Goal: Information Seeking & Learning: Find specific fact

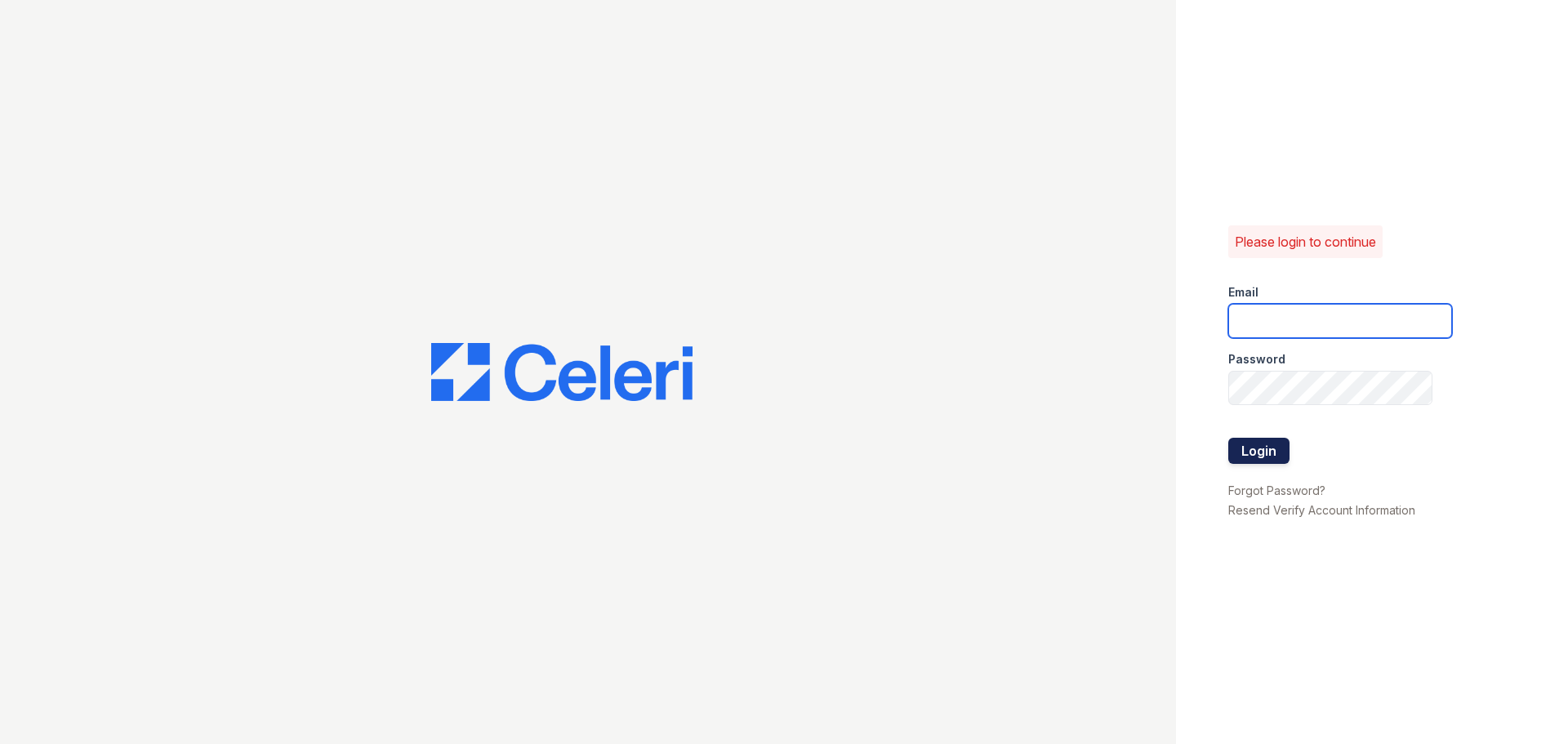
type input "[EMAIL_ADDRESS][DOMAIN_NAME]"
click at [1261, 443] on button "Login" at bounding box center [1259, 451] width 62 height 26
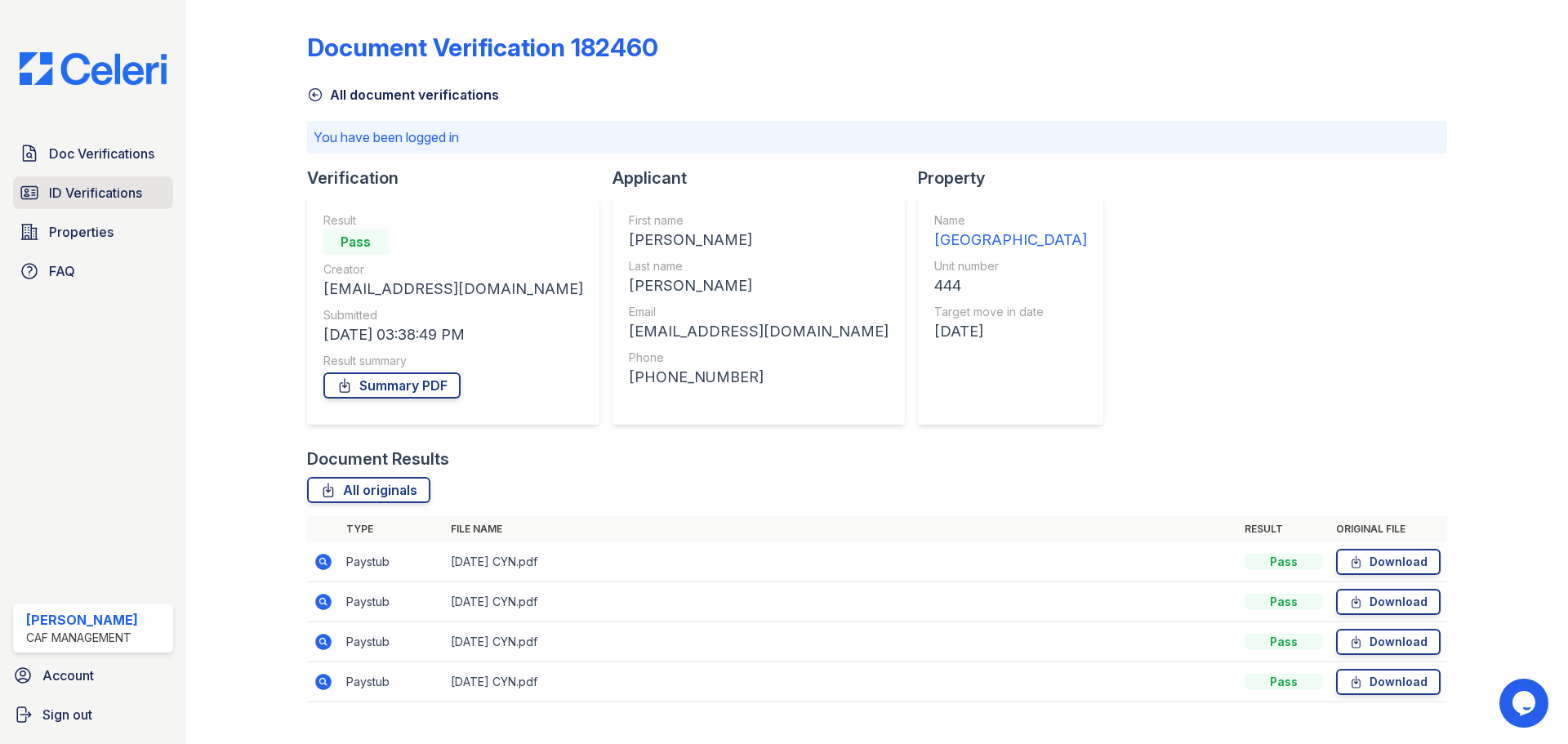
click at [96, 194] on span "ID Verifications" at bounding box center [95, 192] width 93 height 20
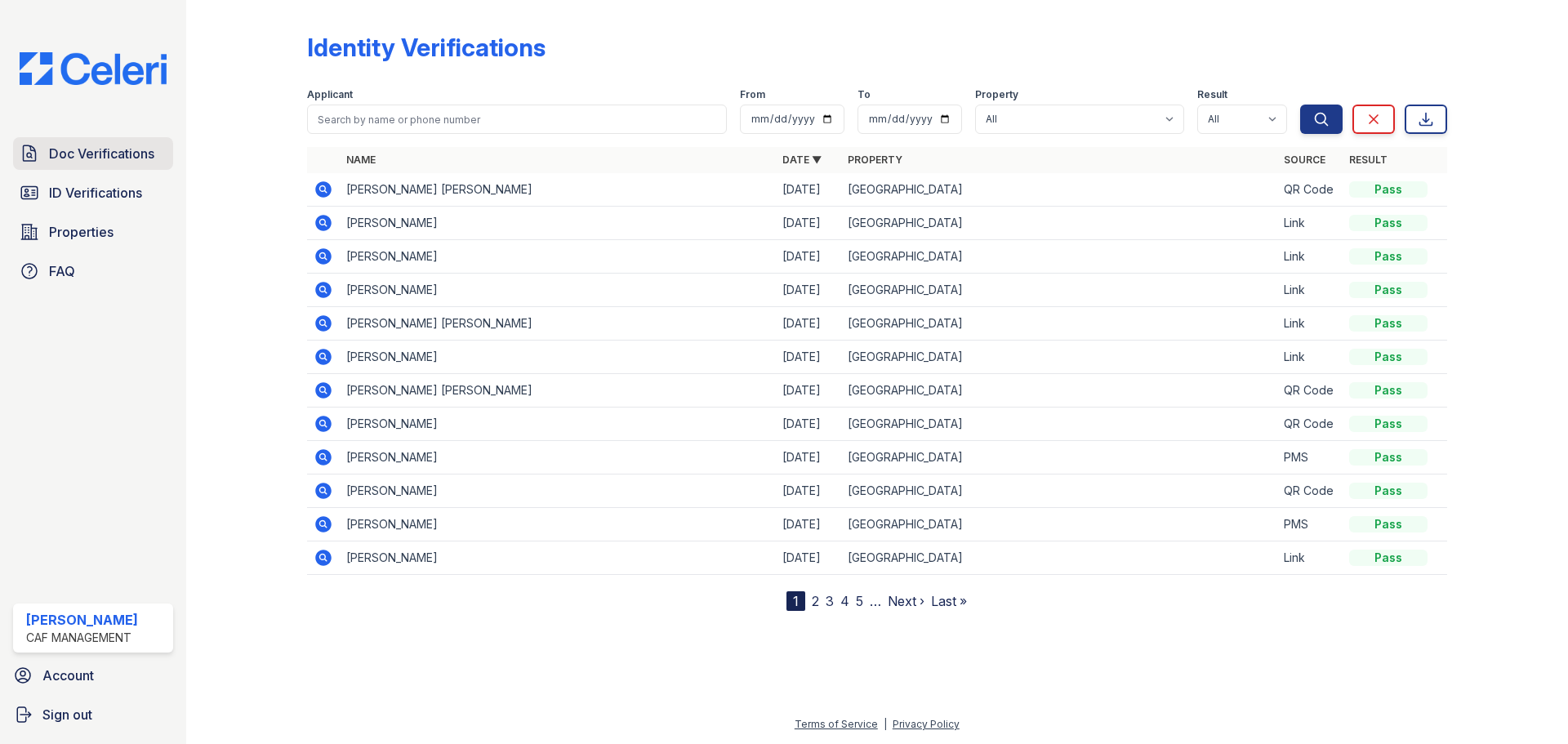
click at [77, 160] on span "Doc Verifications" at bounding box center [101, 153] width 105 height 20
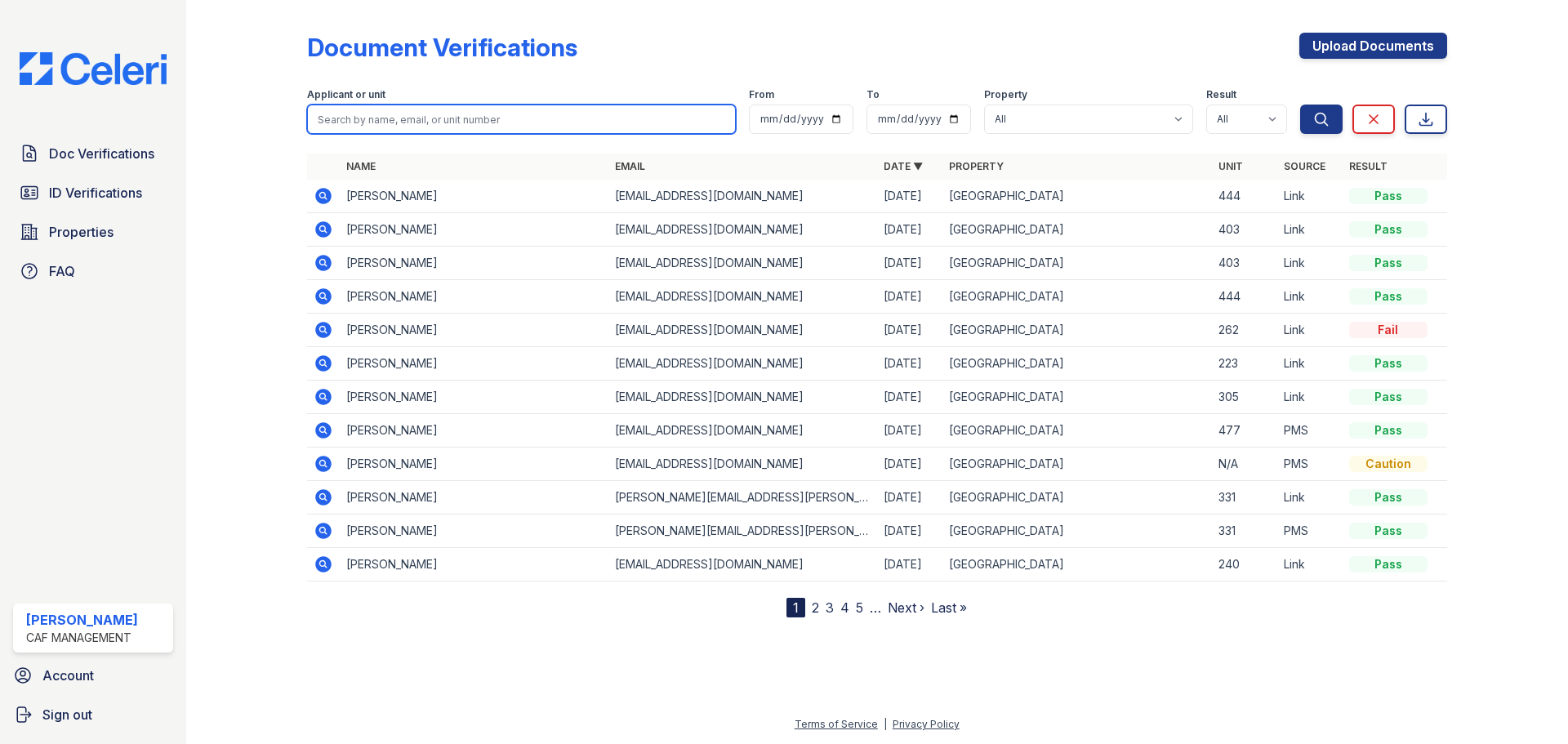
click at [413, 111] on input "search" at bounding box center [521, 119] width 428 height 29
type input "[PERSON_NAME]"
click at [1300, 105] on button "Search" at bounding box center [1321, 119] width 42 height 29
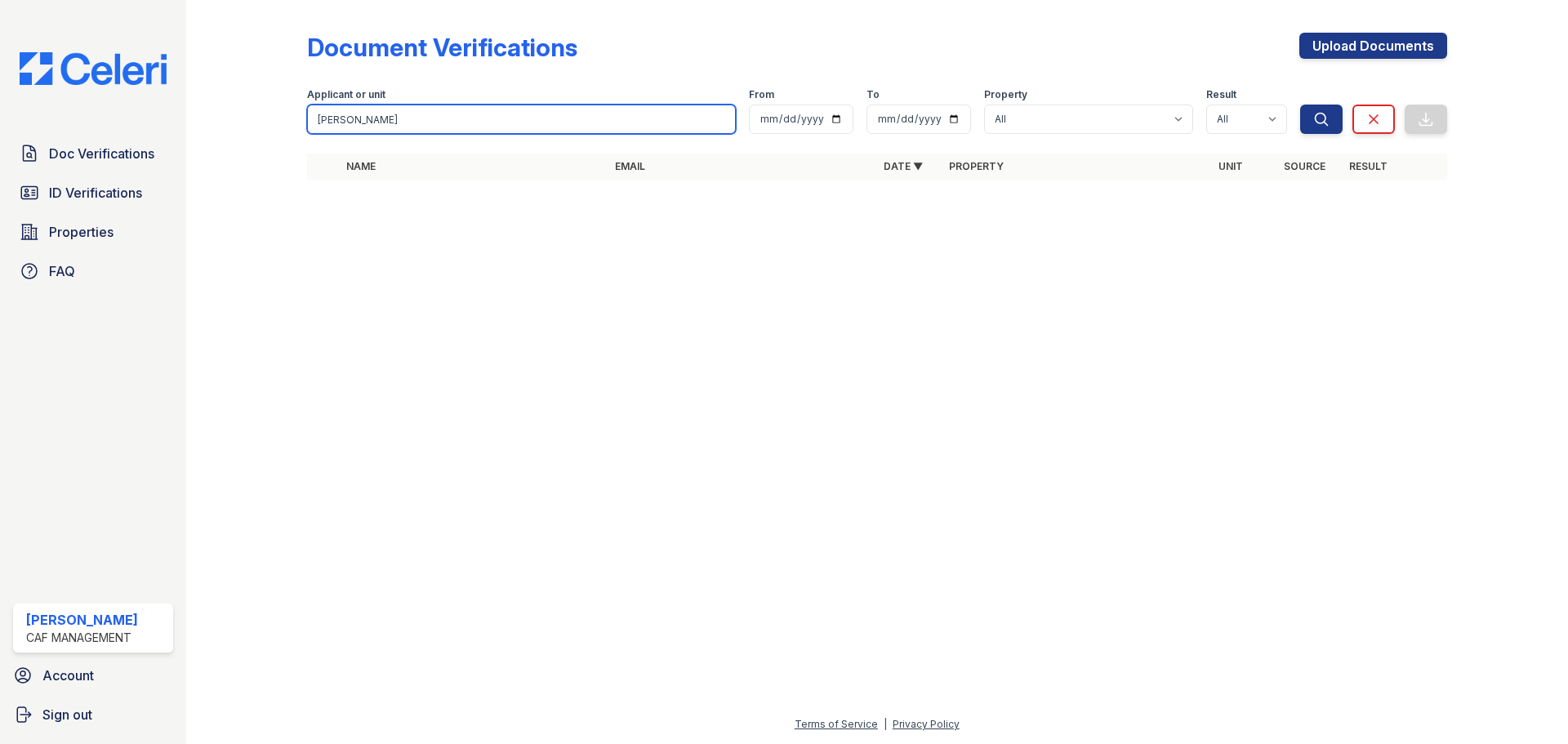
click at [427, 123] on input "[PERSON_NAME]" at bounding box center [521, 119] width 428 height 29
type input "eric dupus"
click at [1300, 105] on button "Search" at bounding box center [1321, 119] width 42 height 29
click at [427, 123] on input "eric dupus" at bounding box center [521, 119] width 428 height 29
type input "e"
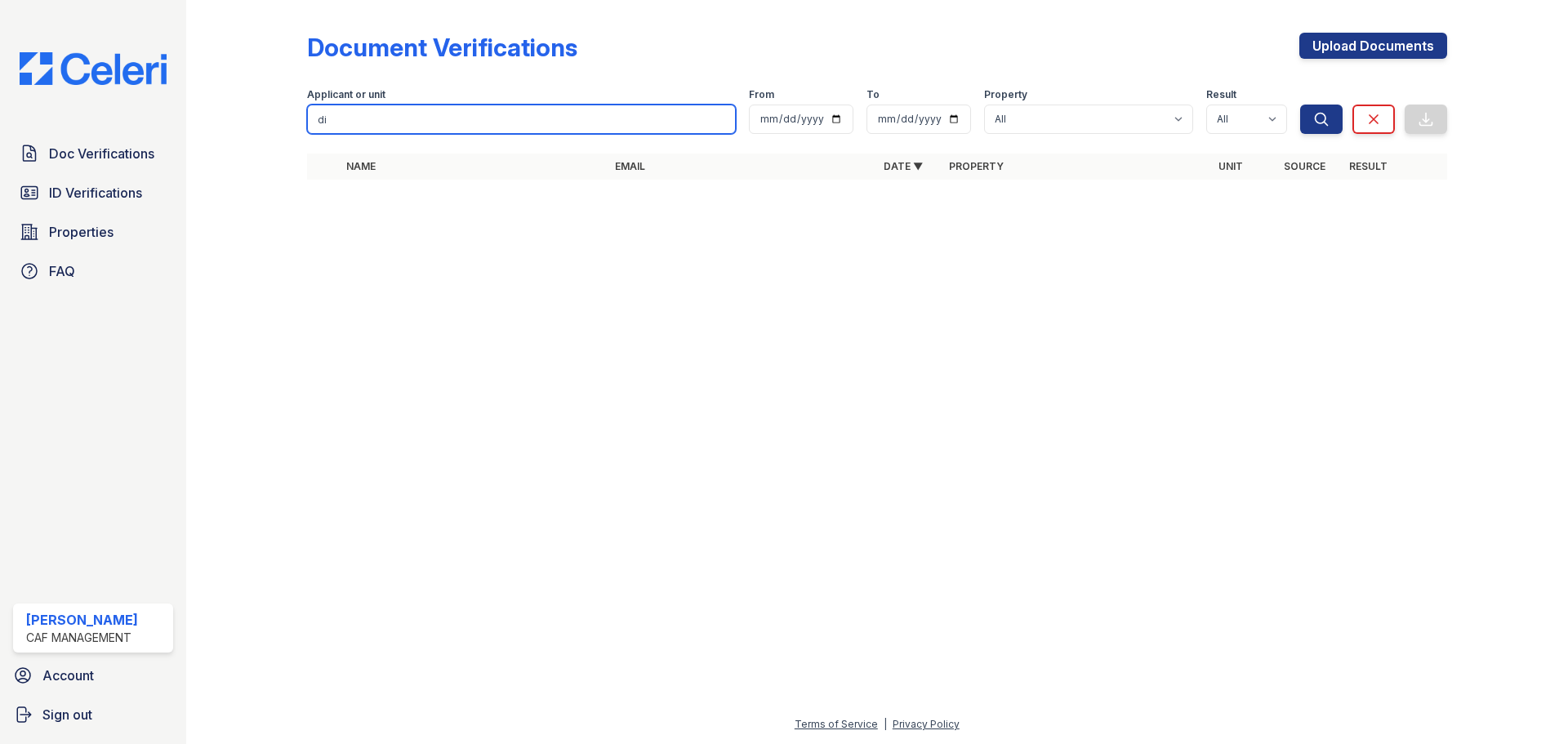
type input "d"
type input "Dupus"
click at [1300, 105] on button "Search" at bounding box center [1321, 119] width 42 height 29
drag, startPoint x: 590, startPoint y: 275, endPoint x: 386, endPoint y: 165, distance: 231.8
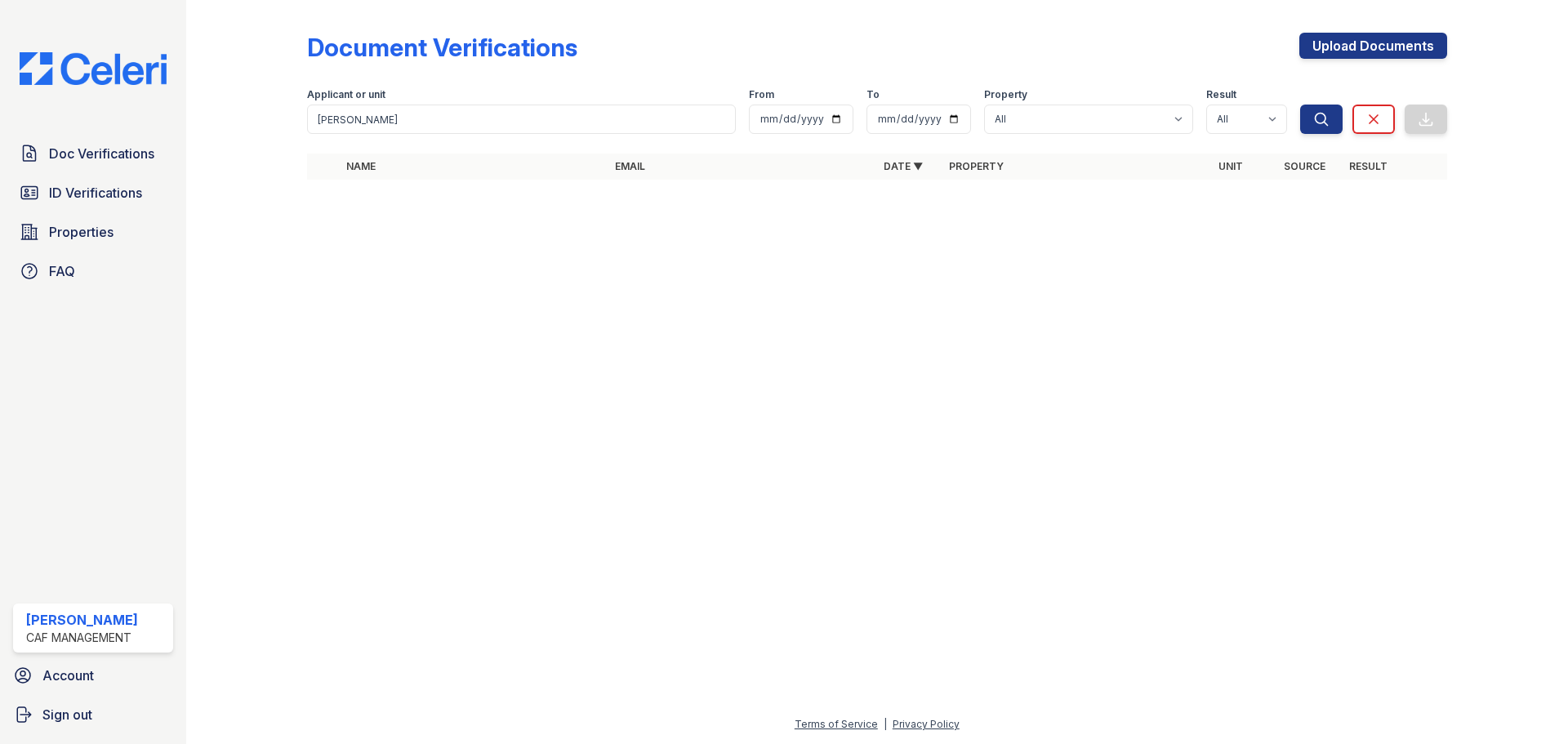
click at [590, 274] on div at bounding box center [876, 469] width 1329 height 493
click at [96, 156] on span "Doc Verifications" at bounding box center [101, 153] width 105 height 20
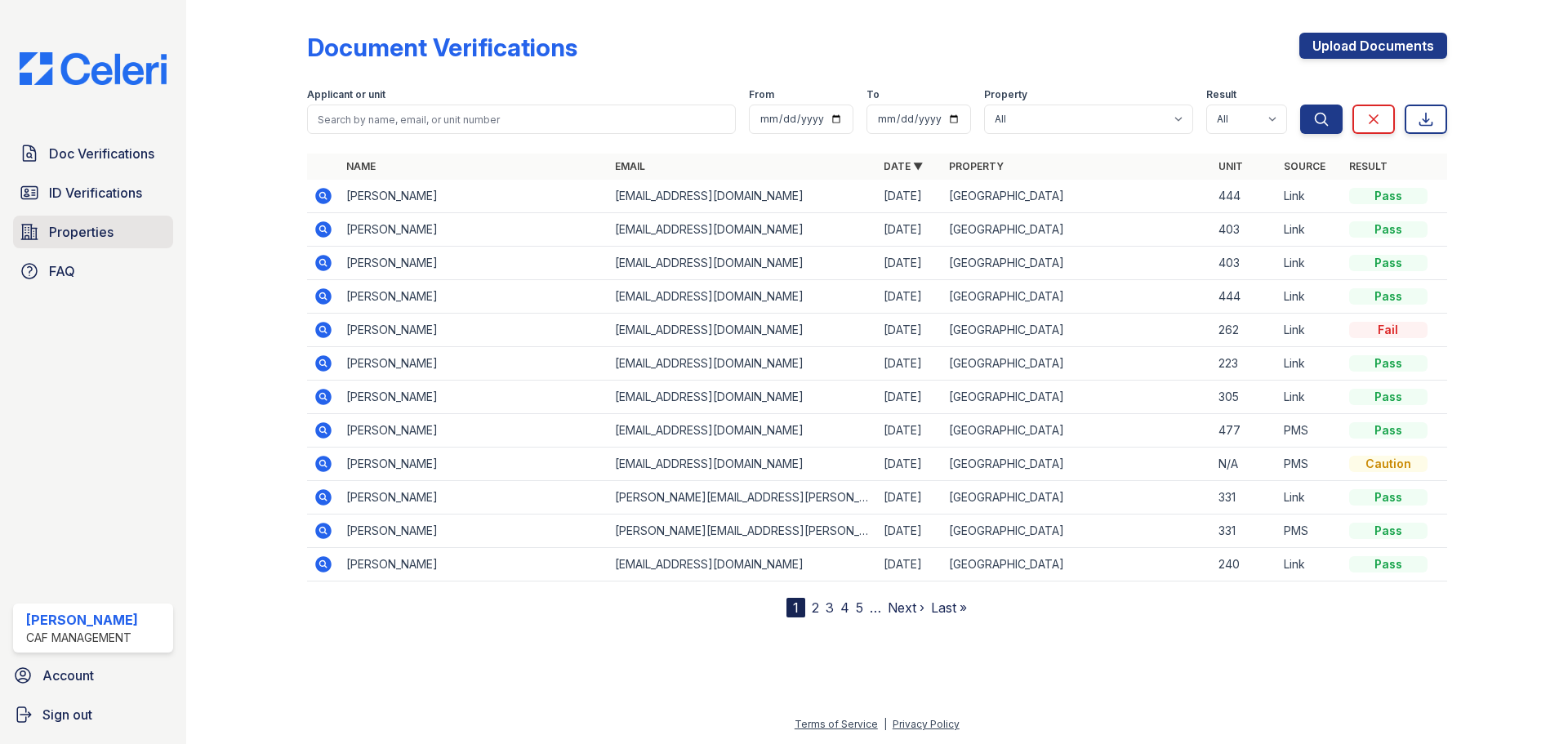
click at [77, 234] on span "Properties" at bounding box center [80, 232] width 64 height 20
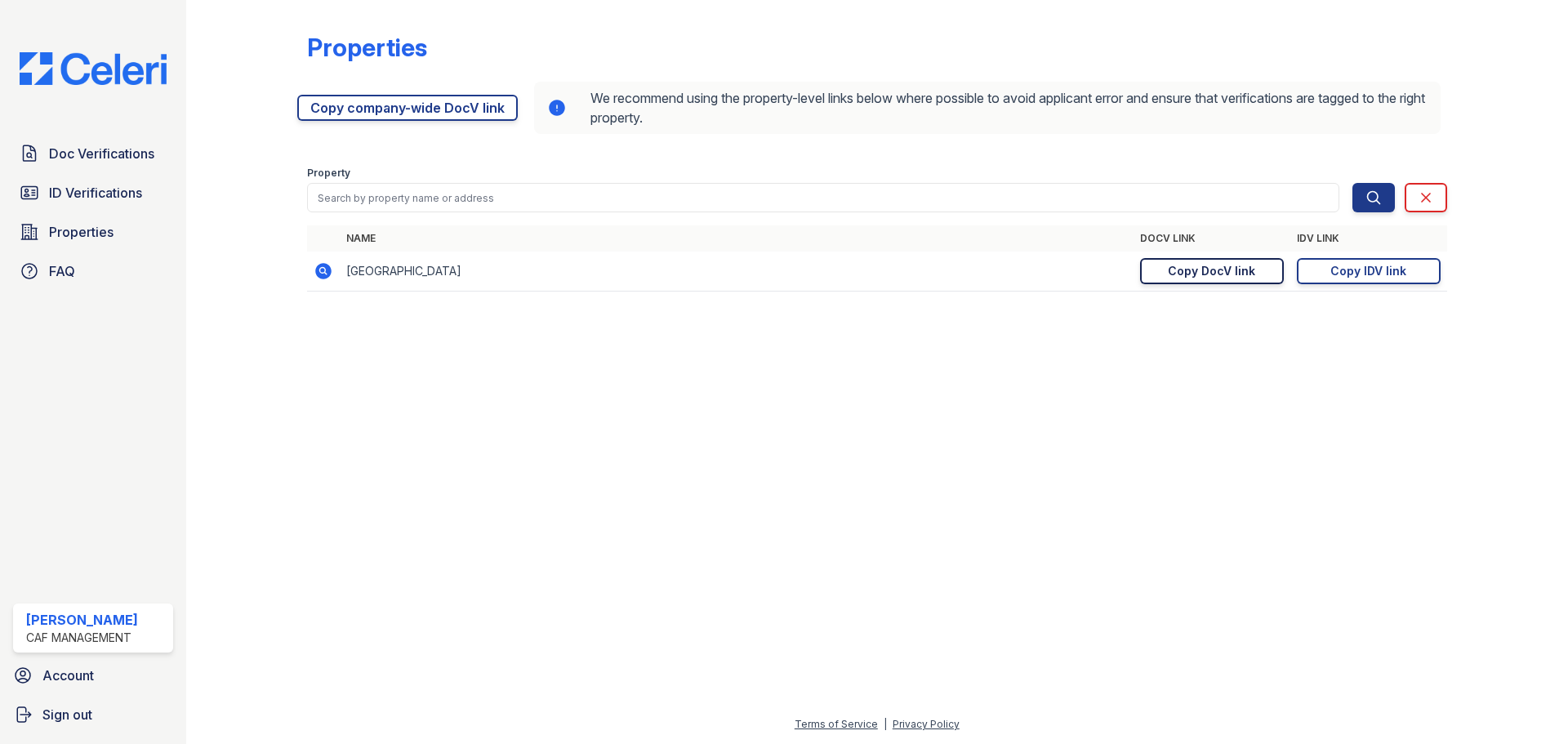
click at [1210, 272] on div "Copy DocV link" at bounding box center [1211, 271] width 88 height 16
click at [1386, 272] on div "Copy IDV link" at bounding box center [1367, 271] width 76 height 16
click at [102, 165] on link "Doc Verifications" at bounding box center [92, 153] width 160 height 33
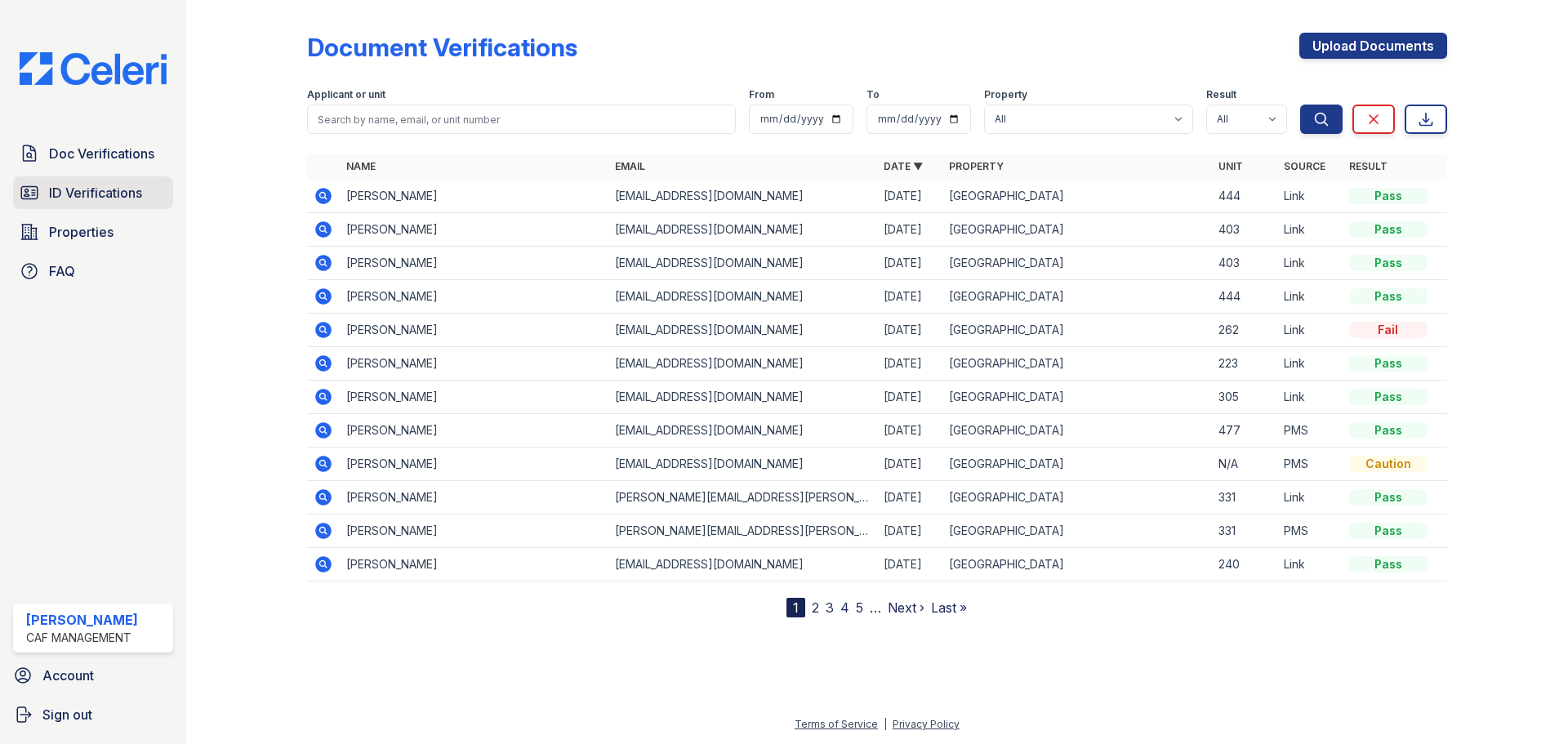
click at [112, 199] on span "ID Verifications" at bounding box center [95, 192] width 93 height 20
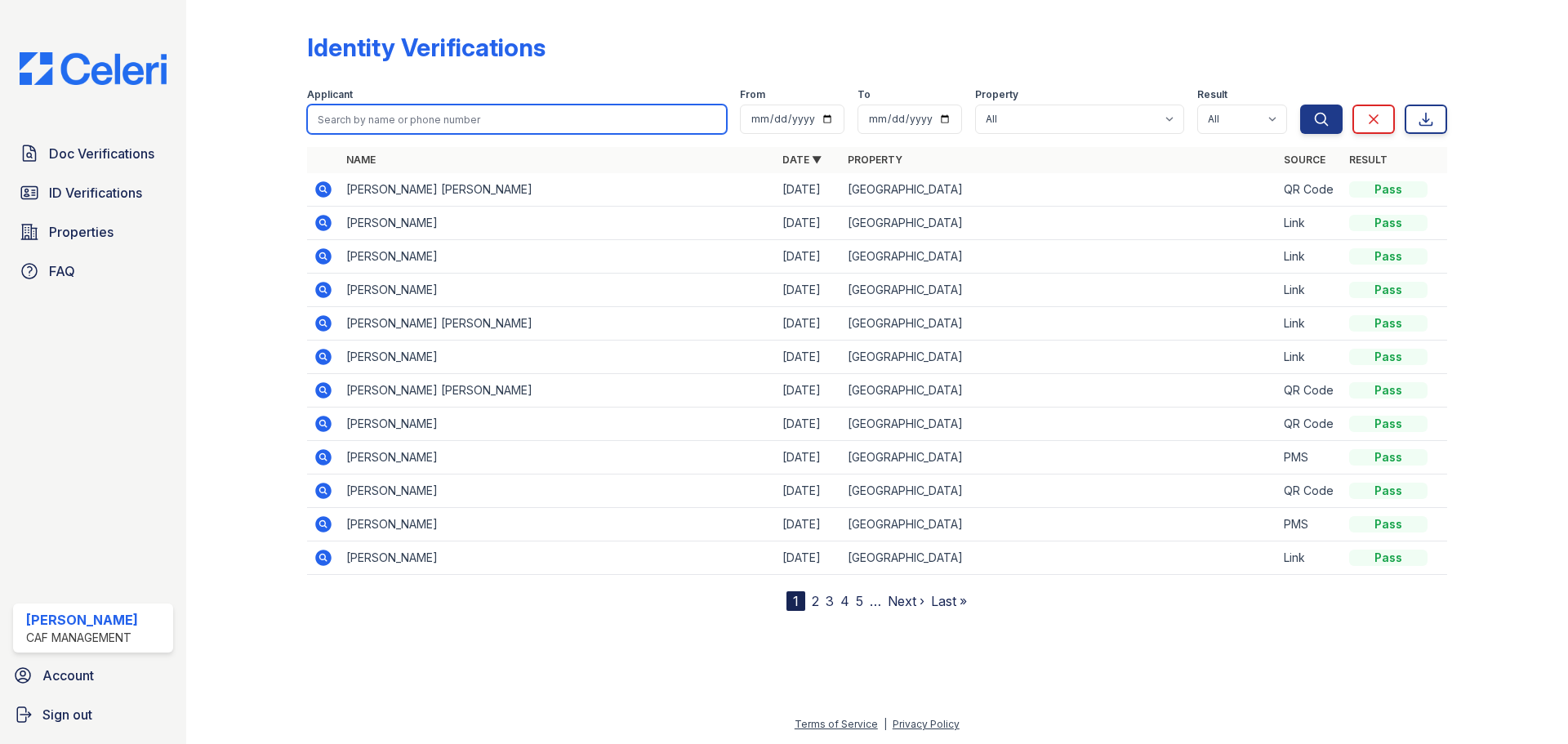
click at [435, 119] on input "search" at bounding box center [517, 119] width 420 height 29
drag, startPoint x: 244, startPoint y: 377, endPoint x: 214, endPoint y: 364, distance: 32.7
click at [231, 372] on div at bounding box center [259, 308] width 94 height 604
click at [320, 218] on icon at bounding box center [323, 222] width 16 height 16
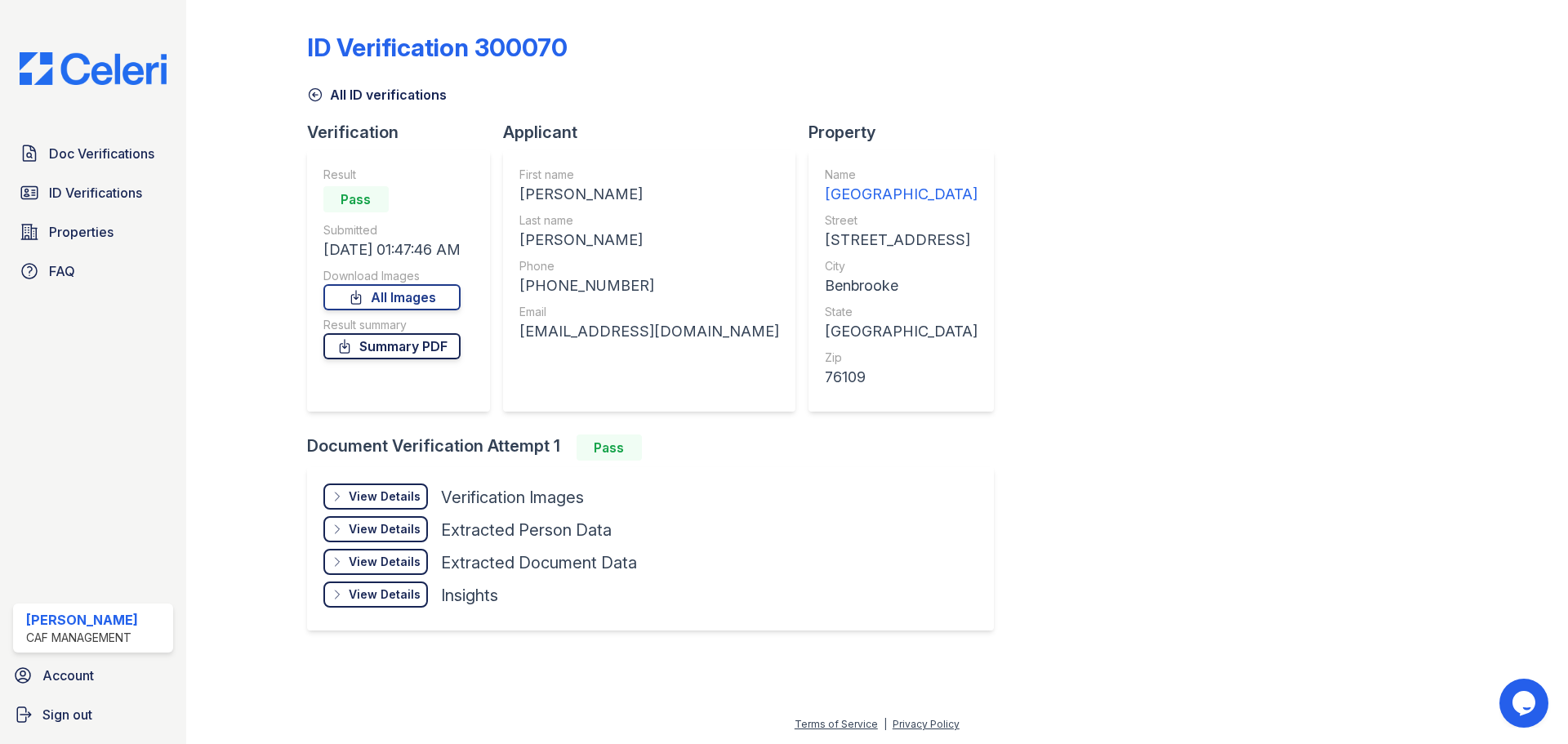
click at [427, 346] on link "Summary PDF" at bounding box center [391, 346] width 137 height 26
click at [394, 300] on link "All Images" at bounding box center [391, 297] width 137 height 26
click at [98, 160] on span "Doc Verifications" at bounding box center [101, 153] width 105 height 20
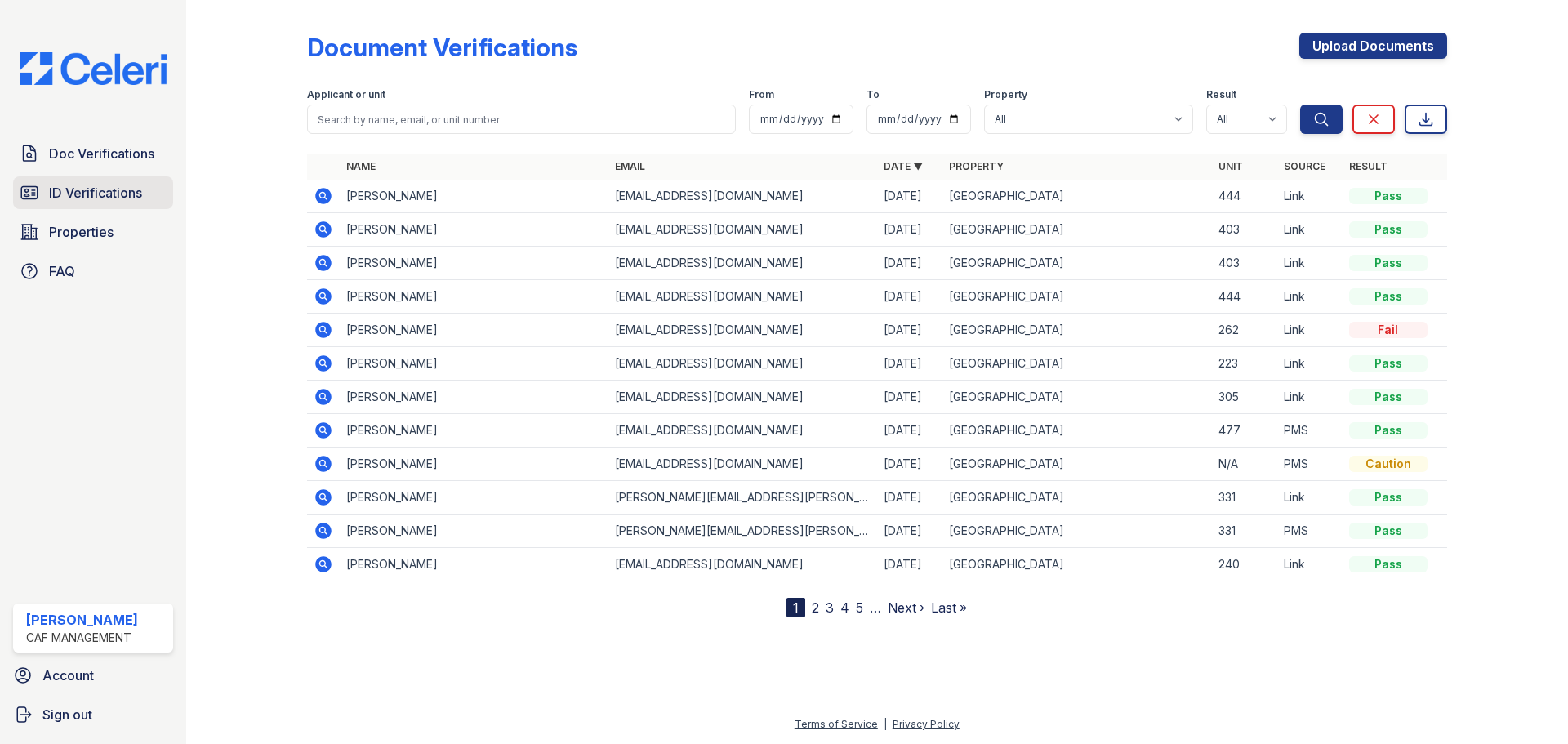
click at [108, 189] on span "ID Verifications" at bounding box center [95, 192] width 93 height 20
click at [107, 161] on span "Doc Verifications" at bounding box center [101, 153] width 105 height 20
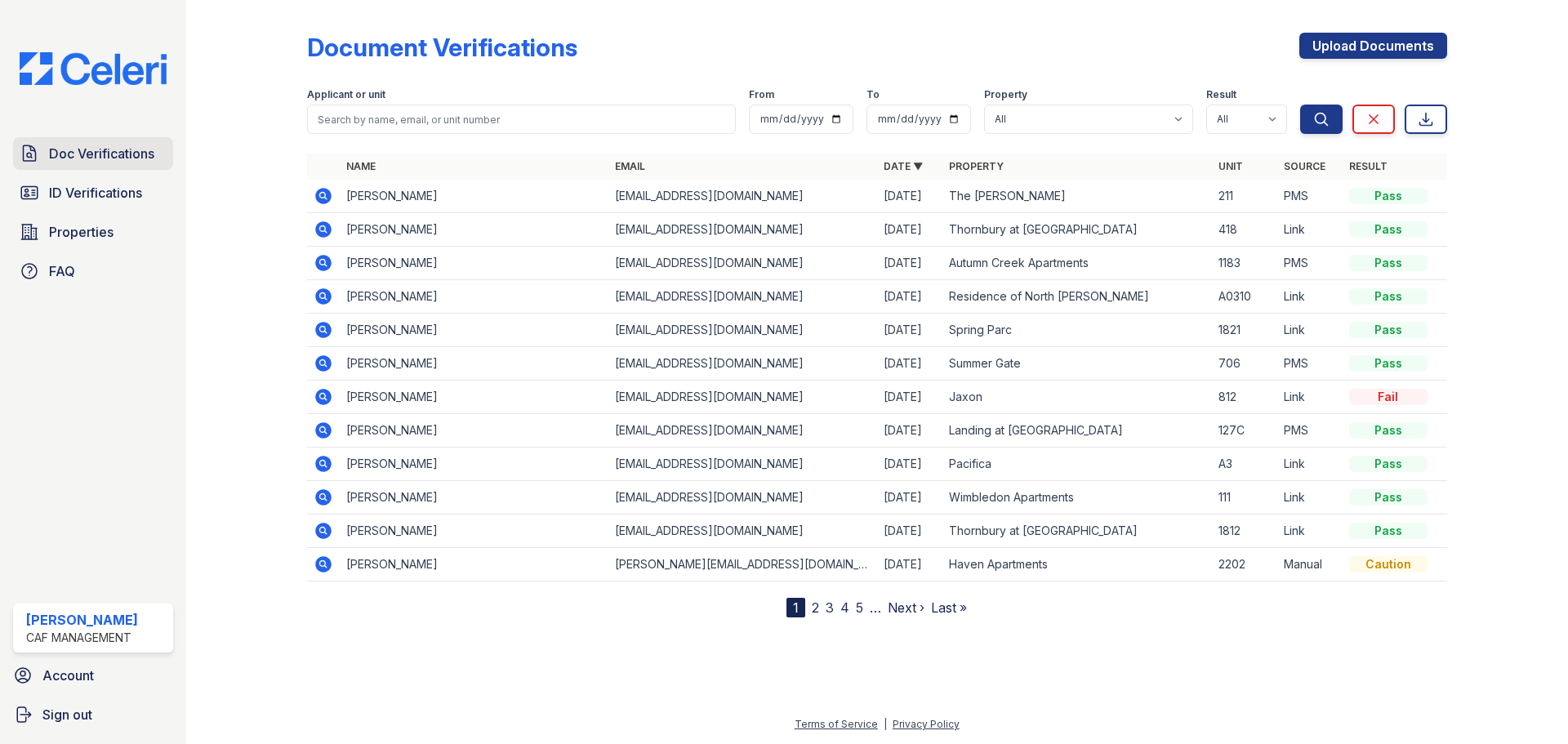
click at [145, 160] on span "Doc Verifications" at bounding box center [101, 153] width 105 height 20
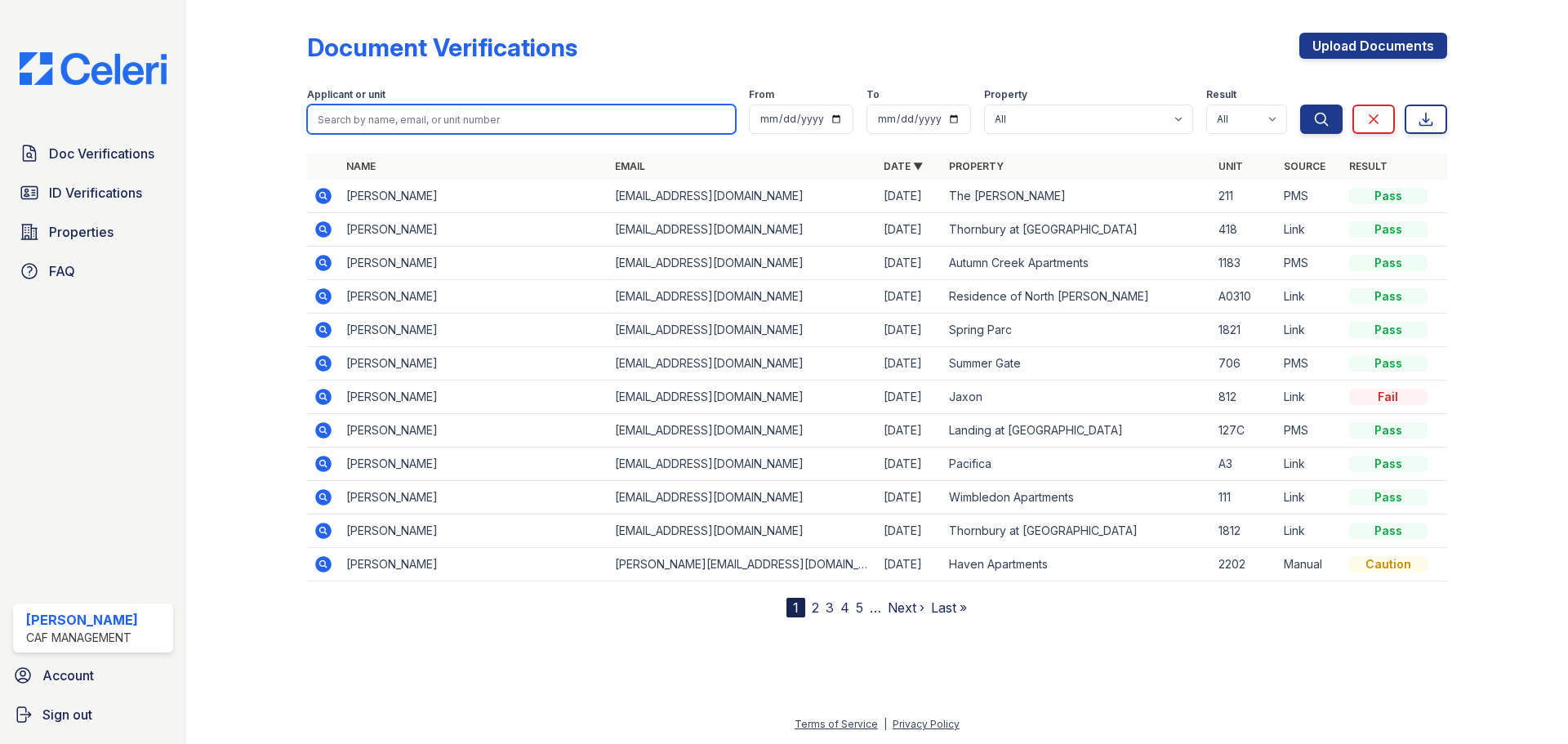
drag, startPoint x: 424, startPoint y: 116, endPoint x: 415, endPoint y: 119, distance: 9.5
click at [417, 119] on input "search" at bounding box center [521, 119] width 428 height 29
type input "eric"
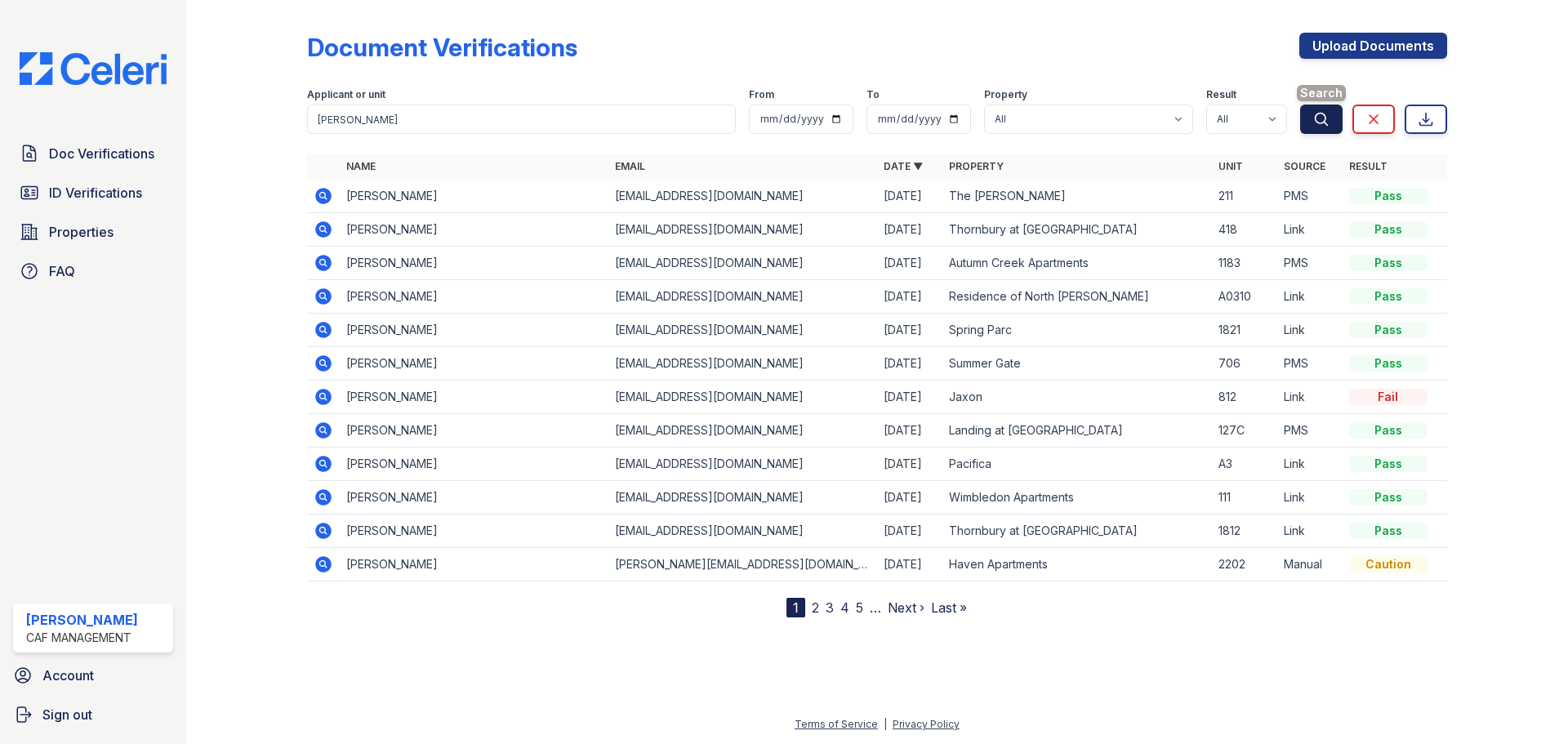
click at [1334, 113] on button "Search" at bounding box center [1321, 119] width 42 height 29
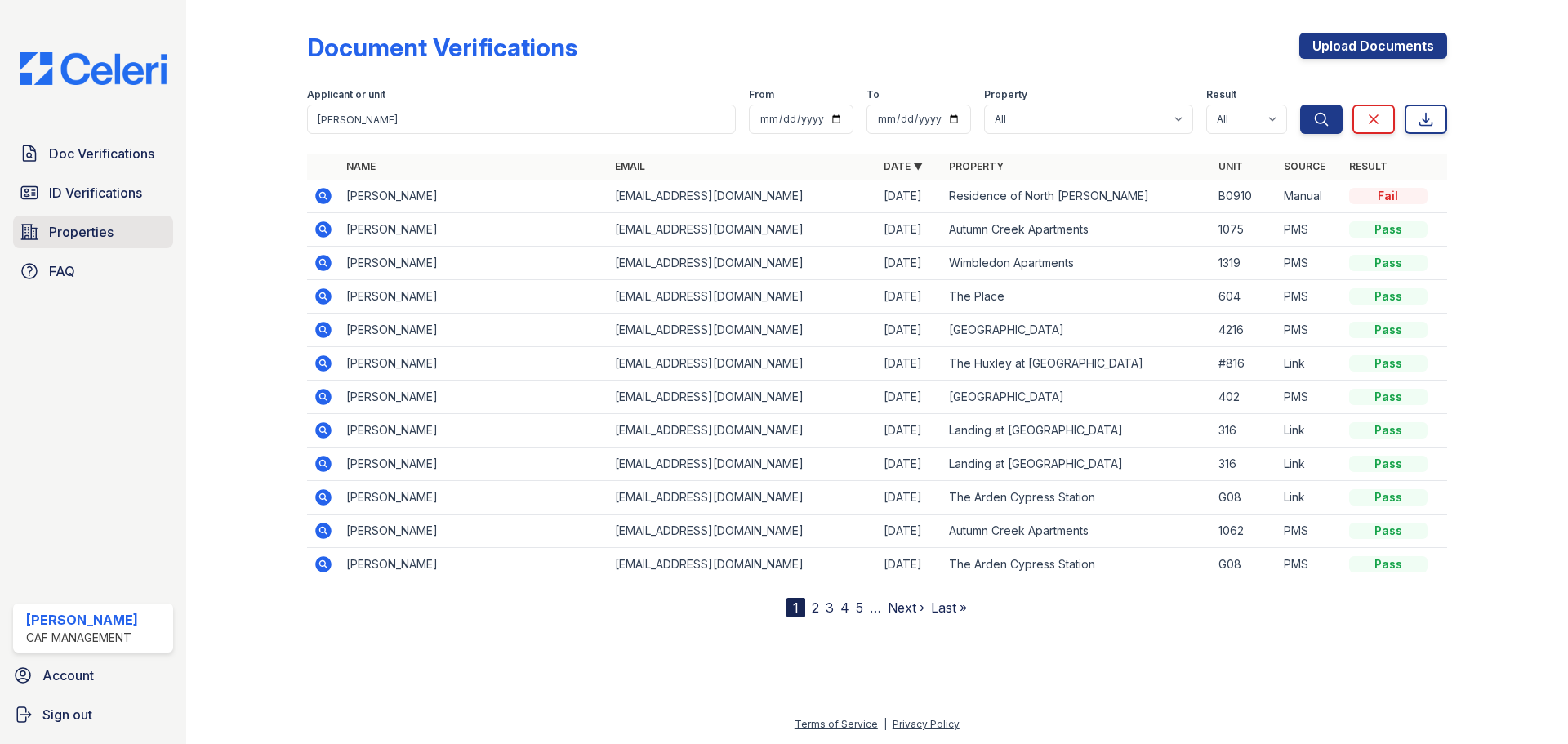
click at [89, 233] on span "Properties" at bounding box center [80, 232] width 64 height 20
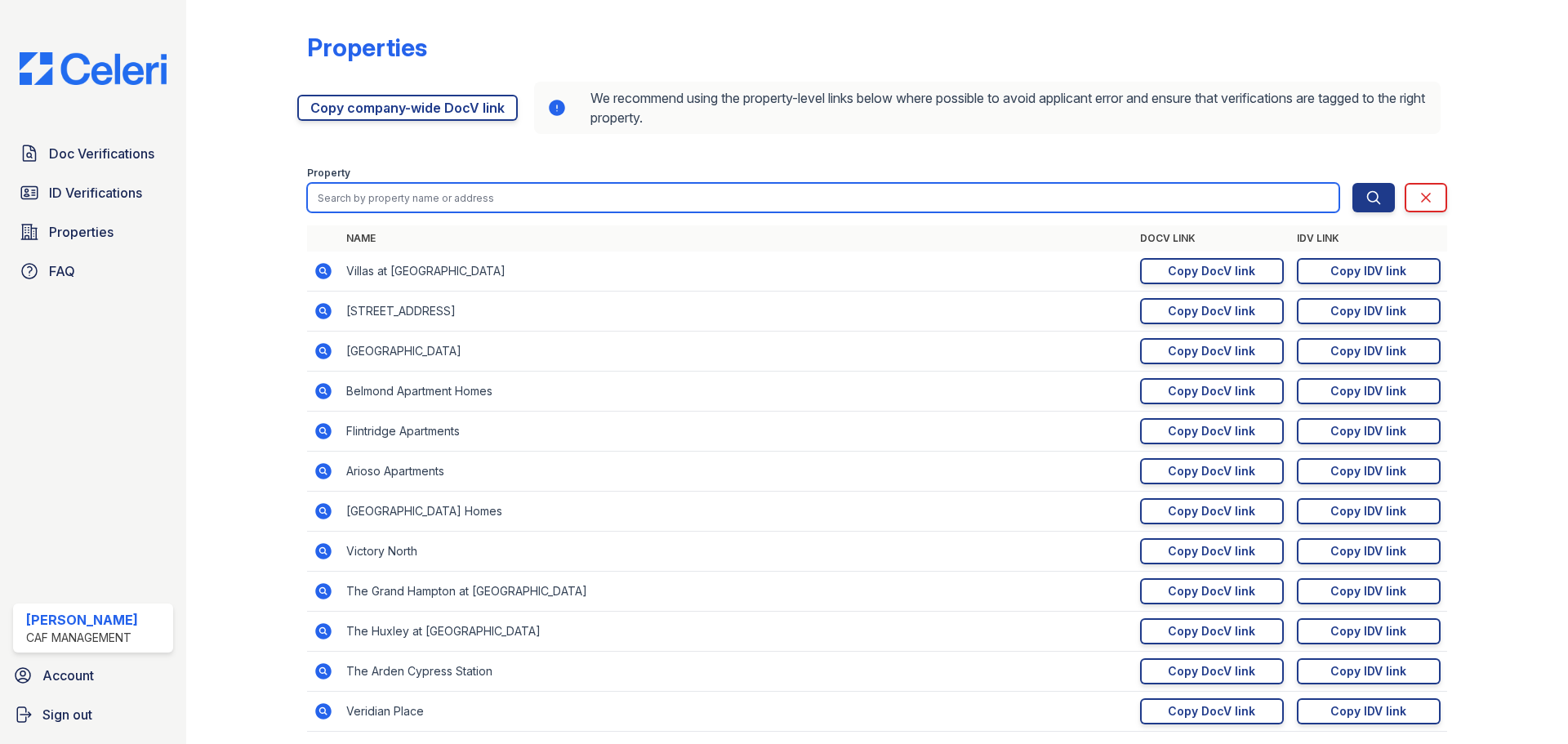
click at [374, 195] on input "search" at bounding box center [823, 197] width 1032 height 29
type input "greenwood"
click at [1352, 183] on button "Search" at bounding box center [1373, 197] width 42 height 29
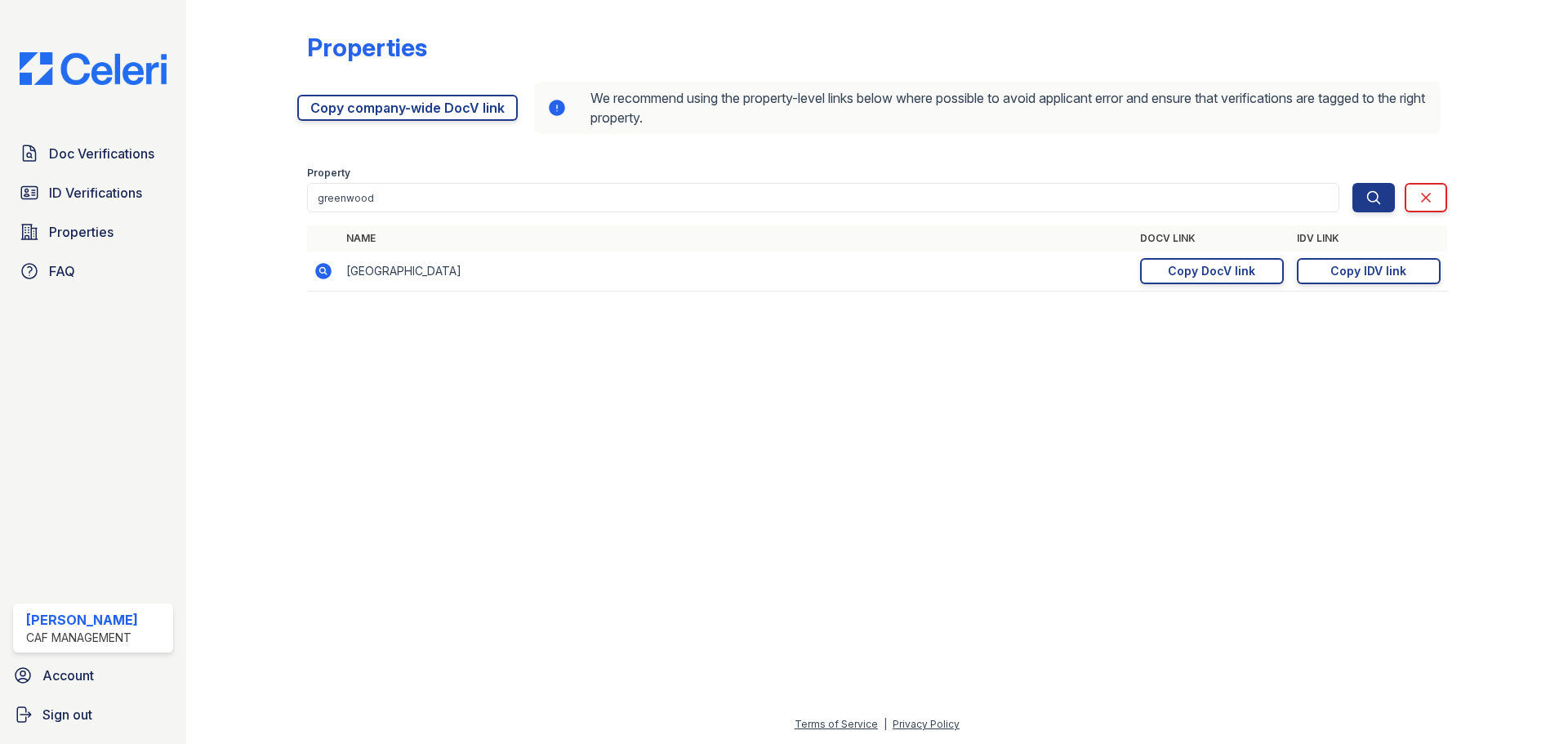
click at [450, 268] on td "[GEOGRAPHIC_DATA]" at bounding box center [736, 271] width 793 height 40
click at [434, 271] on td "[GEOGRAPHIC_DATA]" at bounding box center [736, 271] width 793 height 40
click at [323, 269] on icon at bounding box center [322, 270] width 4 height 4
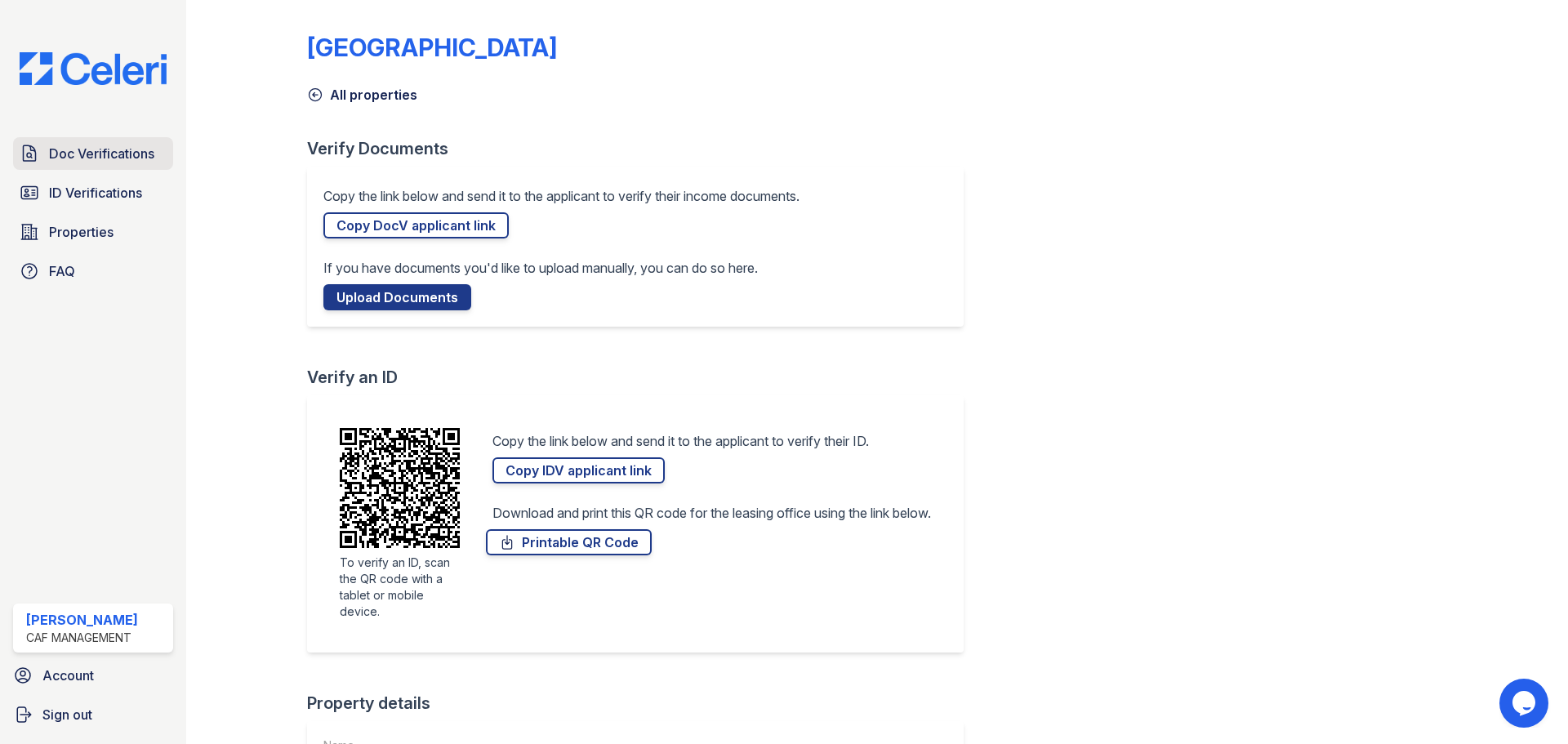
click at [107, 152] on span "Doc Verifications" at bounding box center [101, 153] width 105 height 20
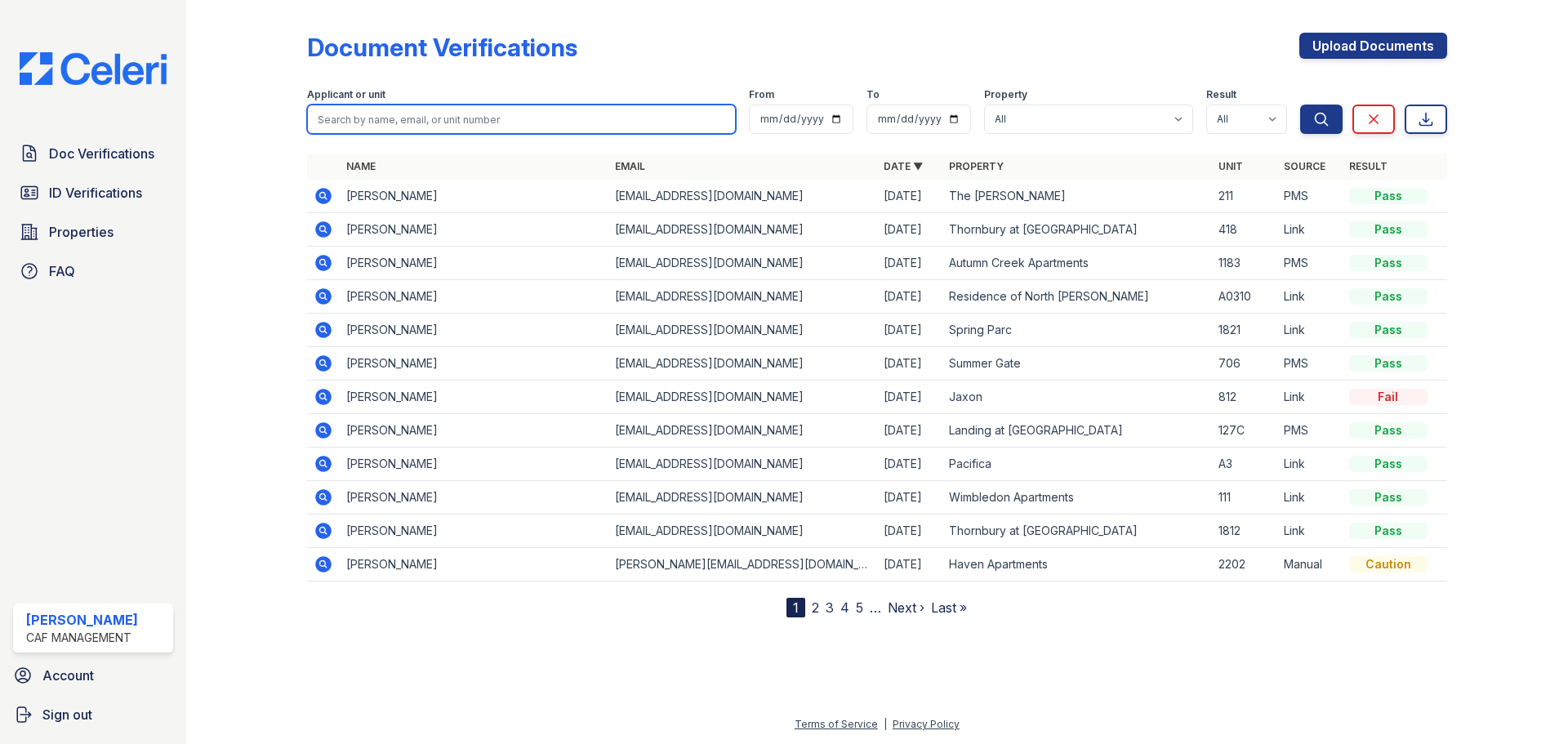
click at [389, 111] on input "search" at bounding box center [521, 119] width 428 height 29
type input "eric"
click at [1300, 105] on button "Search" at bounding box center [1321, 119] width 42 height 29
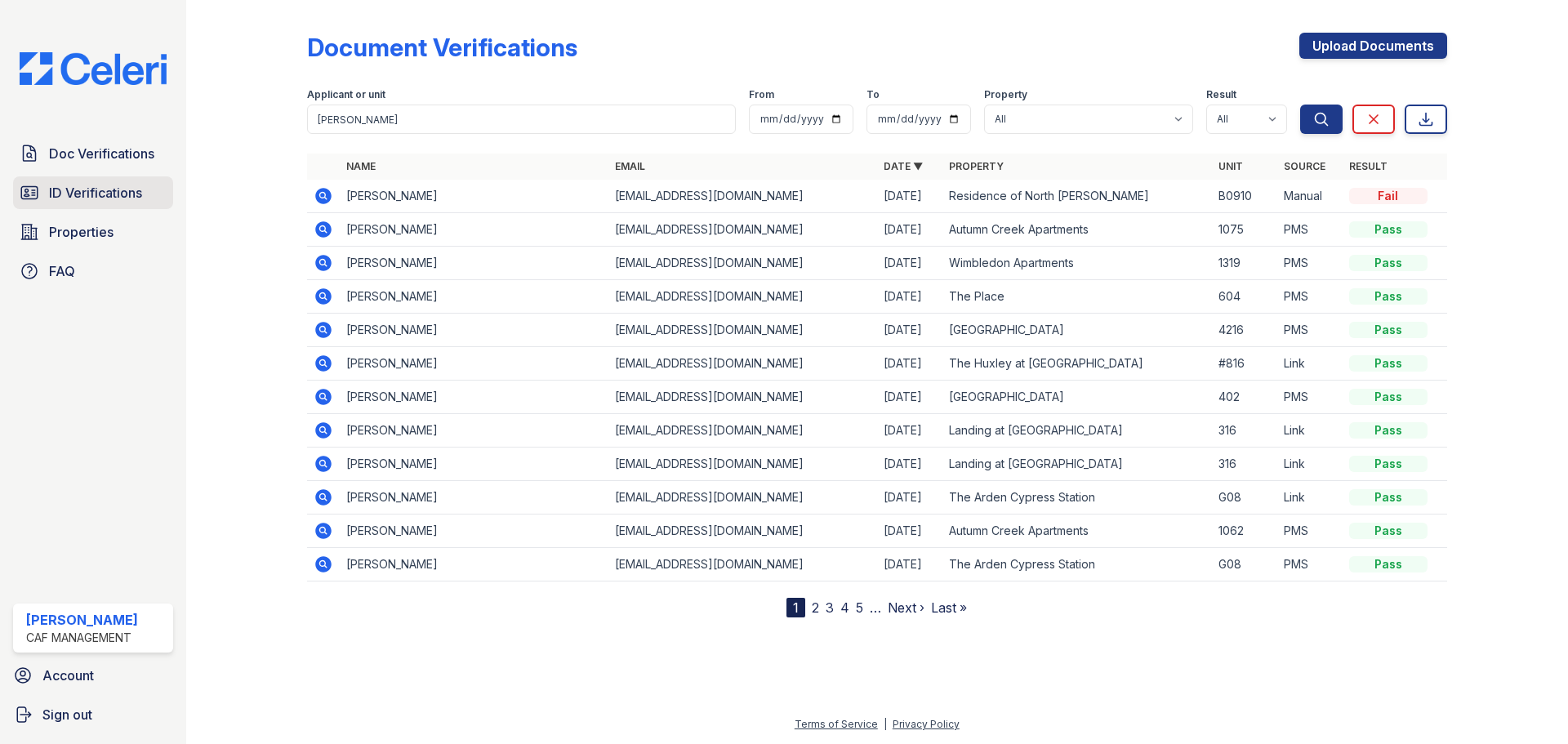
click at [90, 197] on span "ID Verifications" at bounding box center [95, 192] width 93 height 20
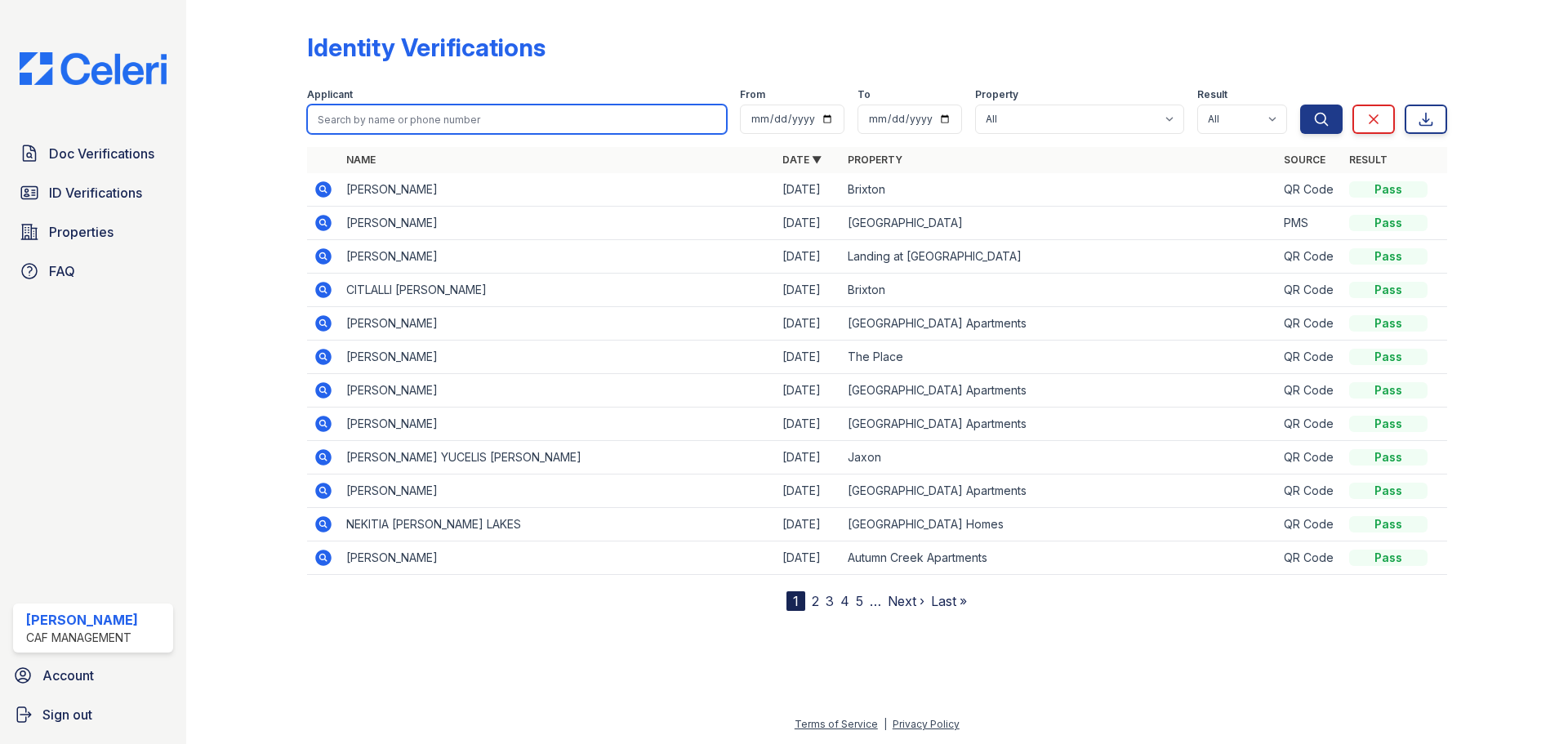
click at [384, 119] on input "search" at bounding box center [517, 119] width 420 height 29
type input "eric"
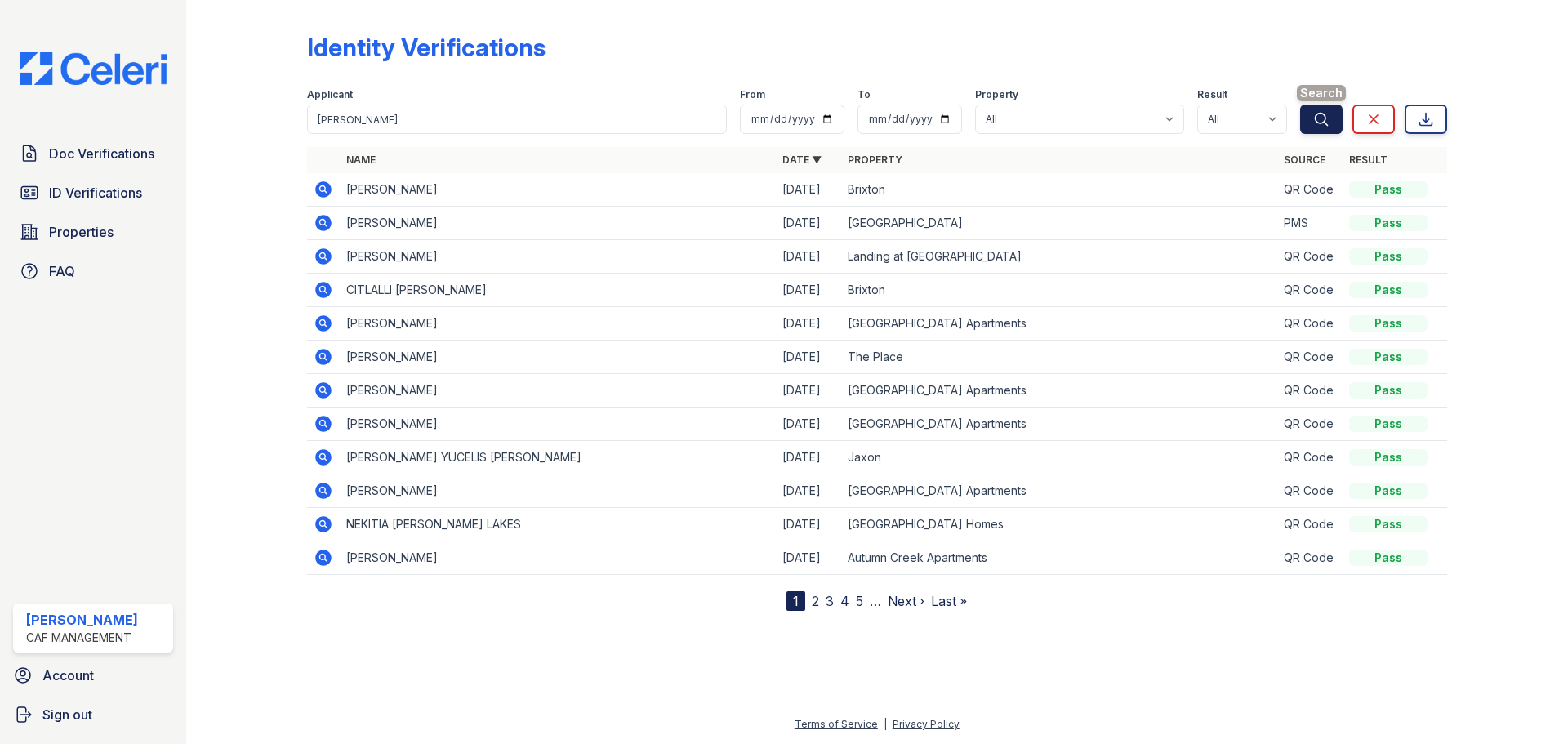
click at [1330, 112] on button "Search" at bounding box center [1321, 119] width 42 height 29
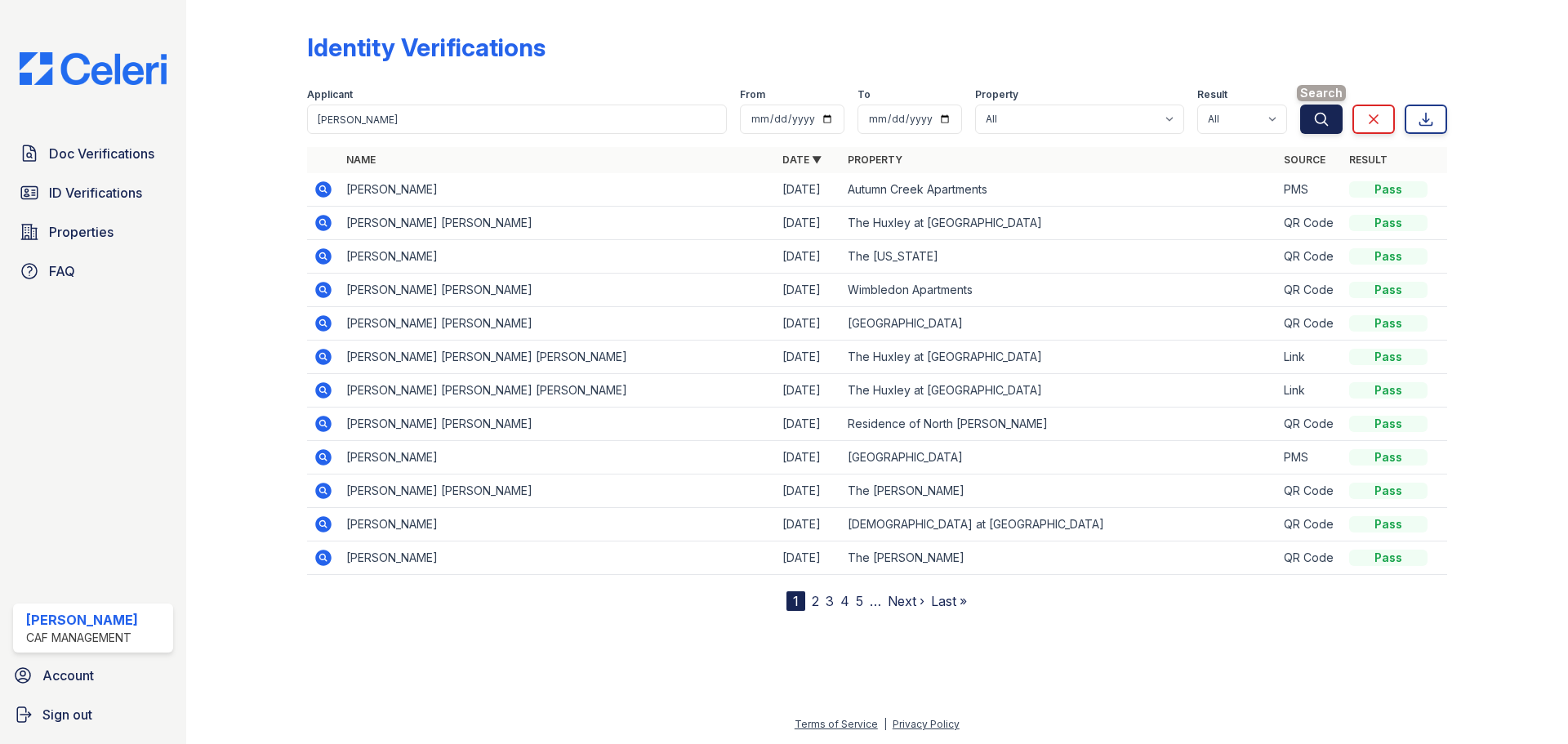
click at [1321, 117] on icon "submit" at bounding box center [1321, 119] width 16 height 16
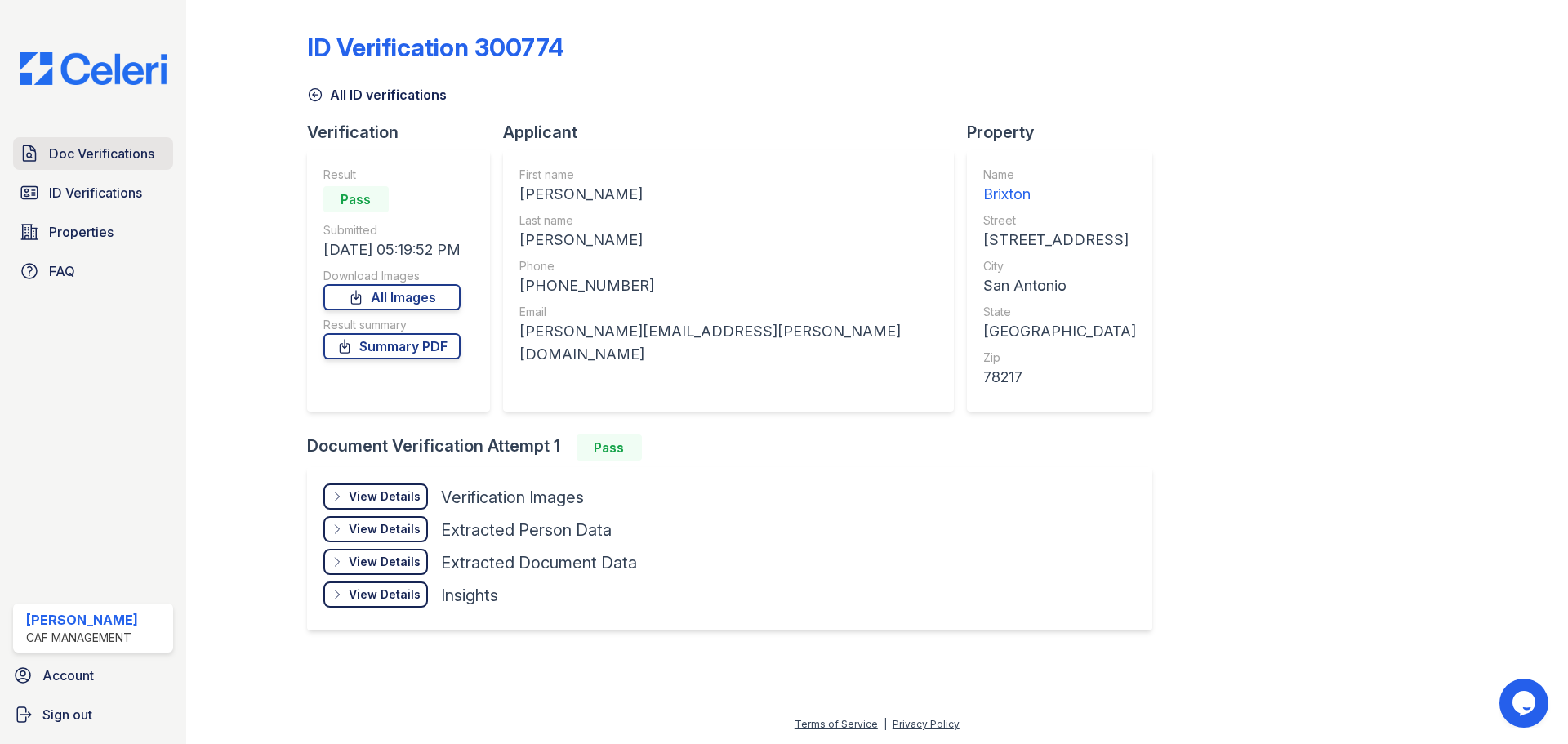
click at [91, 148] on span "Doc Verifications" at bounding box center [101, 153] width 105 height 20
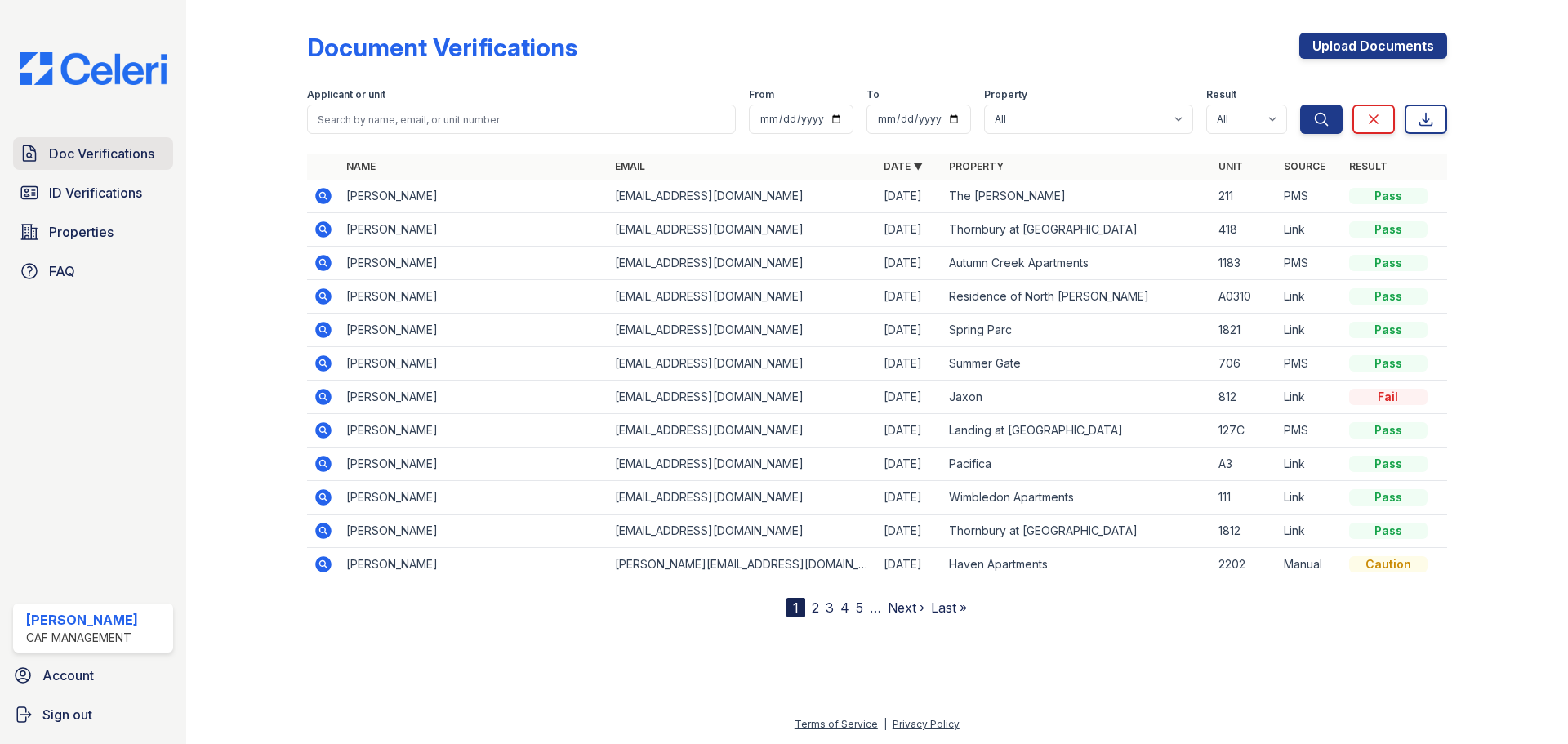
click at [94, 153] on span "Doc Verifications" at bounding box center [101, 153] width 105 height 20
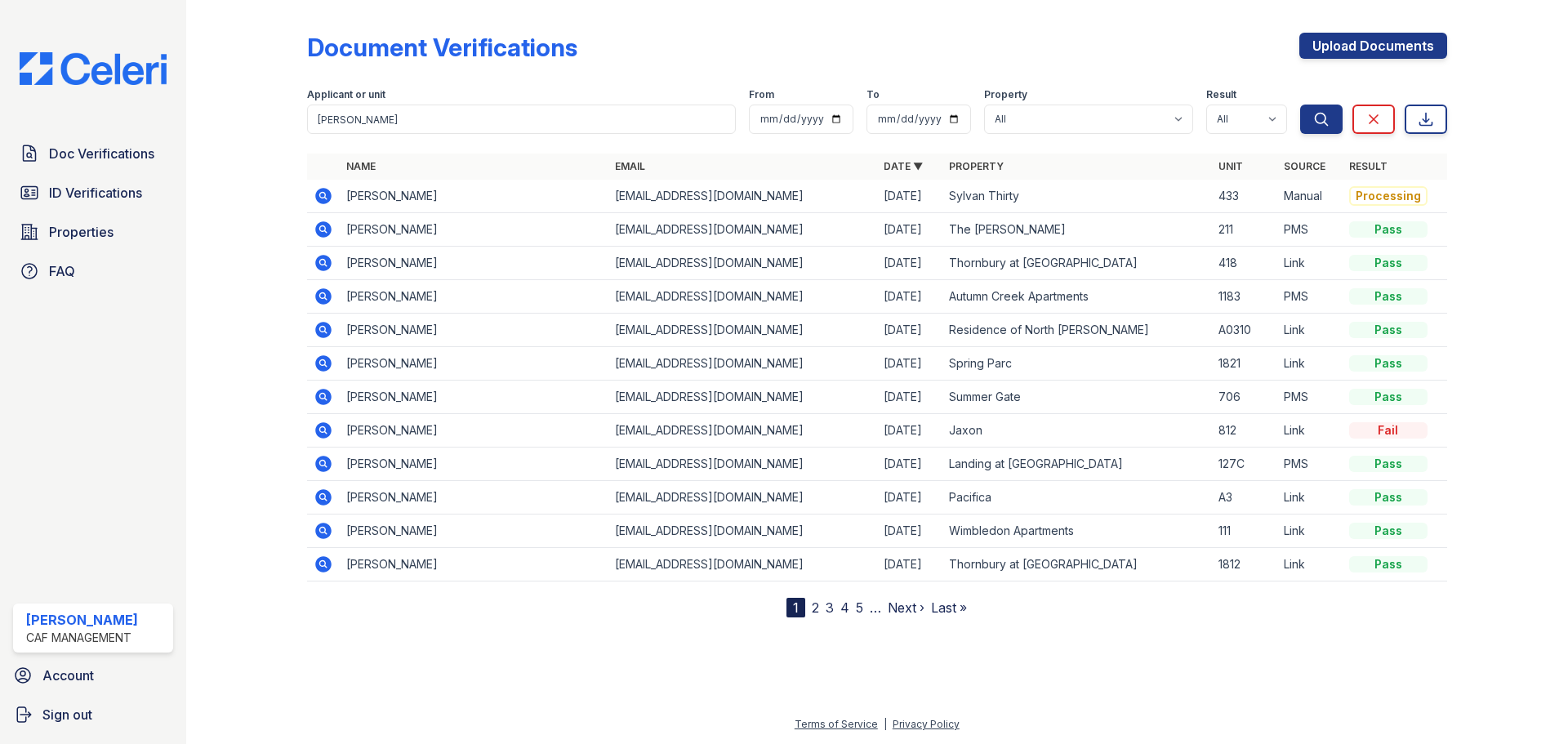
type input "jamal"
click at [1300, 105] on button "Search" at bounding box center [1321, 119] width 42 height 29
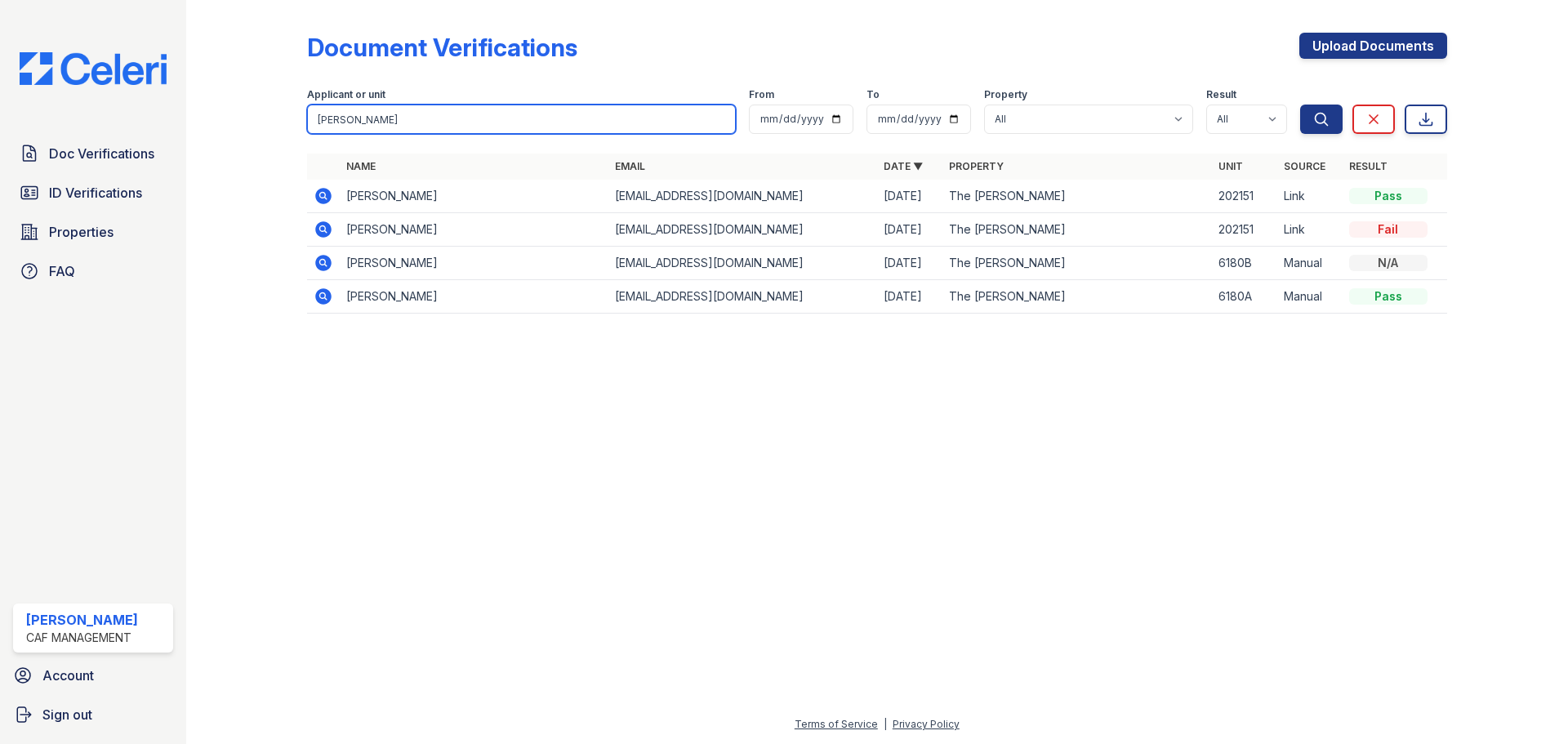
click at [436, 113] on input "jamal" at bounding box center [521, 119] width 428 height 29
paste input "Ibrahim"
type input "jamal Ibrahim"
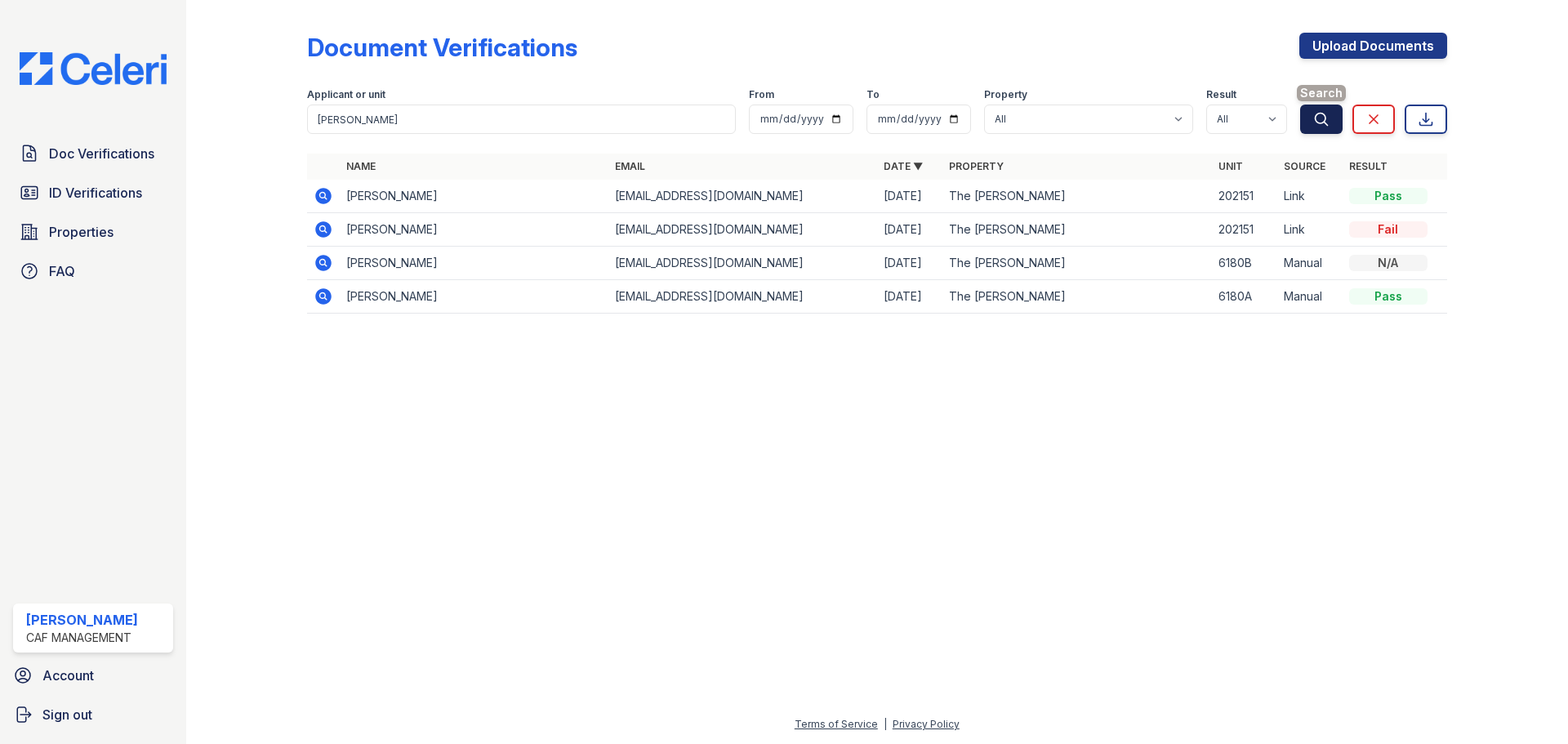
click at [1323, 120] on icon "submit" at bounding box center [1321, 119] width 16 height 16
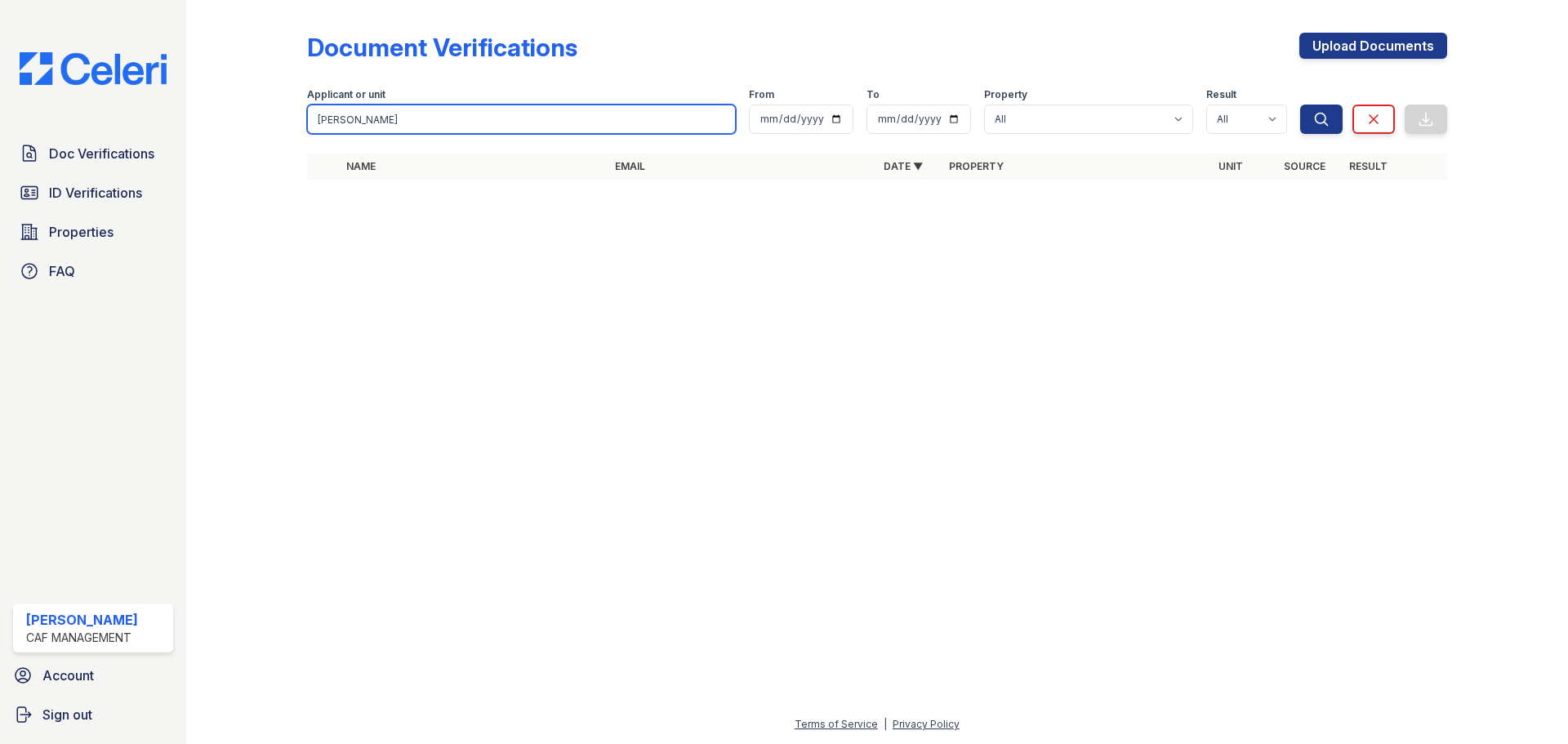
click at [551, 116] on input "jamal Ibrahim" at bounding box center [521, 119] width 428 height 29
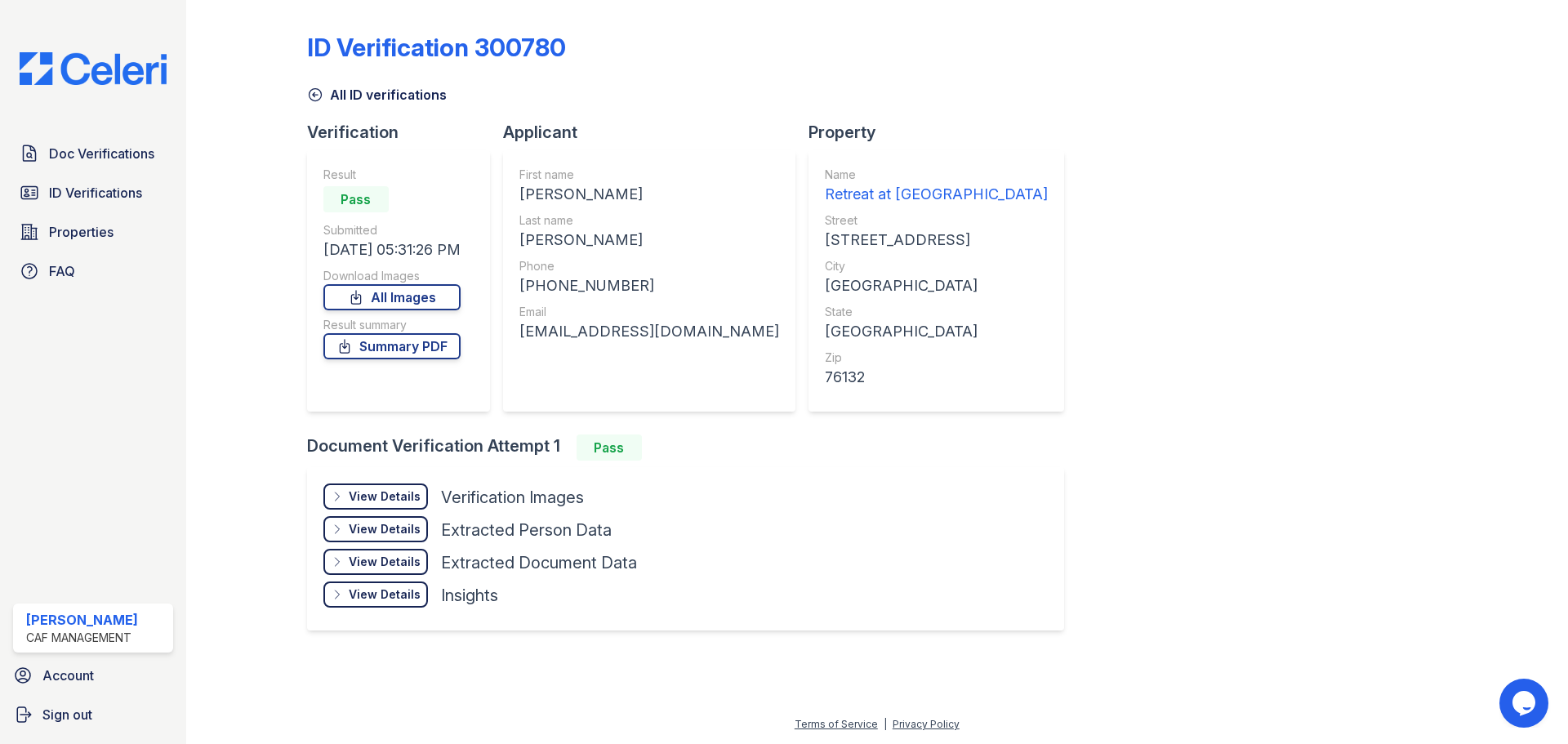
drag, startPoint x: 521, startPoint y: 188, endPoint x: 643, endPoint y: 191, distance: 122.0
click at [643, 191] on div "PATRICK TYRON" at bounding box center [649, 194] width 259 height 22
copy div "PATRICK TYRON"
click at [632, 271] on div "Phone" at bounding box center [649, 265] width 259 height 16
drag, startPoint x: 521, startPoint y: 233, endPoint x: 612, endPoint y: 235, distance: 91.0
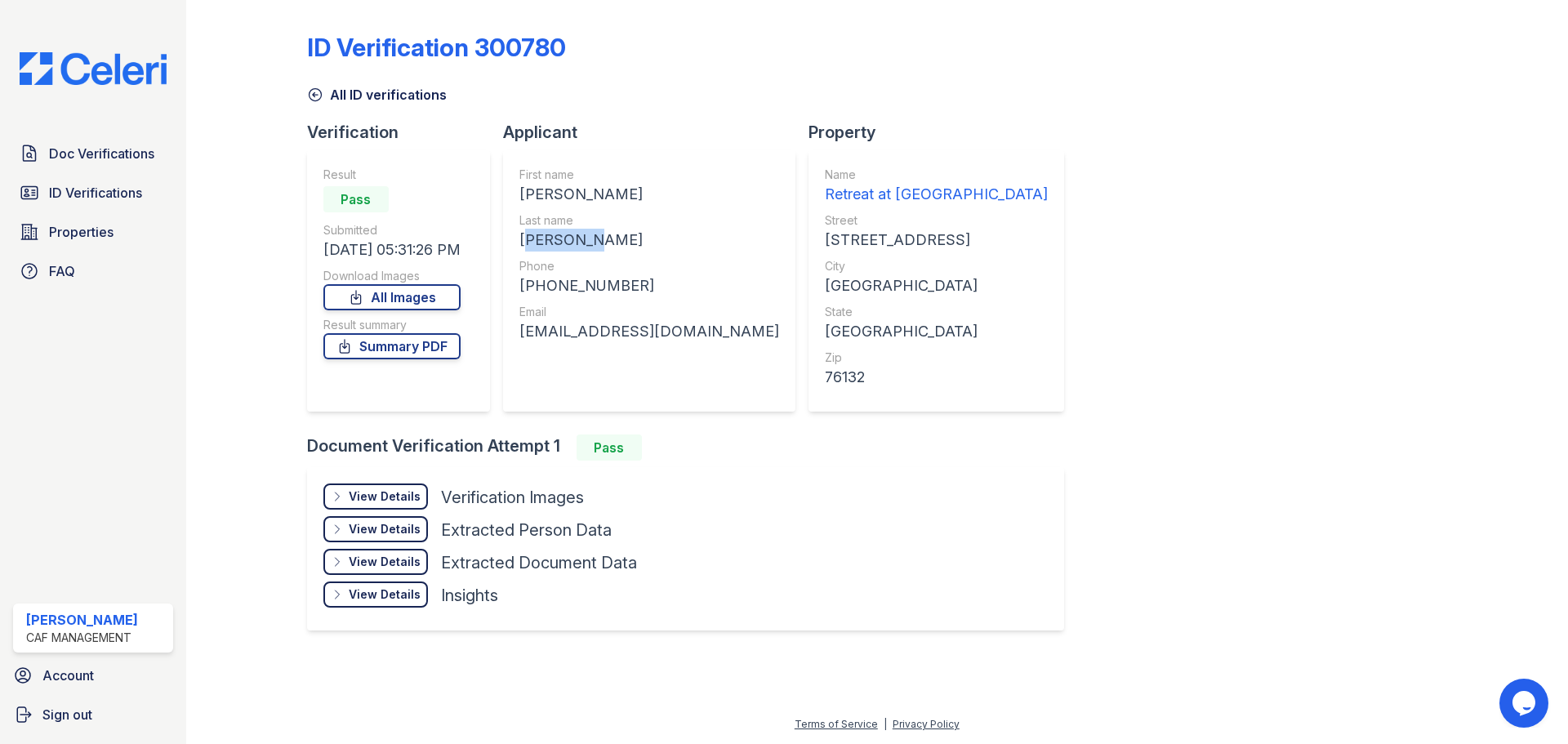
click at [612, 235] on div "ROBERSON" at bounding box center [649, 240] width 259 height 22
copy div "ROBERSON"
click at [120, 157] on span "Doc Verifications" at bounding box center [101, 153] width 105 height 20
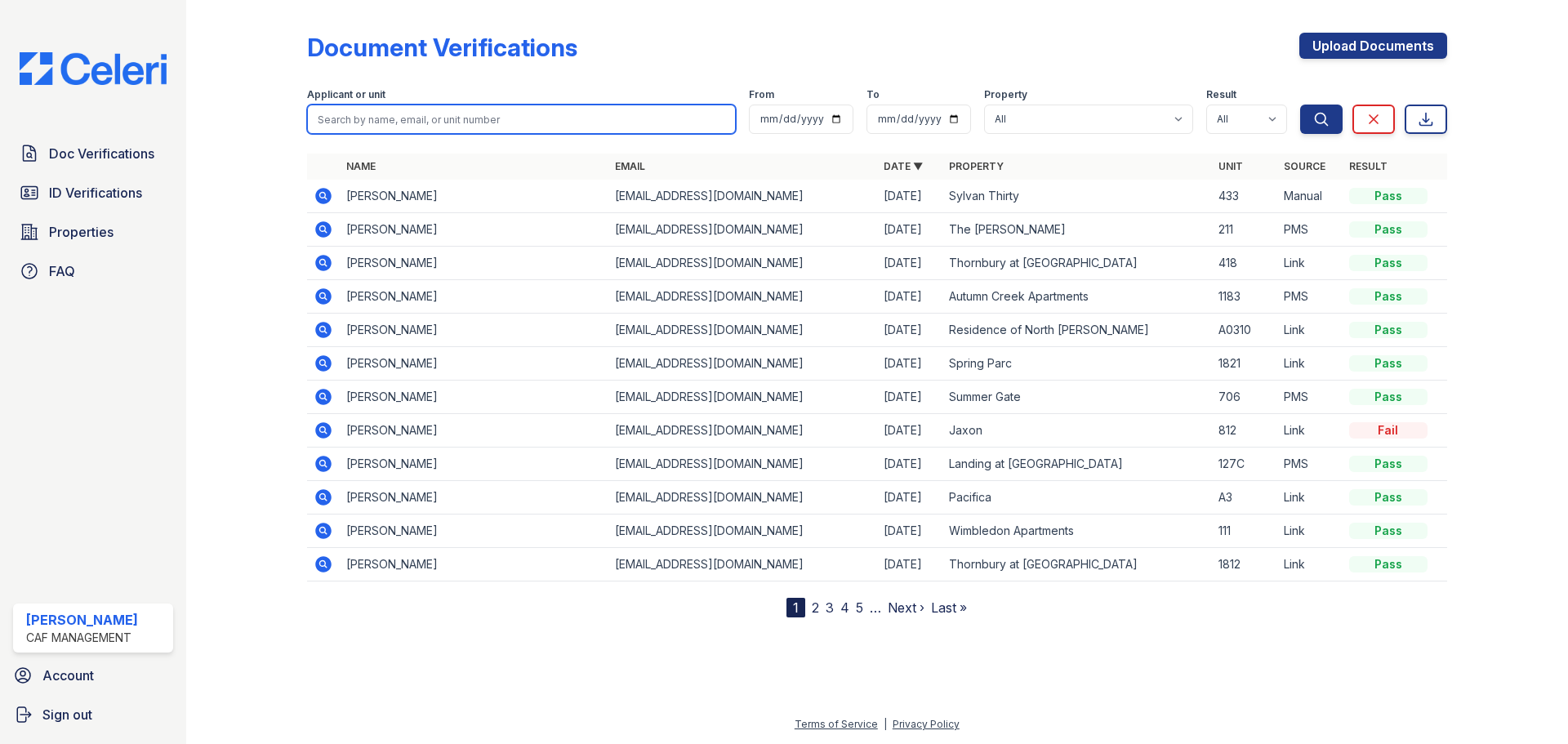
click at [420, 117] on input "search" at bounding box center [521, 119] width 428 height 29
paste input "Dupus, Eric"
type input "Dupus, Eric"
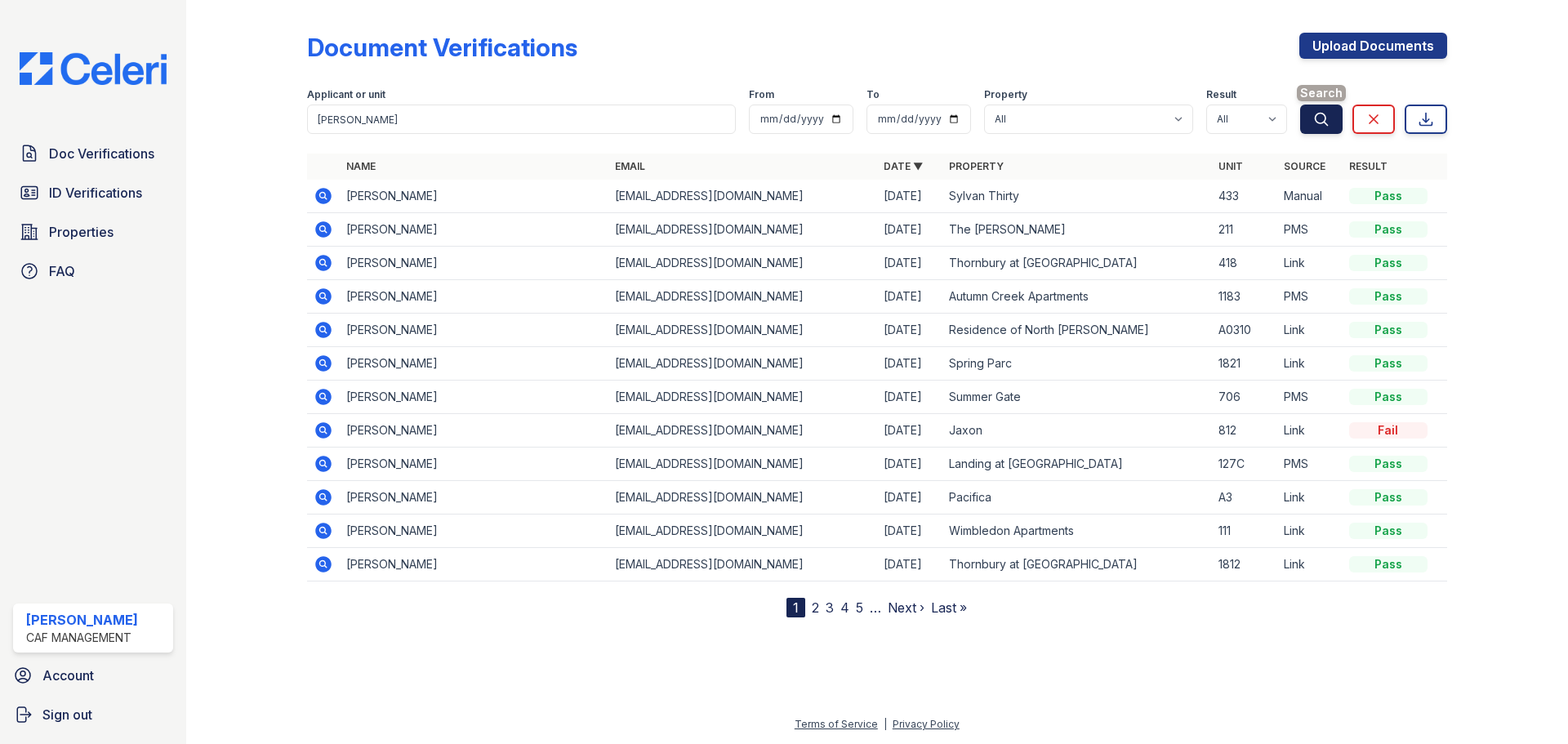
click at [1313, 127] on icon "submit" at bounding box center [1321, 119] width 16 height 16
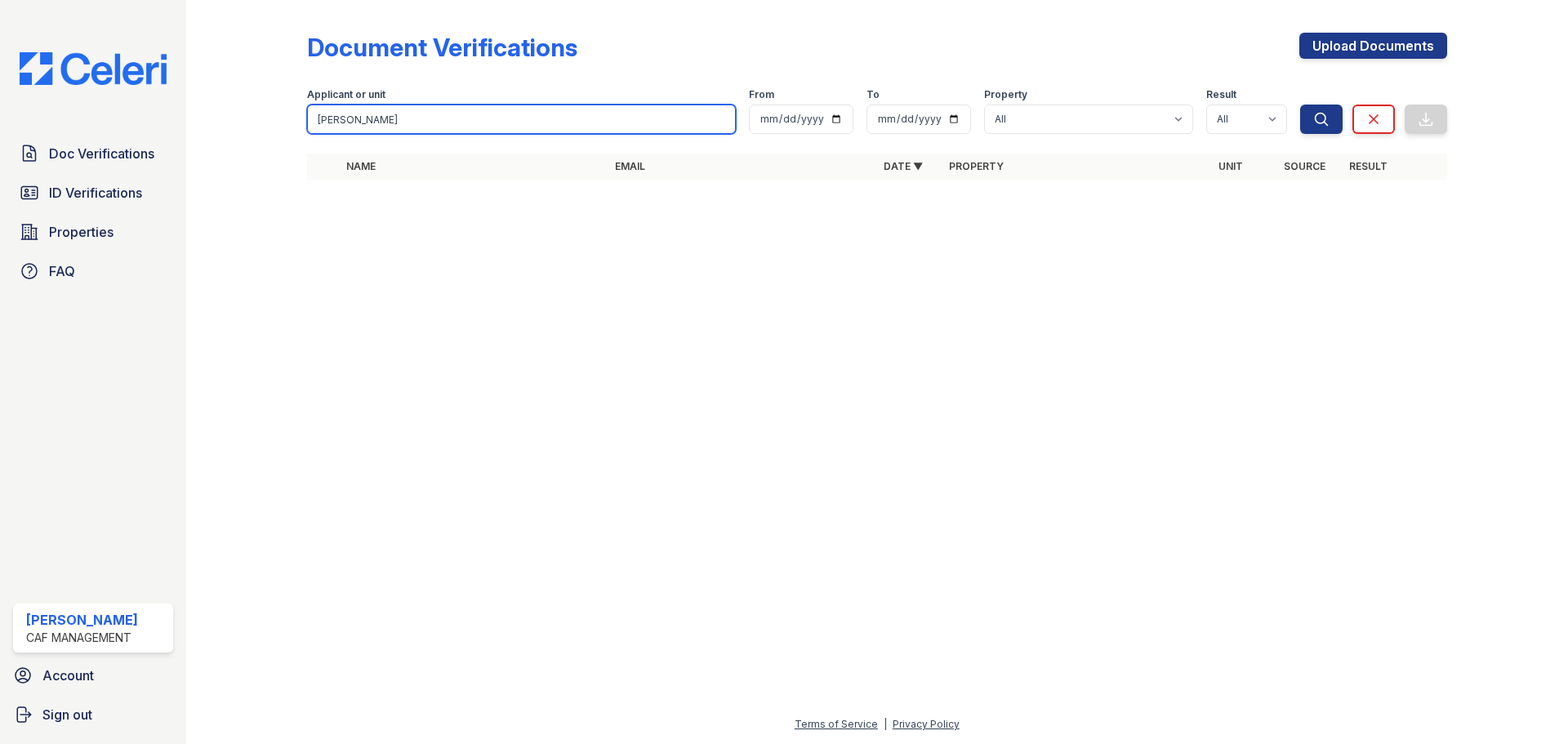
click at [443, 123] on input "Dupus, Eric" at bounding box center [521, 119] width 428 height 29
click at [380, 291] on div at bounding box center [876, 469] width 1329 height 493
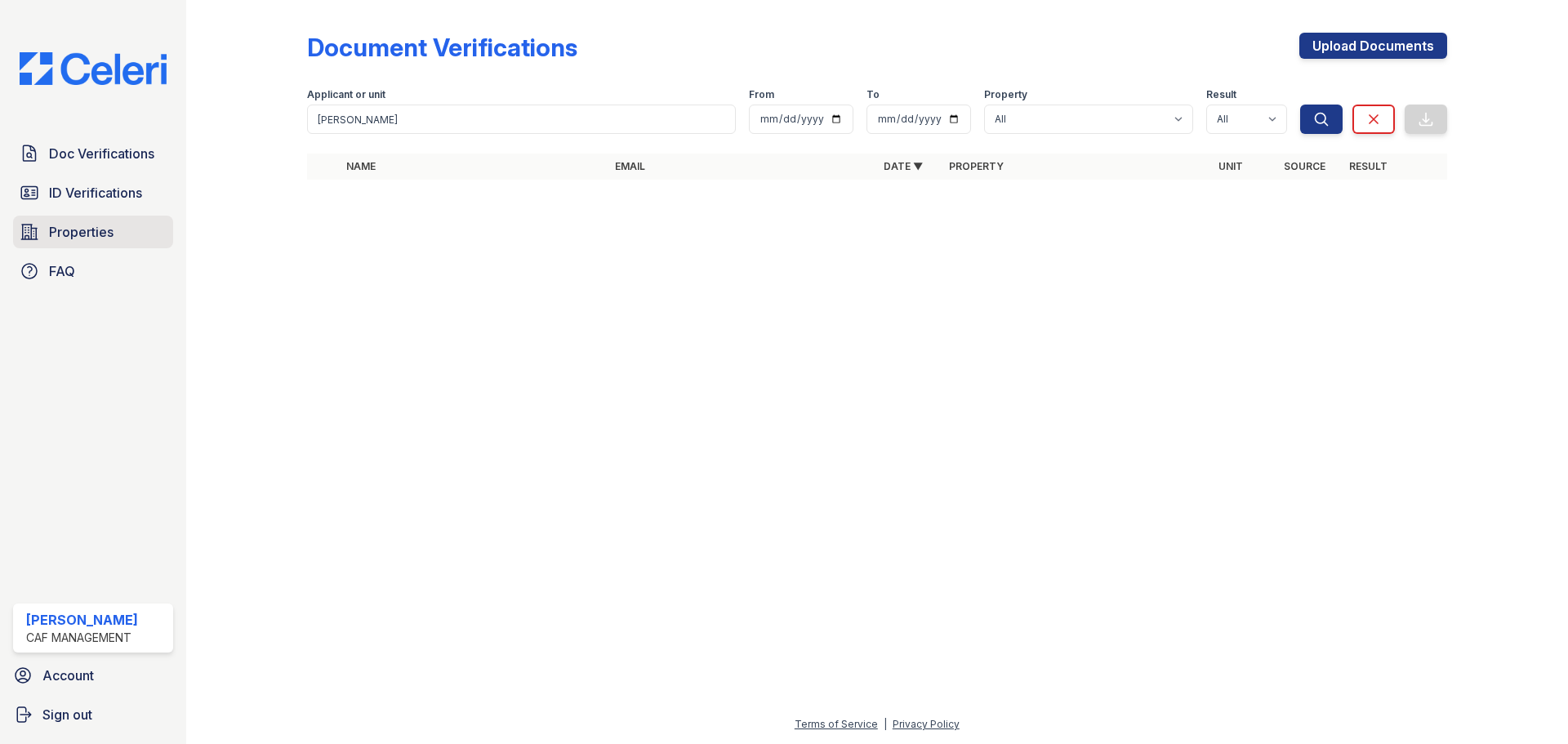
click at [108, 235] on span "Properties" at bounding box center [80, 232] width 64 height 20
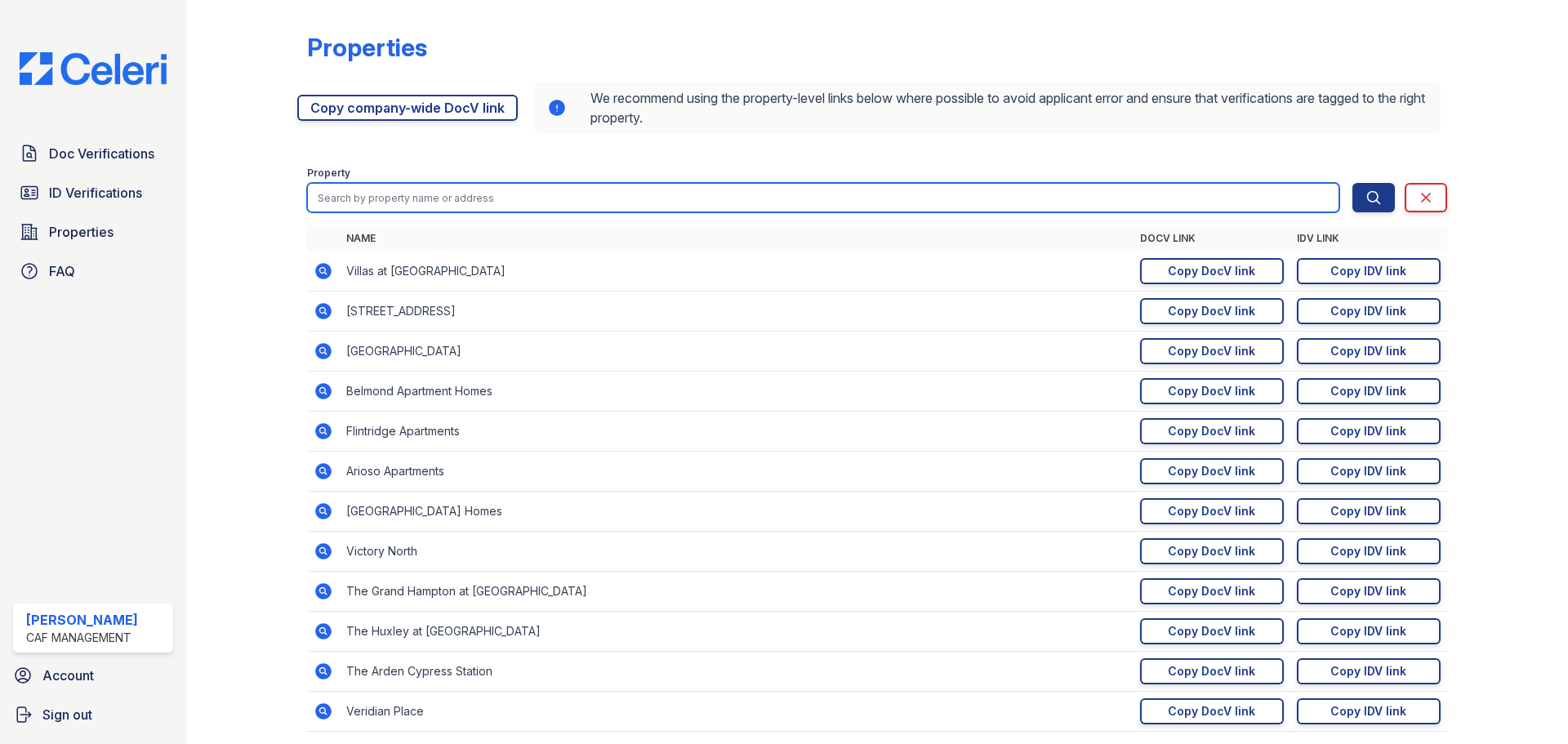
click at [369, 199] on input "search" at bounding box center [823, 197] width 1032 height 29
type input "greenwood"
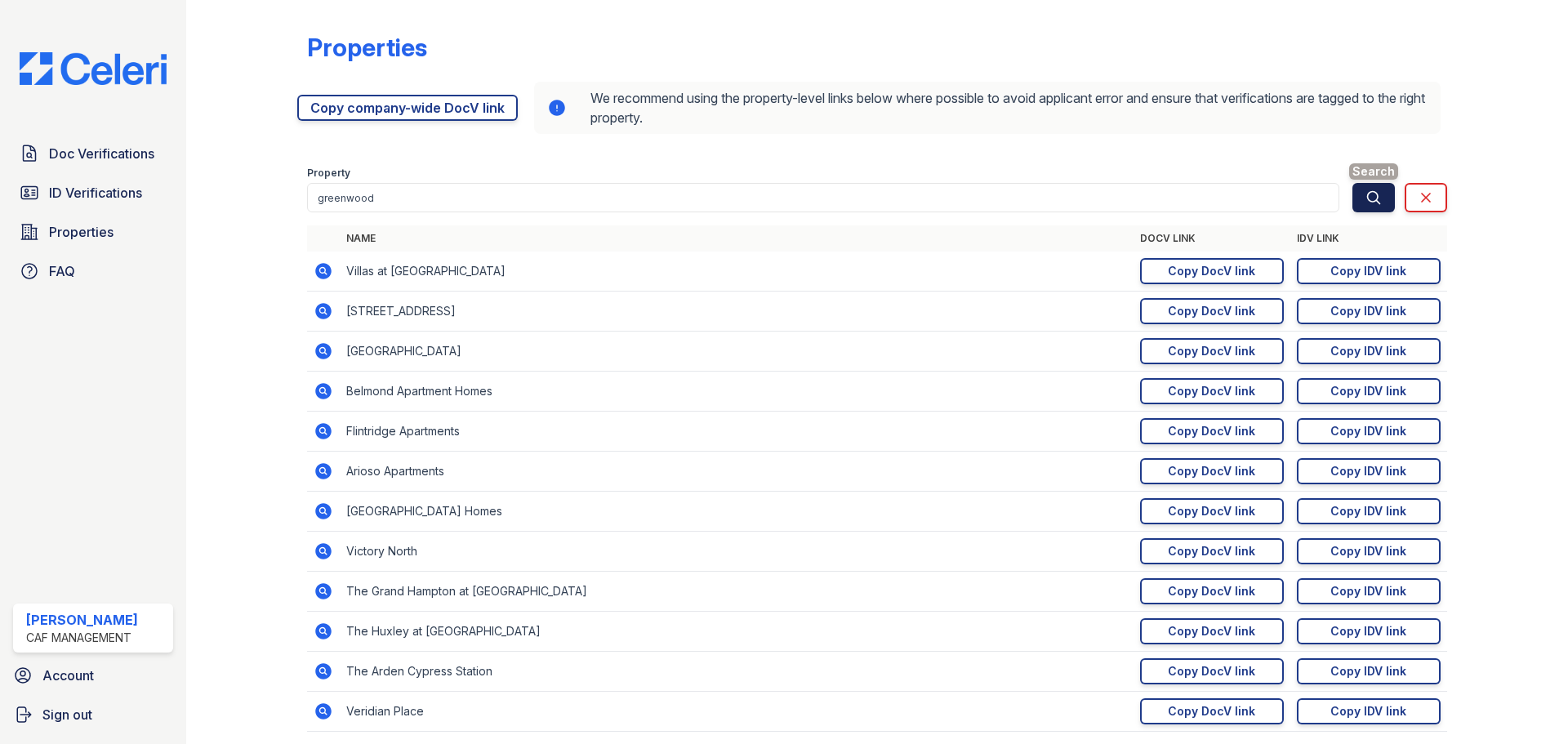
click at [1365, 198] on icon "submit" at bounding box center [1373, 197] width 16 height 16
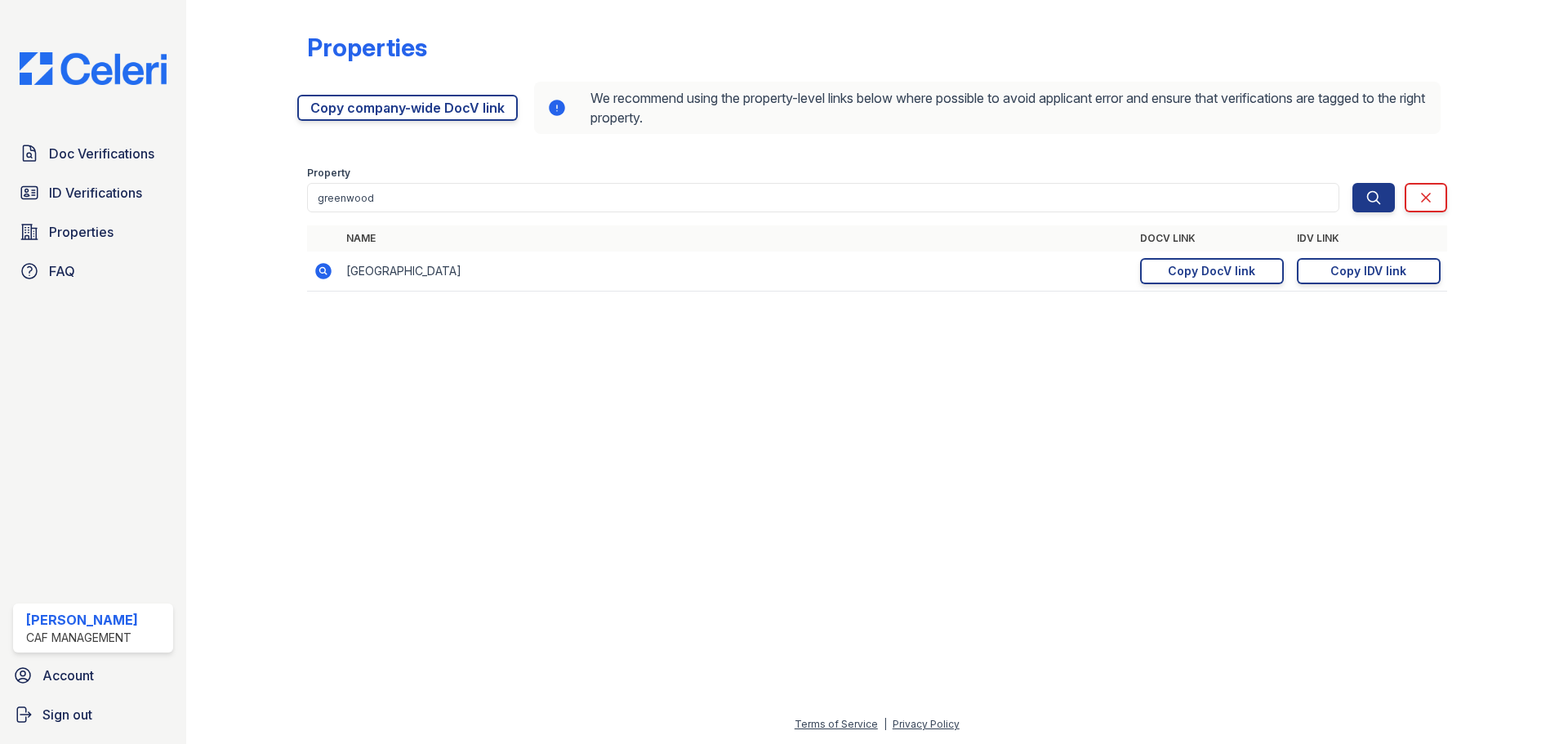
click at [333, 359] on div at bounding box center [876, 525] width 1329 height 381
click at [321, 271] on icon at bounding box center [322, 270] width 4 height 4
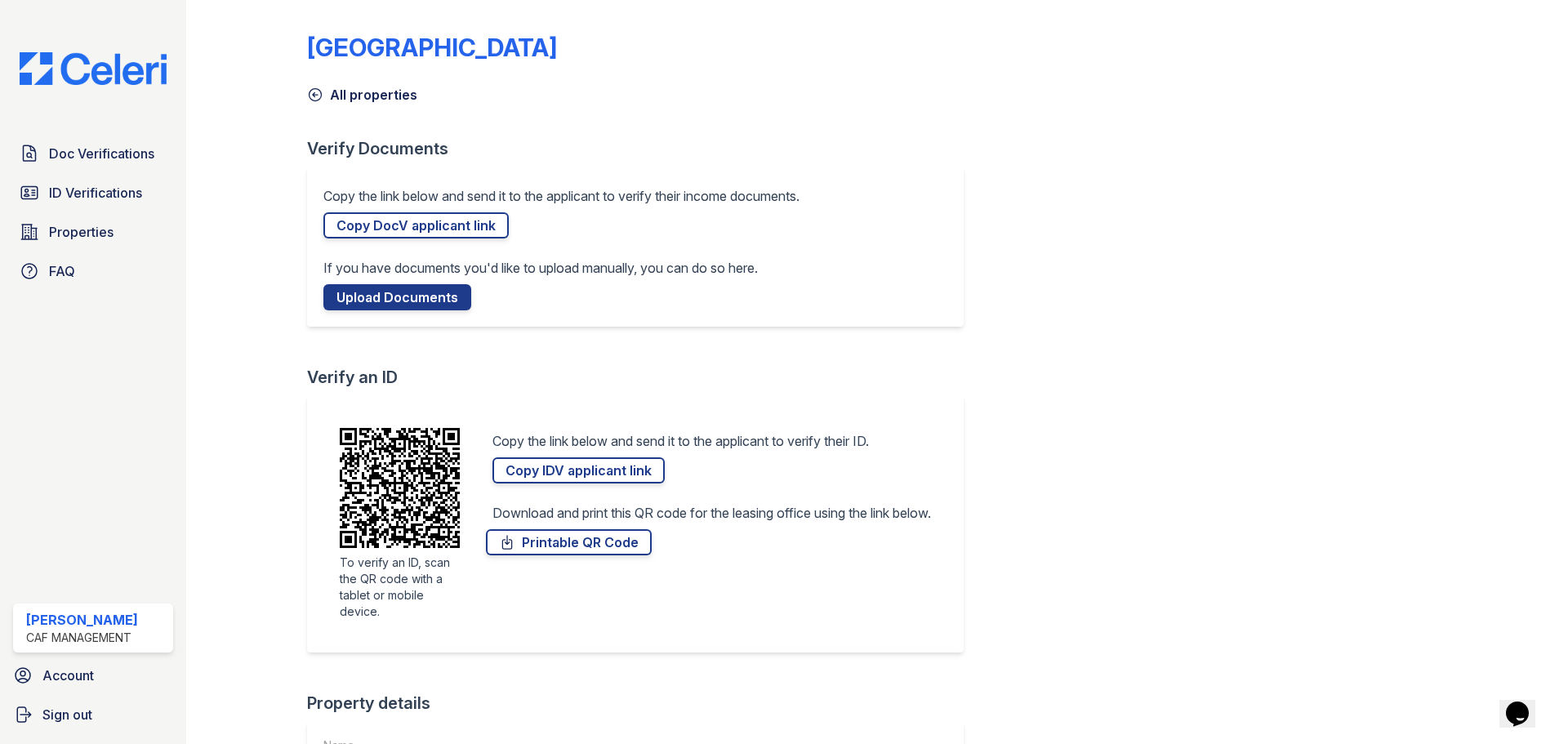
click at [136, 452] on div "Doc Verifications ID Verifications Properties FAQ [PERSON_NAME] CAF Management …" at bounding box center [92, 372] width 186 height 744
click at [114, 158] on span "Doc Verifications" at bounding box center [101, 153] width 105 height 20
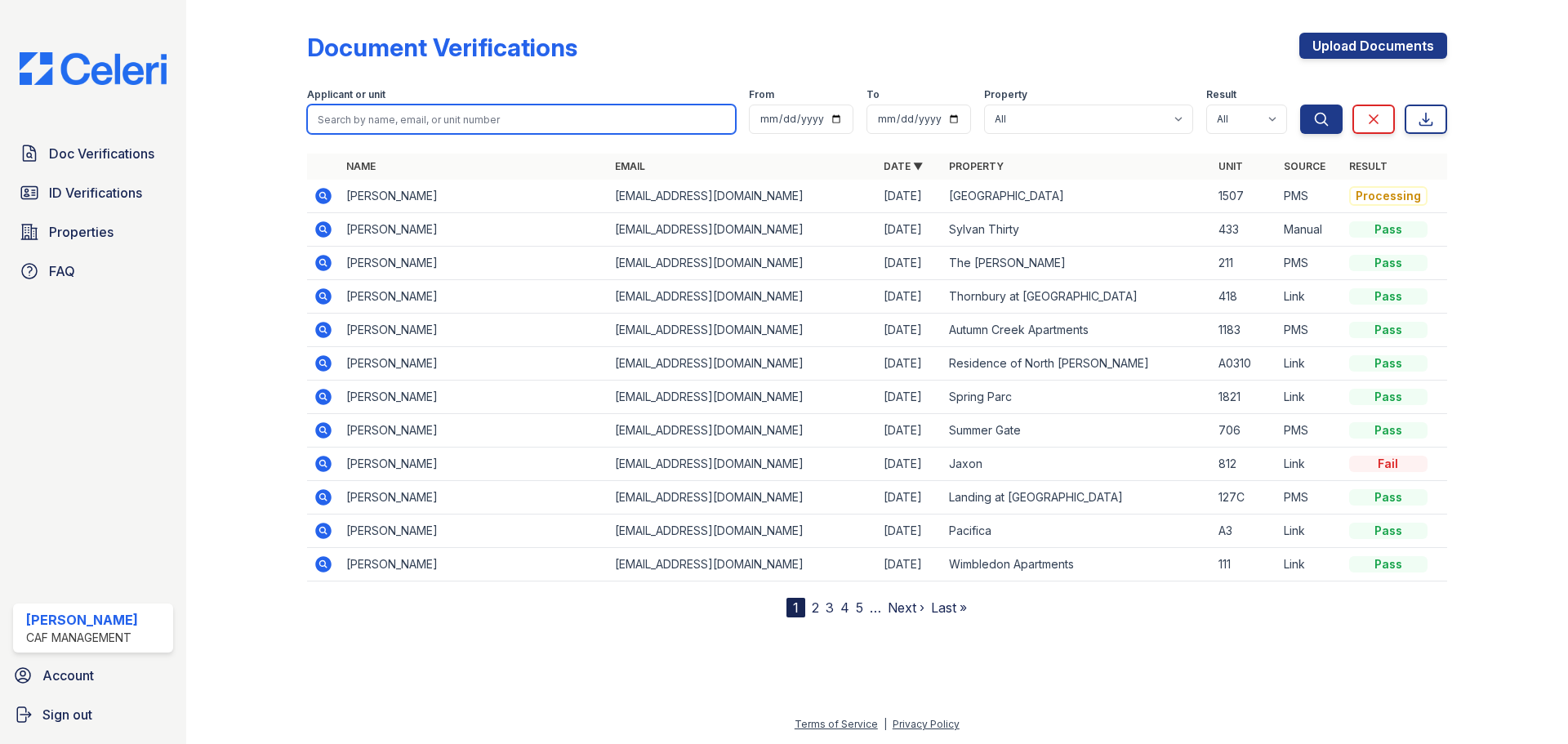
click at [413, 115] on input "search" at bounding box center [521, 119] width 428 height 29
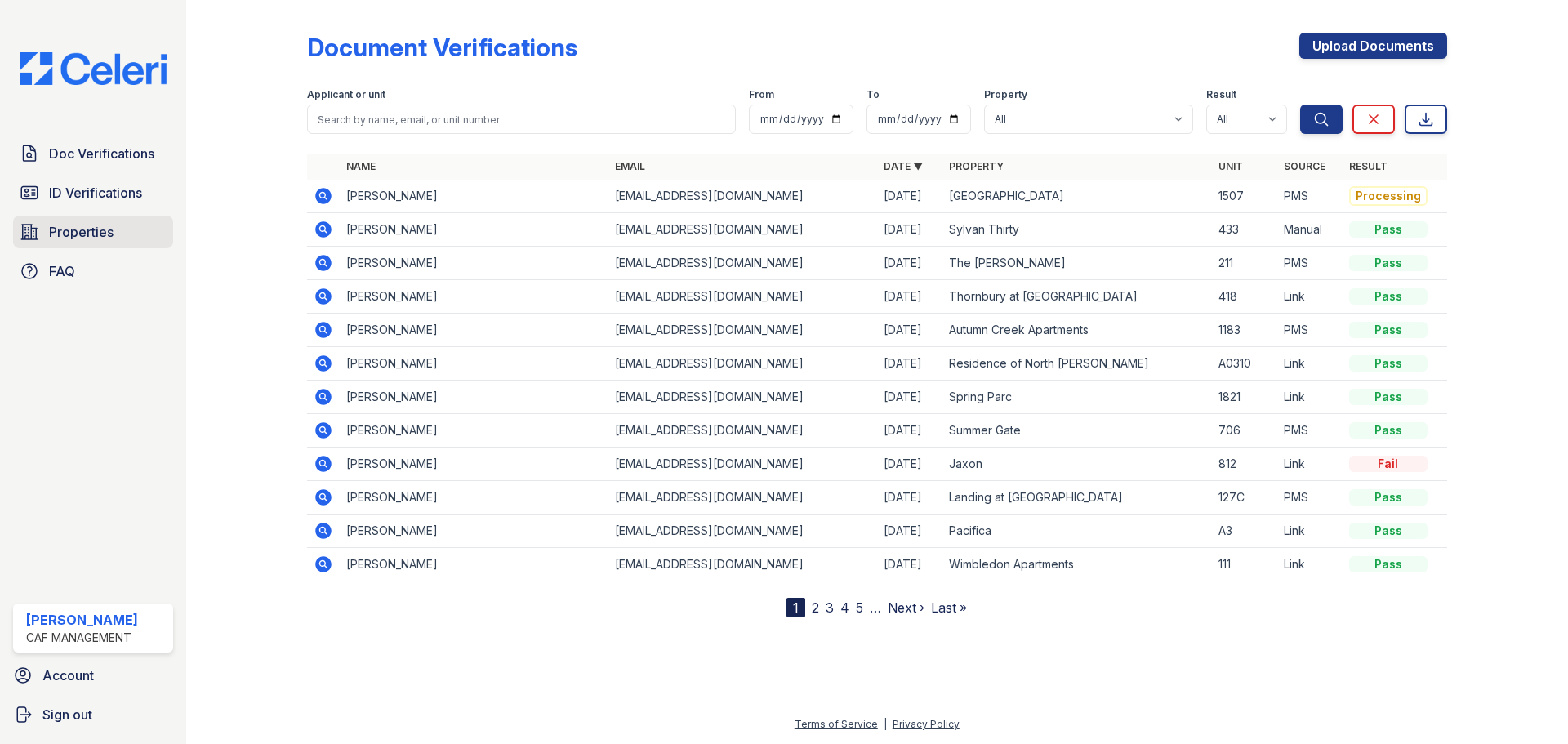
click at [96, 235] on span "Properties" at bounding box center [80, 232] width 64 height 20
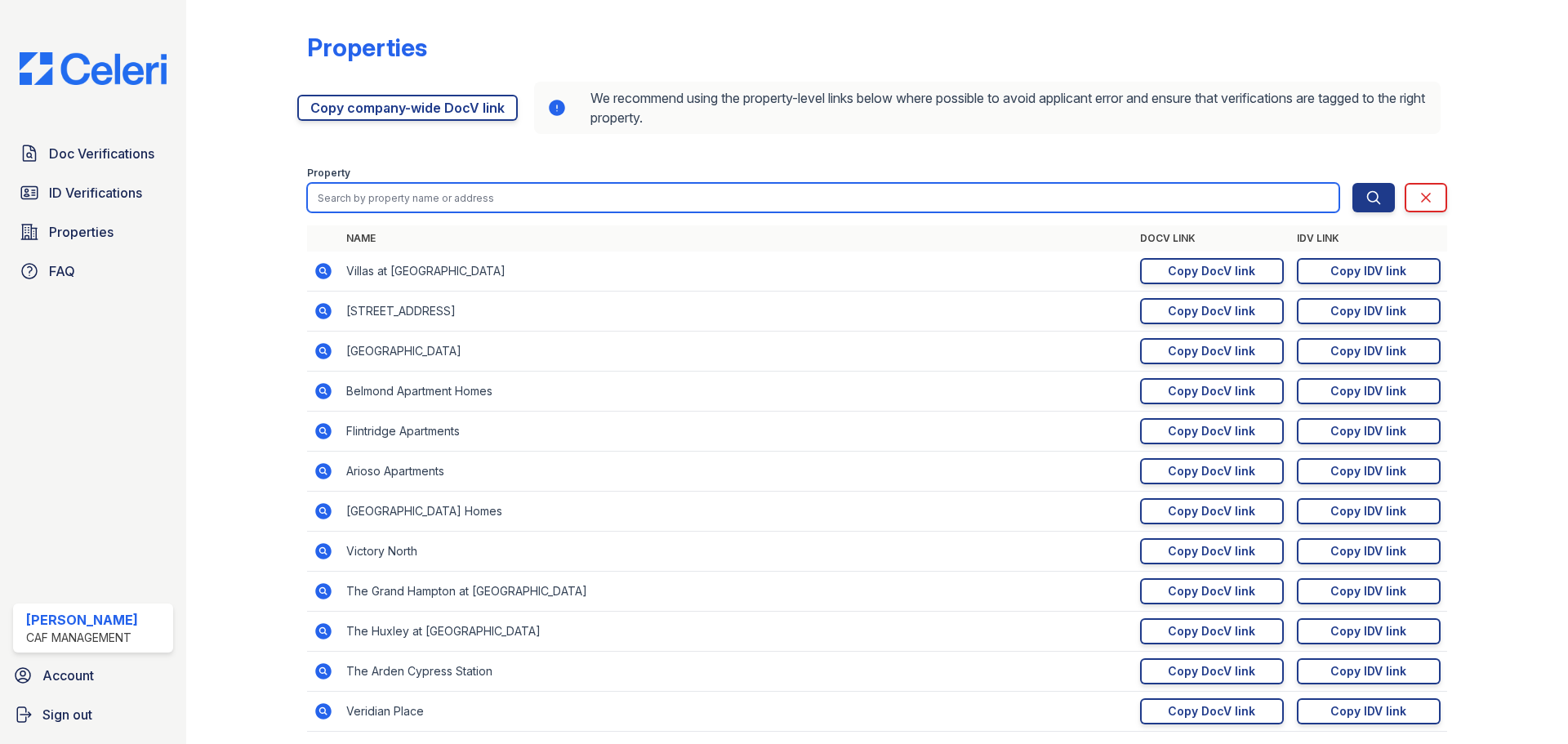
click at [632, 204] on input "search" at bounding box center [823, 197] width 1032 height 29
type input "greenwood"
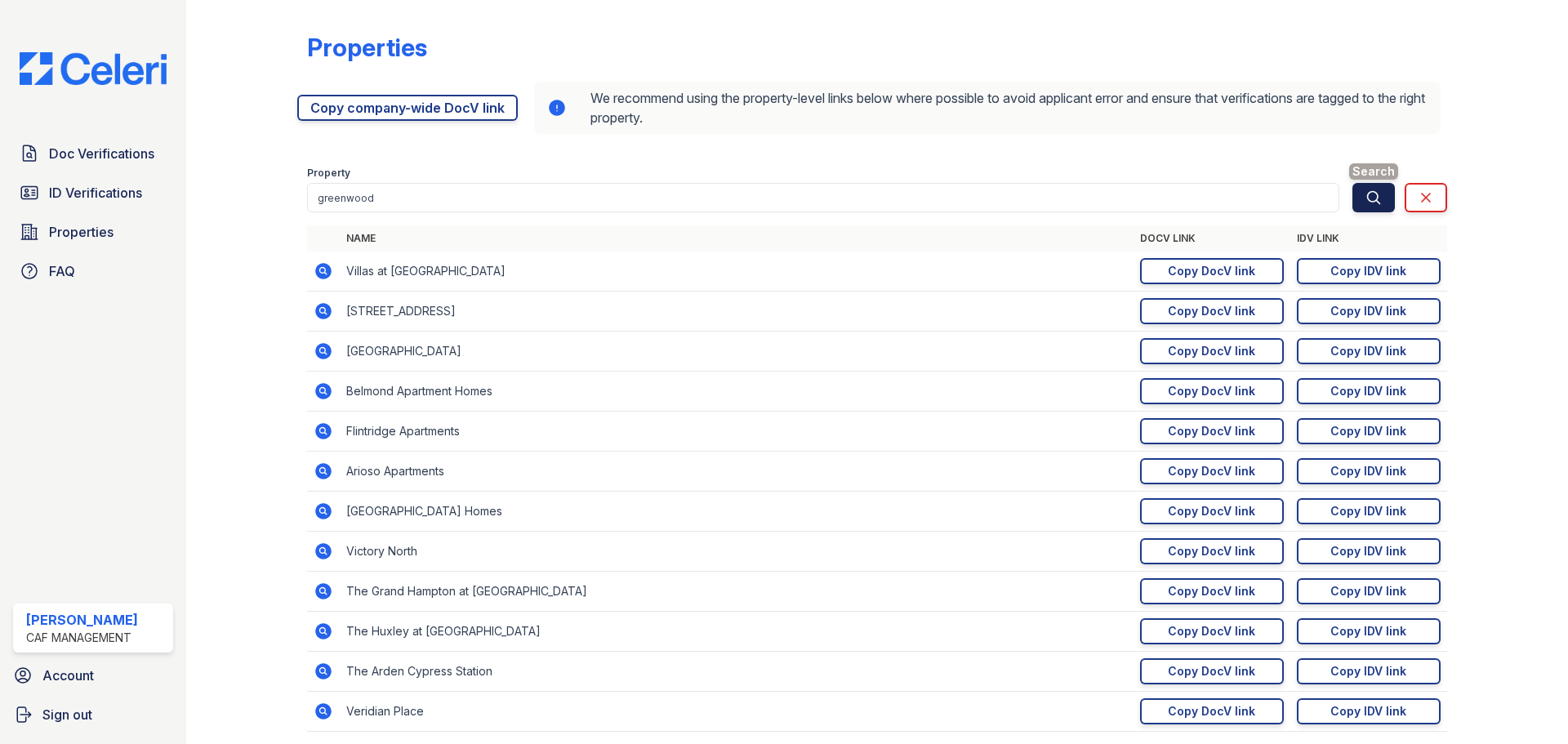
click at [1367, 200] on icon "submit" at bounding box center [1373, 197] width 12 height 12
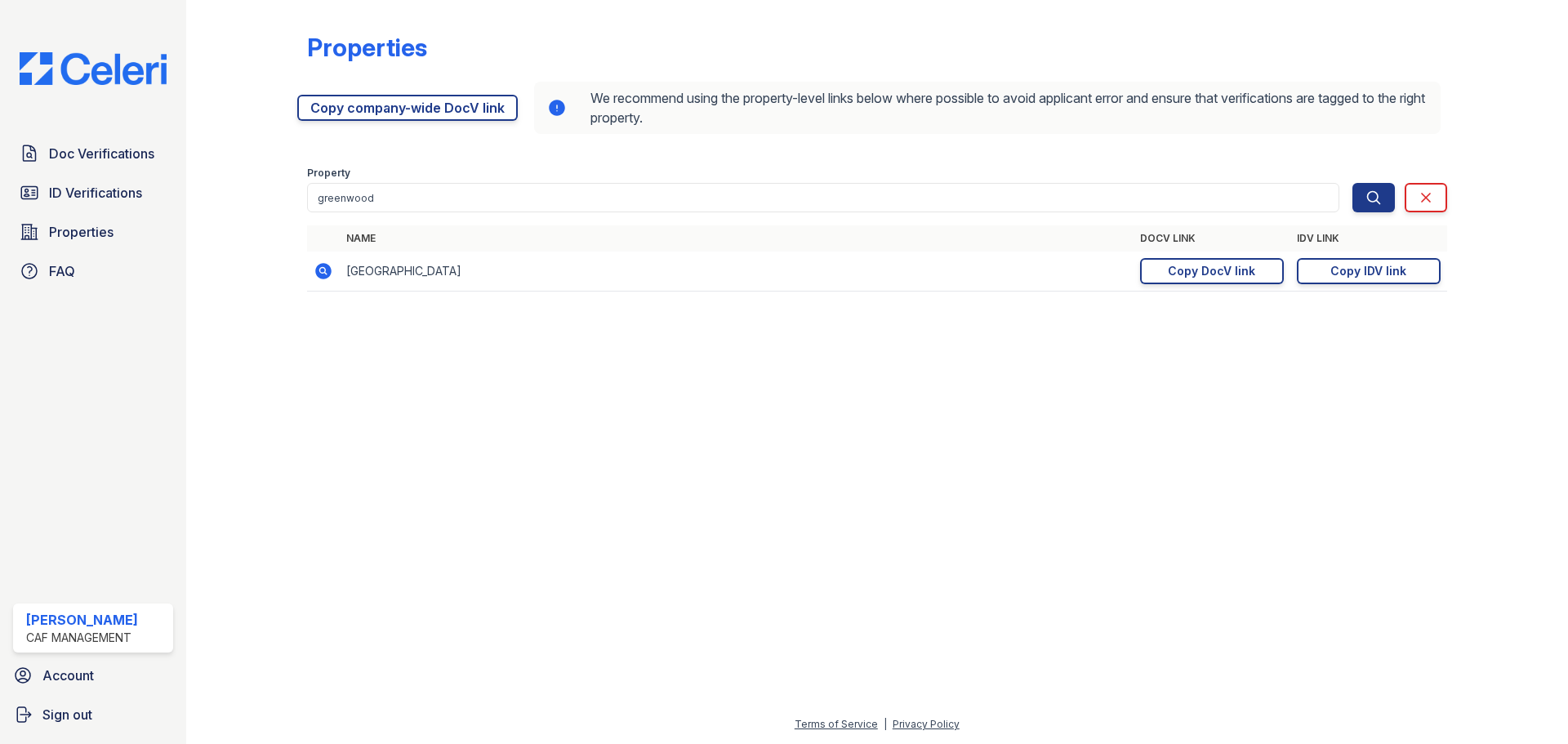
click at [328, 271] on icon at bounding box center [323, 271] width 16 height 16
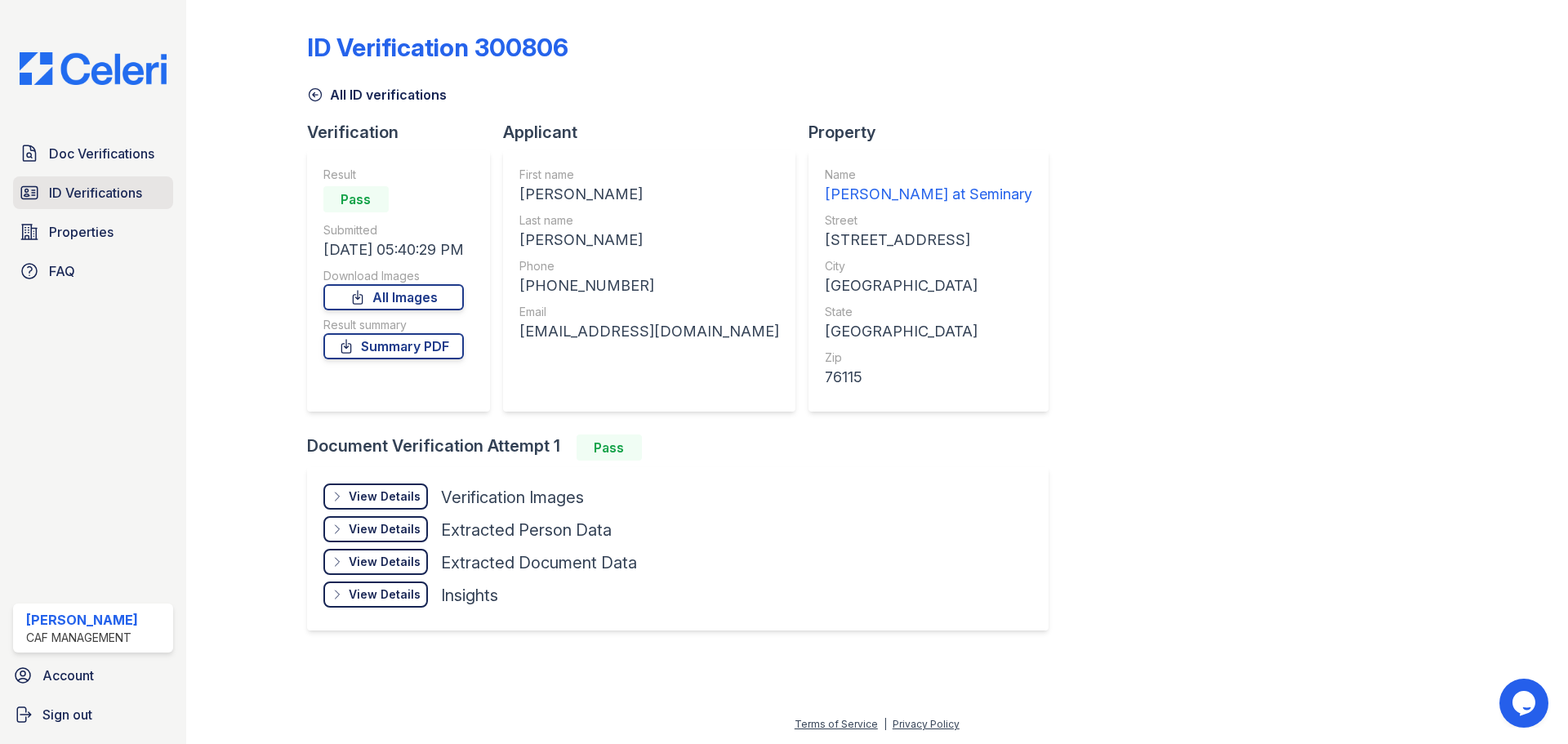
click at [97, 194] on span "ID Verifications" at bounding box center [95, 192] width 93 height 20
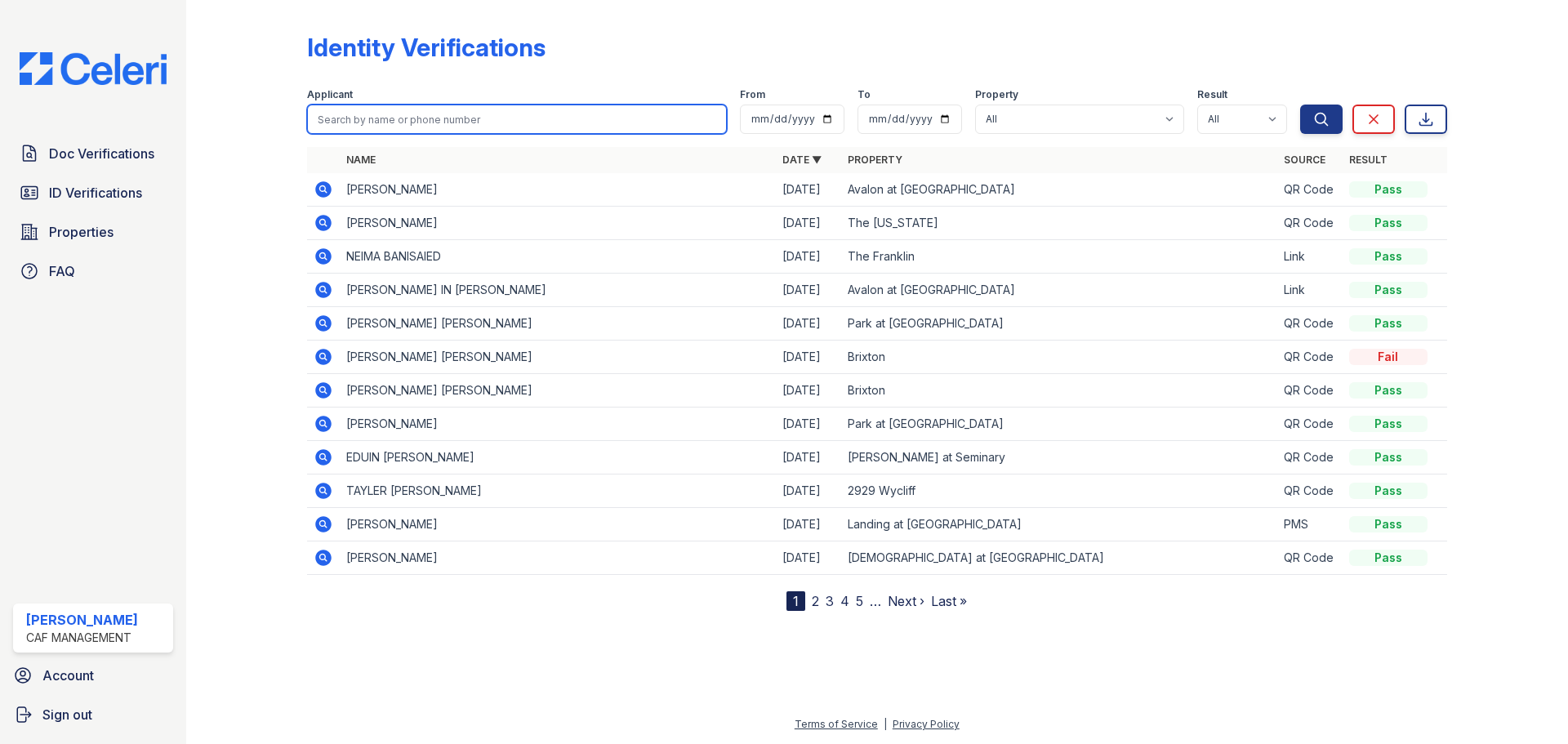
click at [467, 123] on input "search" at bounding box center [517, 119] width 420 height 29
paste input "[PERSON_NAME]"
type input "[PERSON_NAME]"
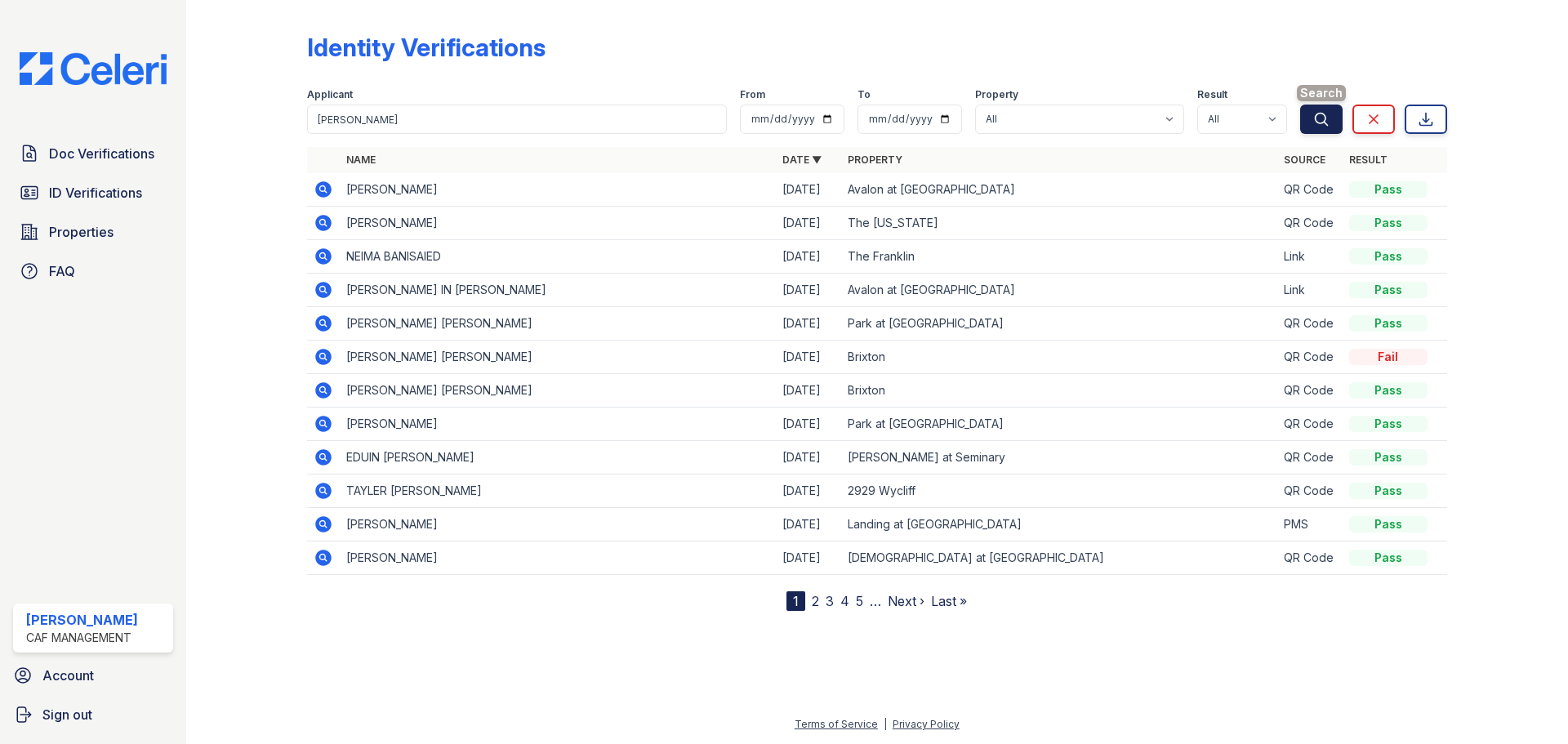
click at [1308, 114] on button "Search" at bounding box center [1321, 119] width 42 height 29
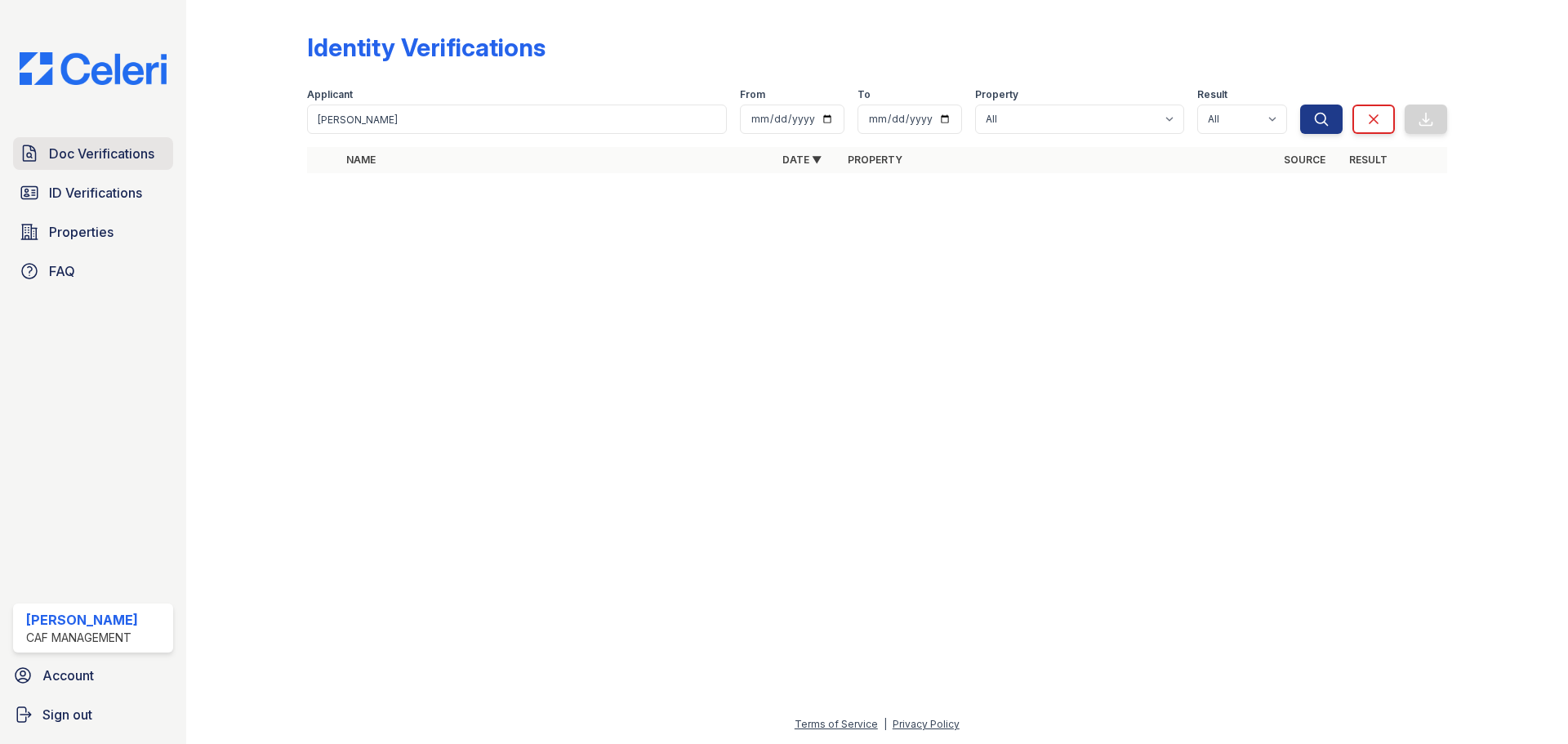
click at [107, 153] on span "Doc Verifications" at bounding box center [101, 153] width 105 height 20
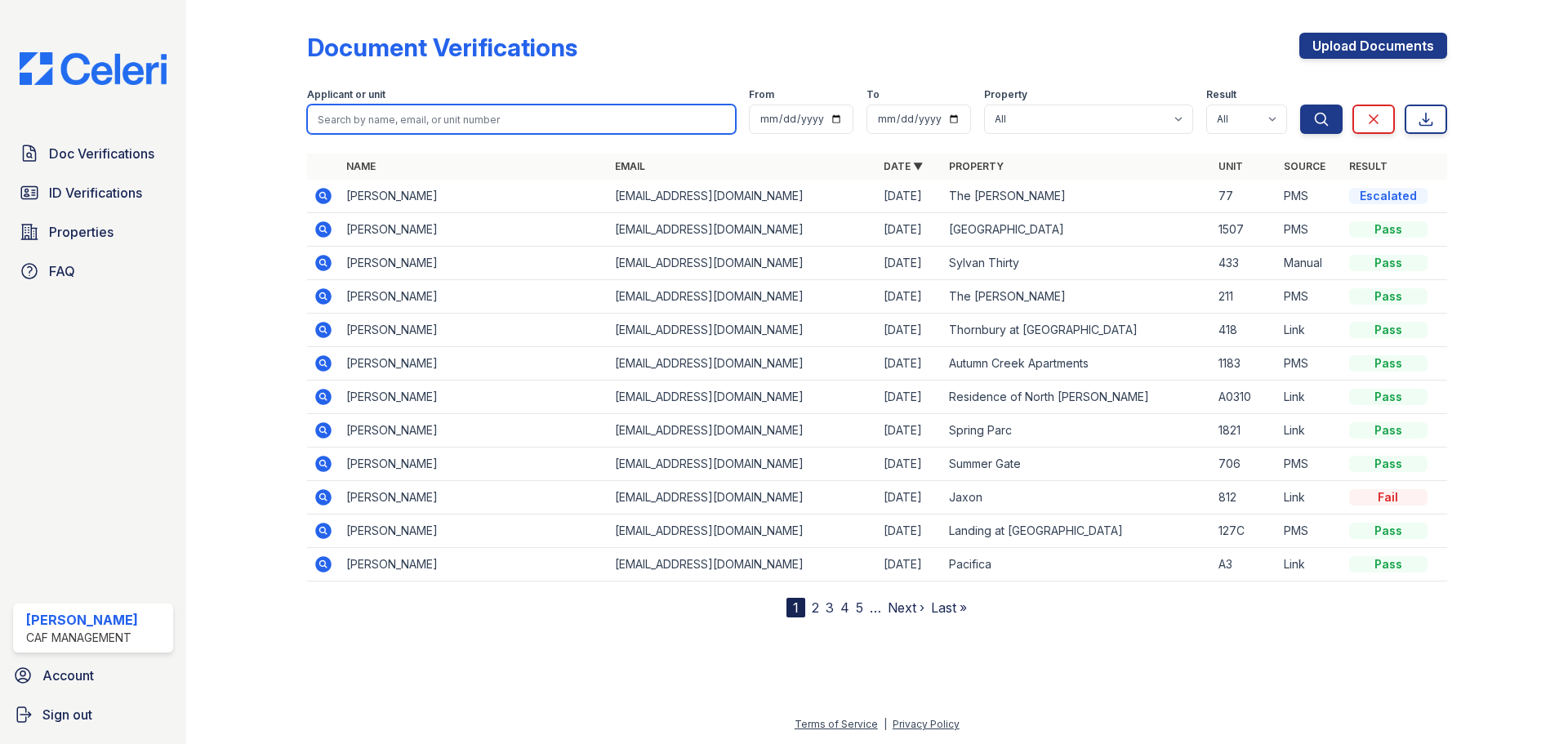
click at [388, 120] on input "search" at bounding box center [521, 119] width 428 height 29
paste input "Dupus, Eric"
type input "Dupus, Eric"
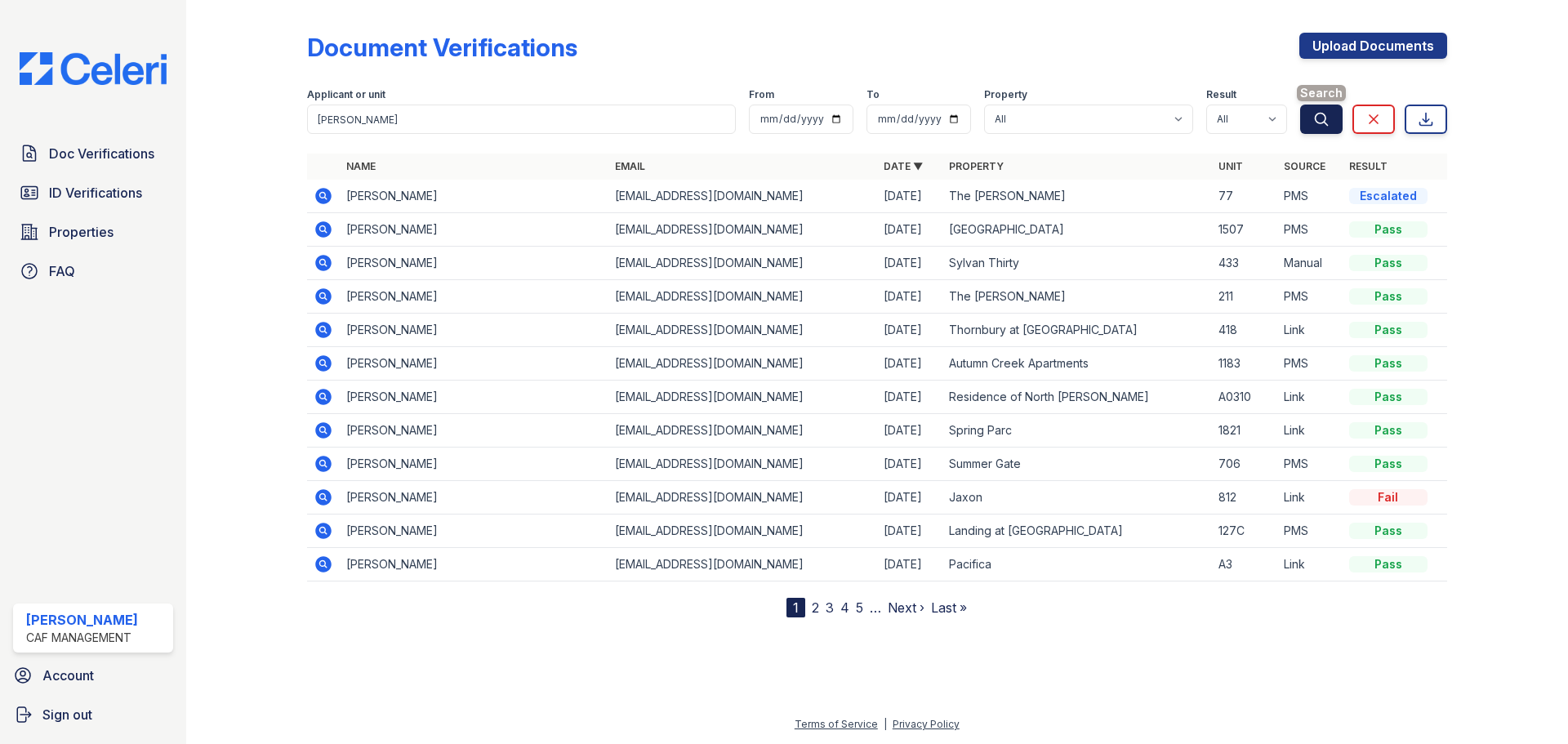
click at [1327, 125] on icon "submit" at bounding box center [1321, 119] width 12 height 12
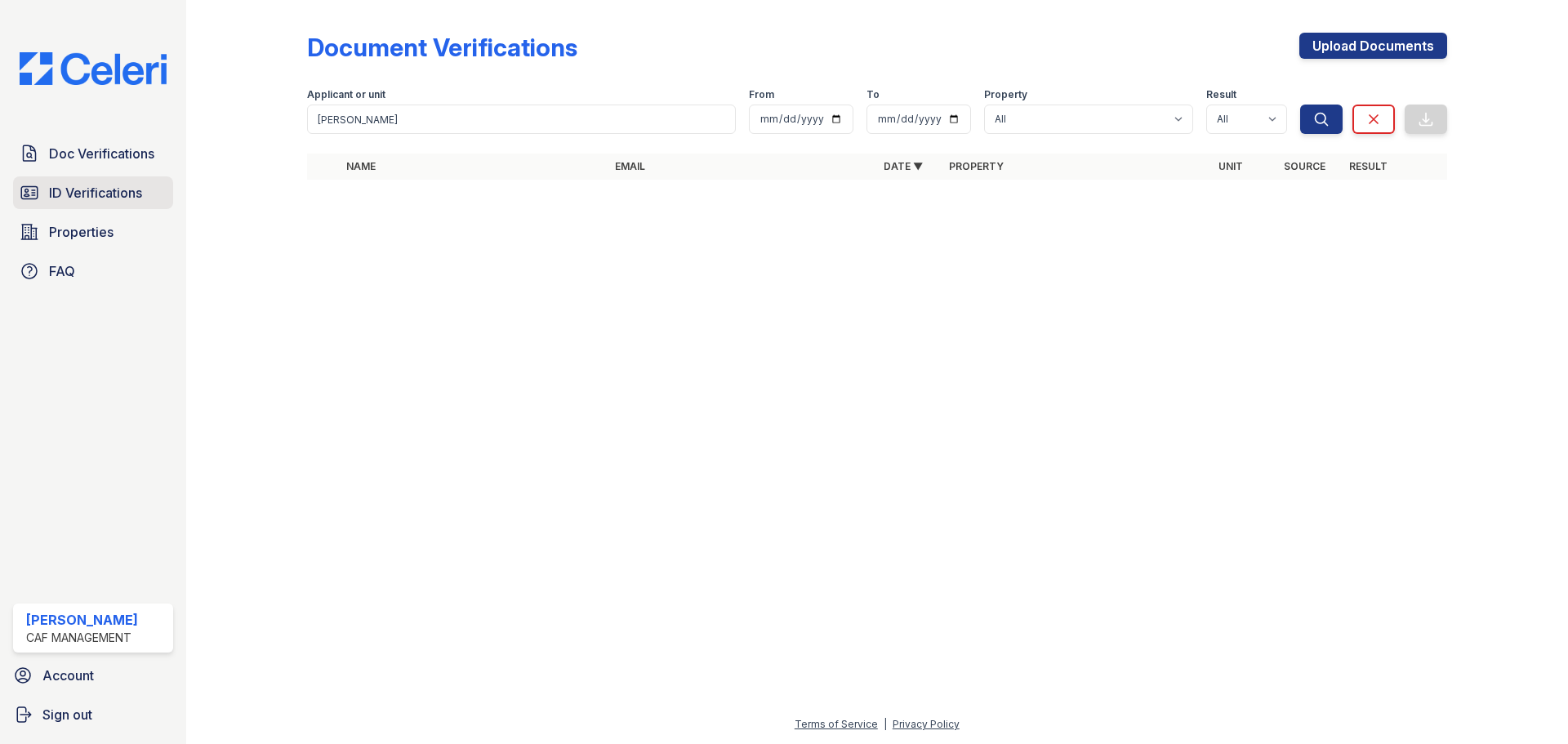
click at [114, 192] on span "ID Verifications" at bounding box center [95, 192] width 93 height 20
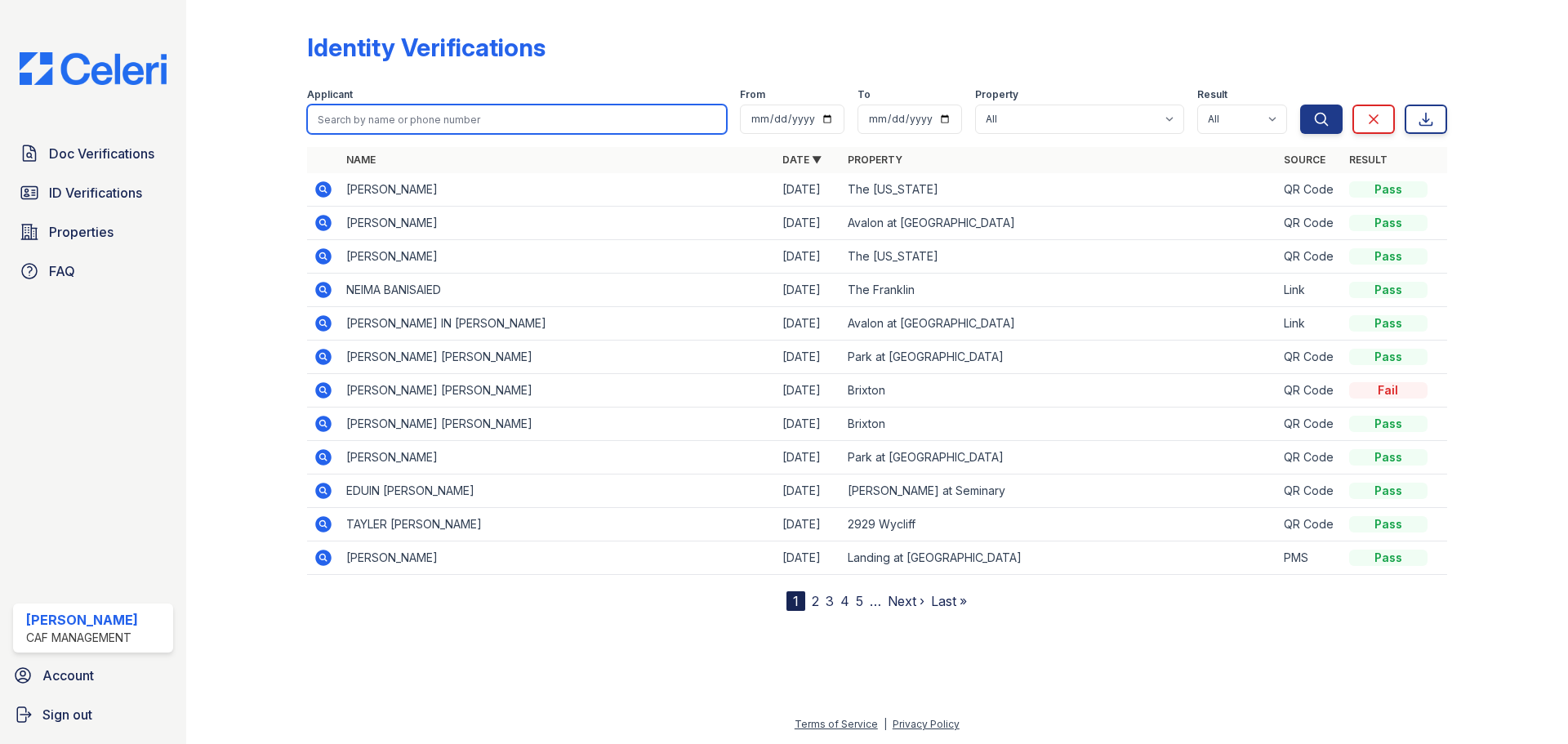
click at [432, 111] on input "search" at bounding box center [517, 119] width 420 height 29
type input "colon"
click at [1300, 105] on button "Search" at bounding box center [1321, 119] width 42 height 29
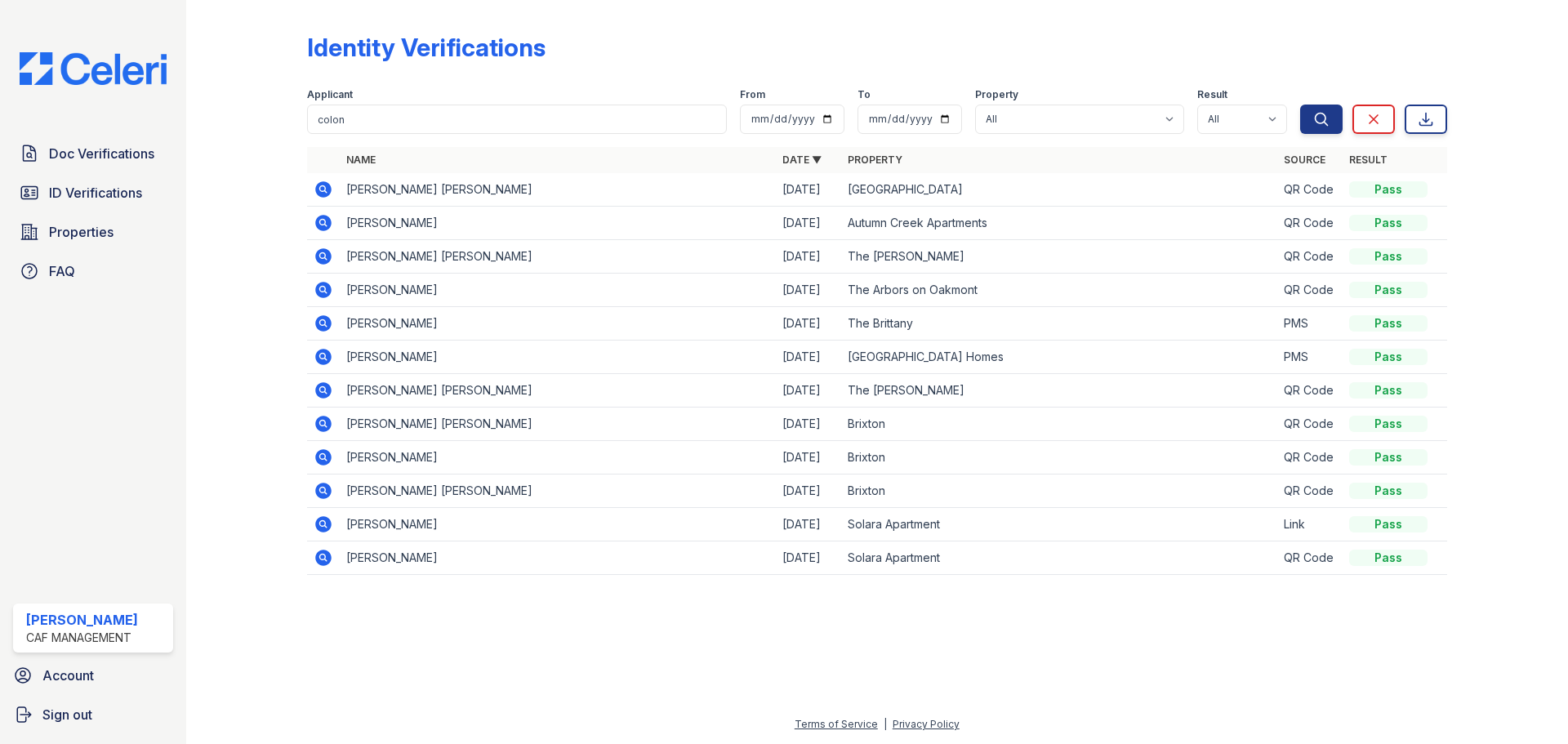
click at [316, 186] on icon at bounding box center [323, 189] width 16 height 16
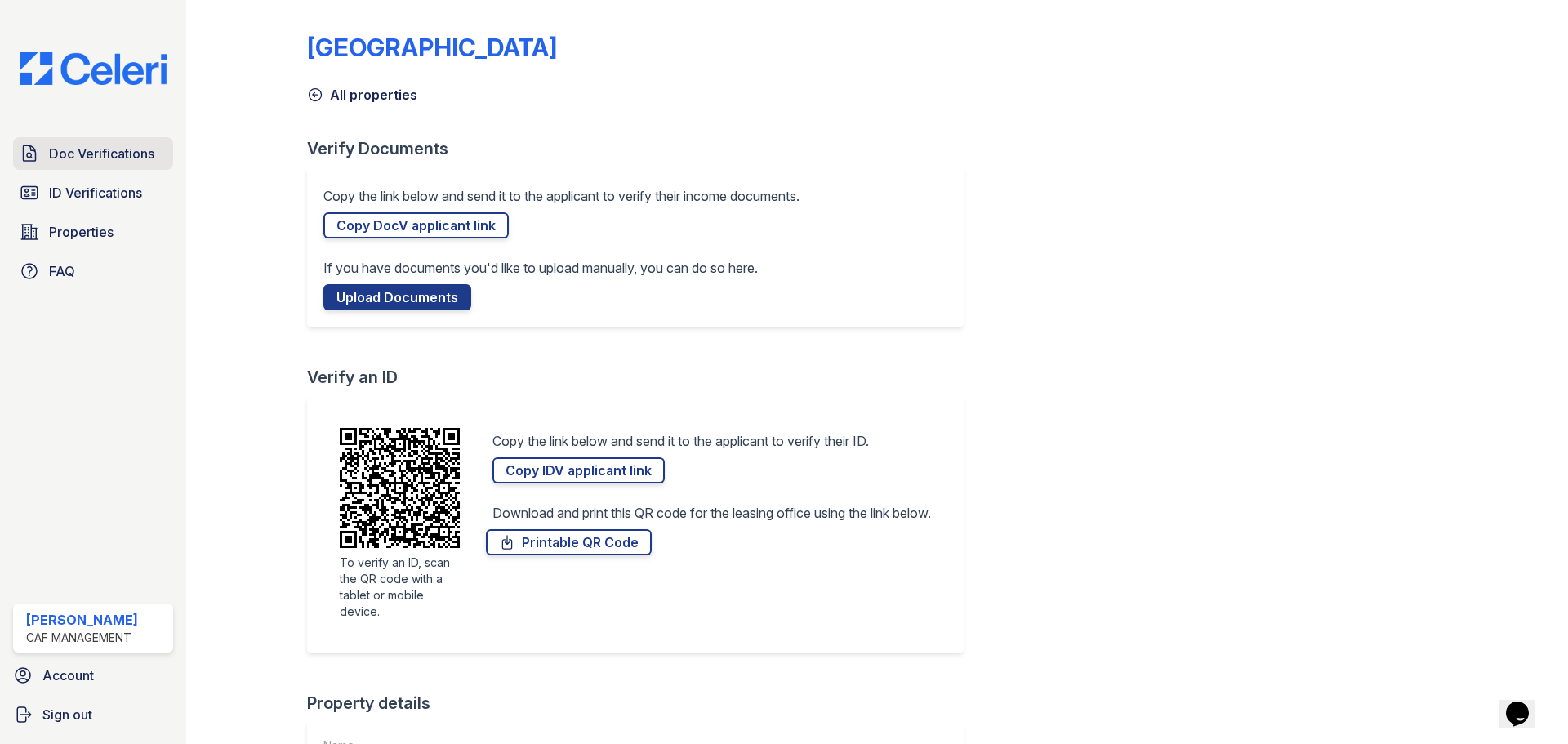
click at [94, 161] on span "Doc Verifications" at bounding box center [101, 153] width 105 height 20
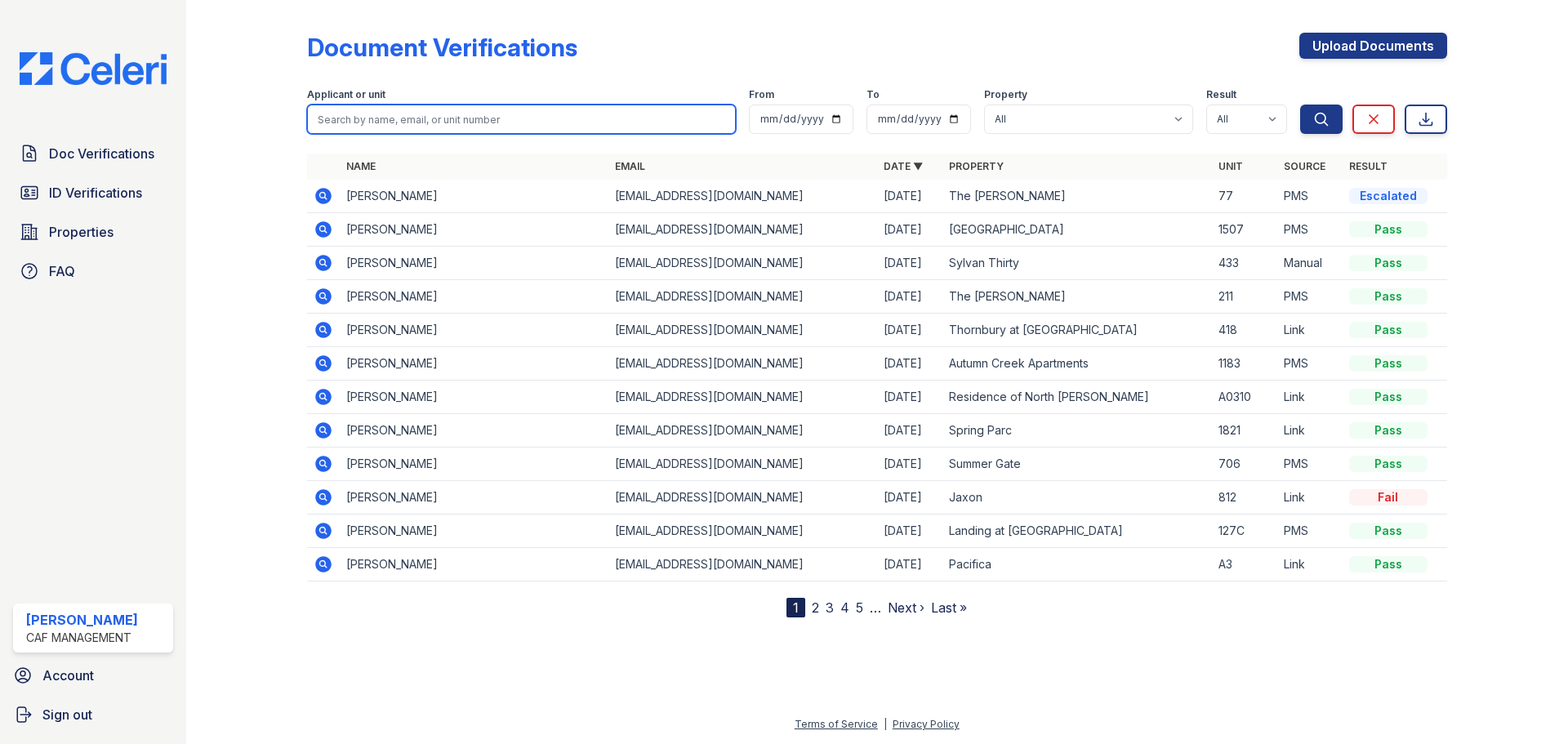
click at [410, 119] on input "search" at bounding box center [521, 119] width 428 height 29
paste input "[PERSON_NAME]"
type input "[PERSON_NAME]"
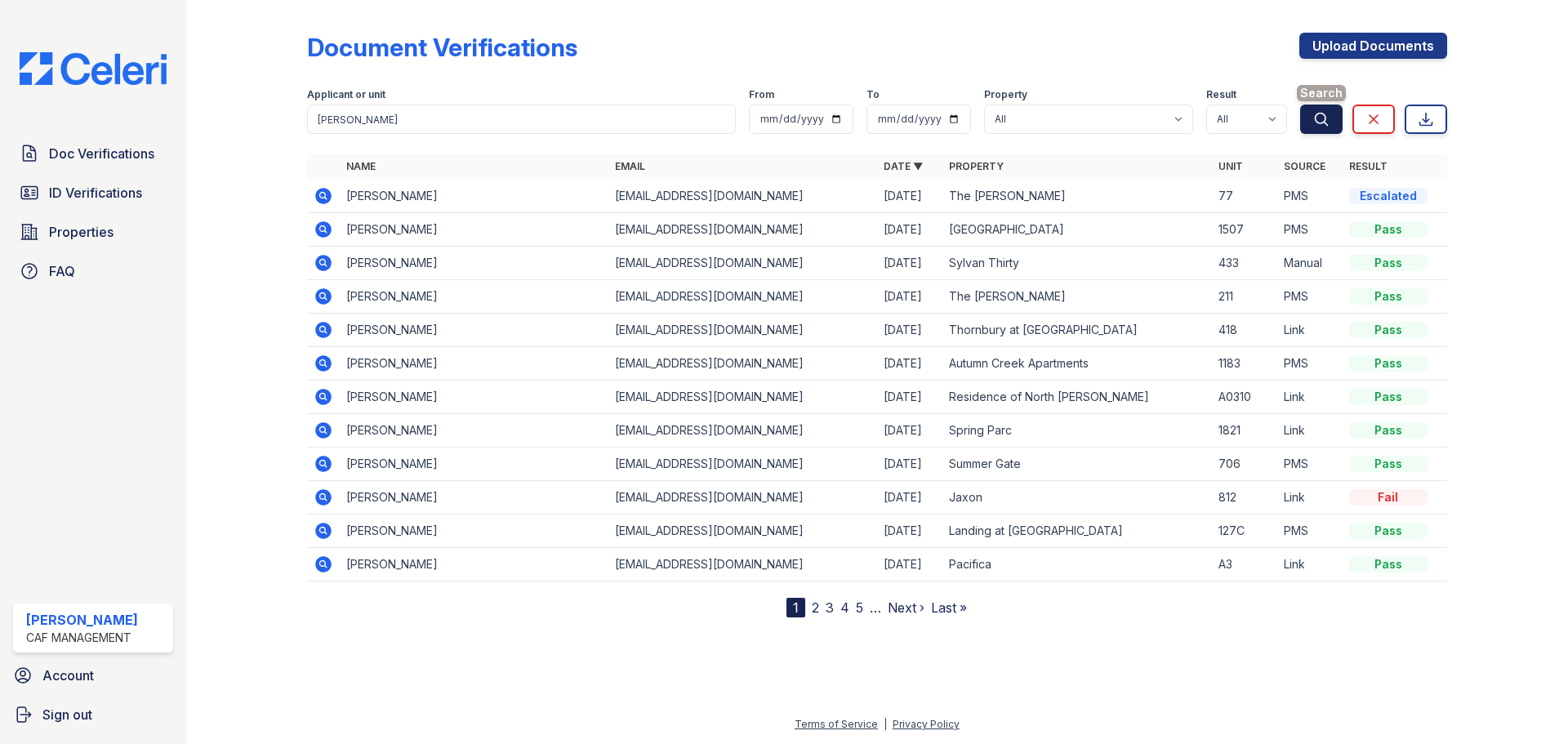
click at [1327, 119] on icon "submit" at bounding box center [1321, 119] width 16 height 16
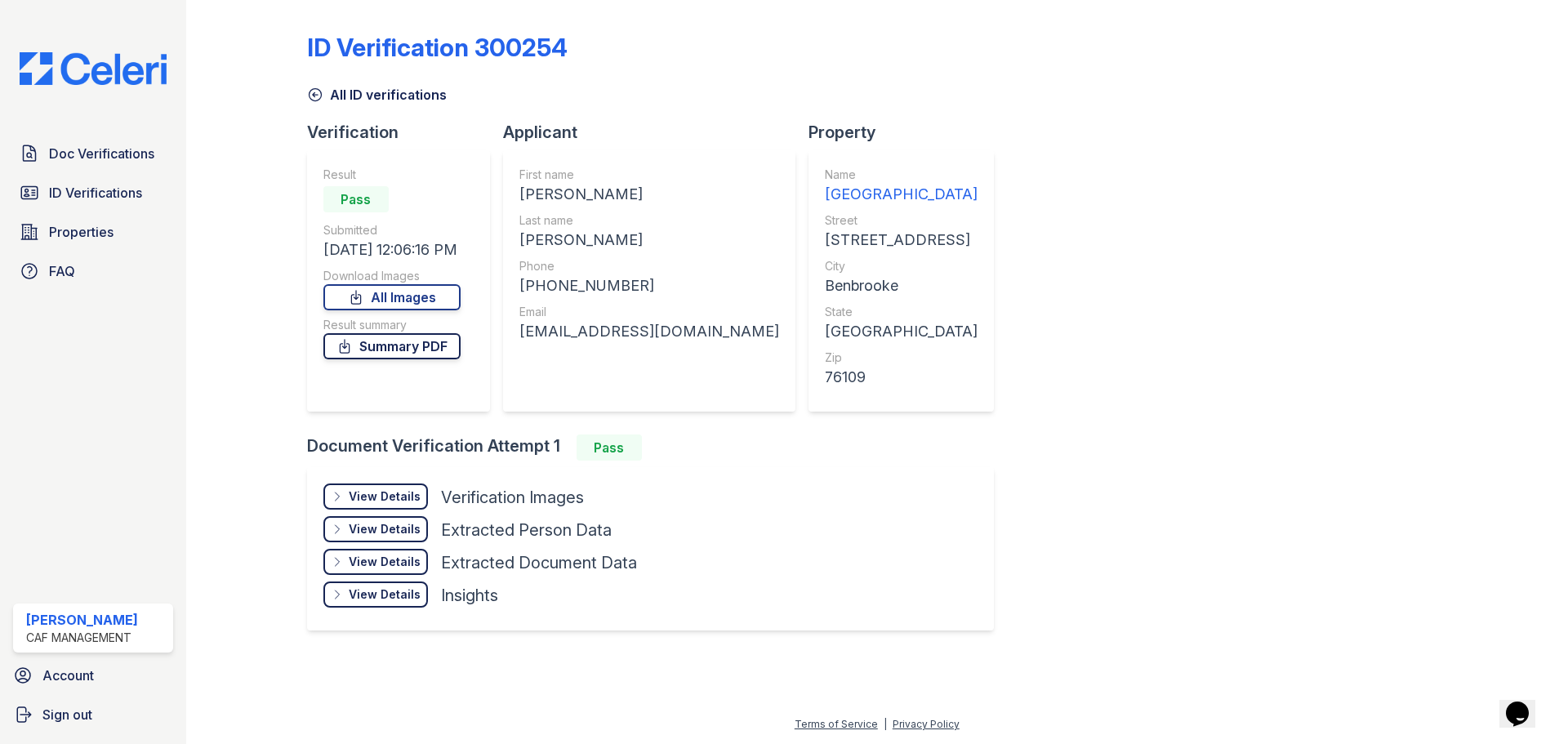
click at [414, 340] on link "Summary PDF" at bounding box center [391, 346] width 137 height 26
click at [105, 149] on span "Doc Verifications" at bounding box center [101, 153] width 105 height 20
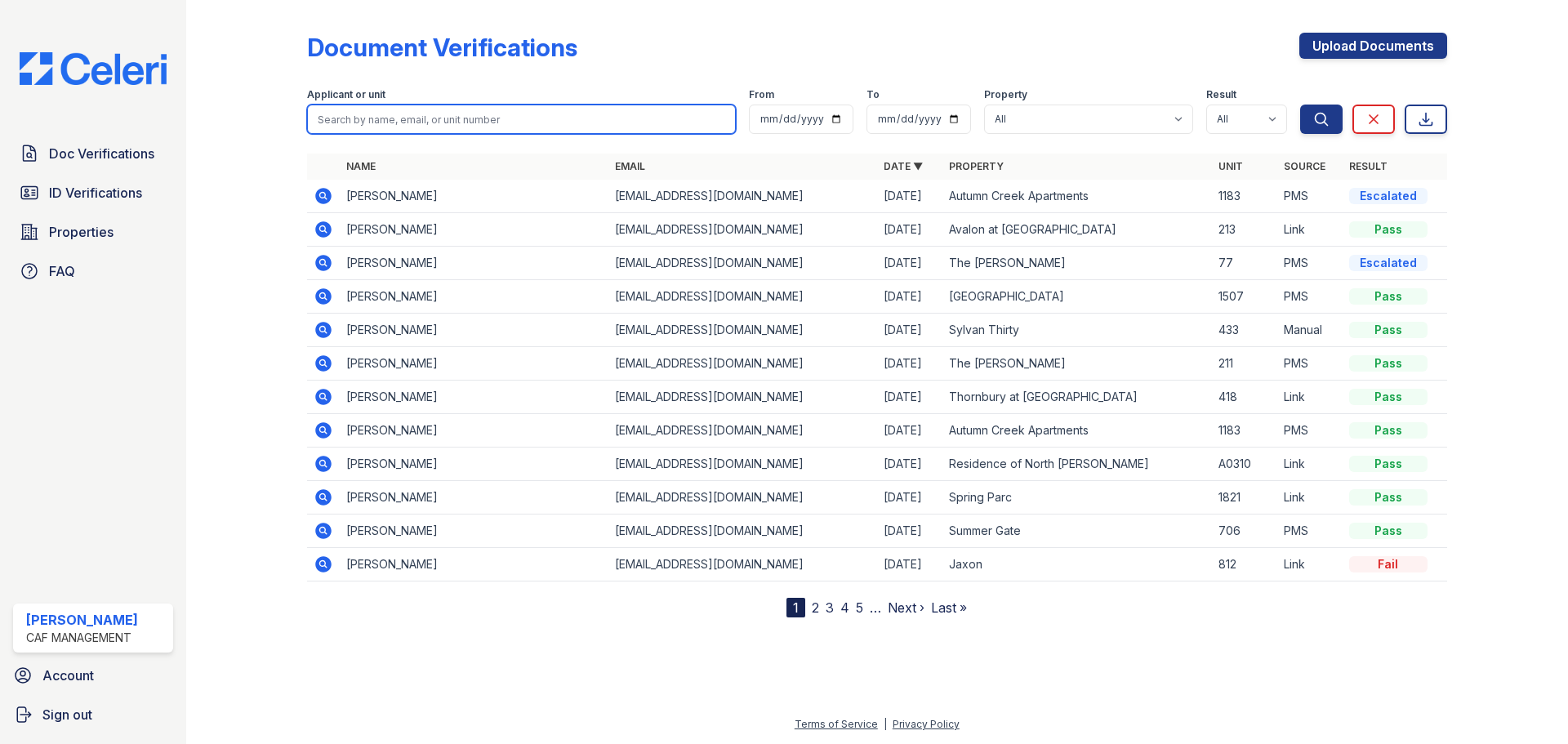
click at [469, 113] on input "search" at bounding box center [521, 119] width 428 height 29
type input "colon"
click at [1300, 105] on button "Search" at bounding box center [1321, 119] width 42 height 29
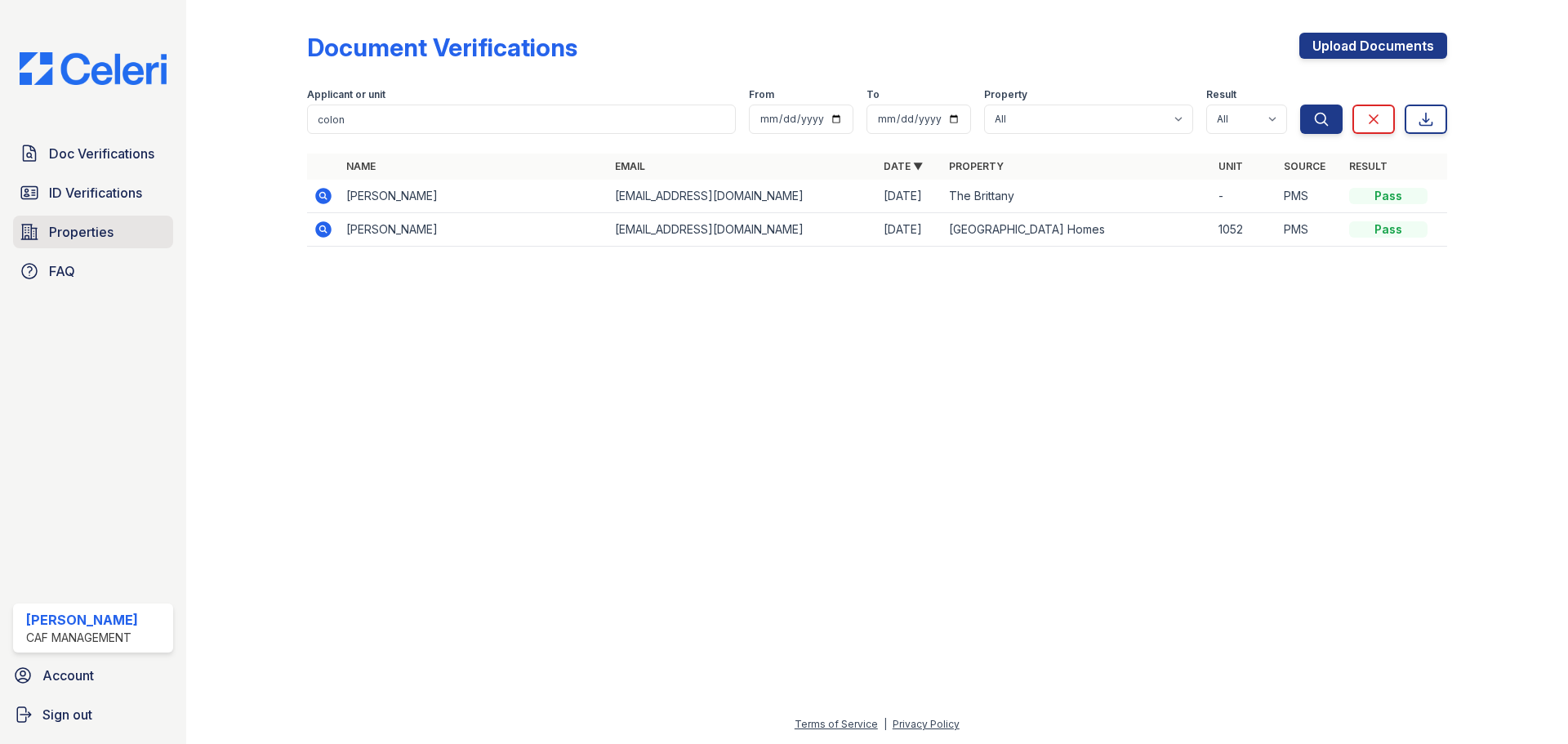
click at [91, 232] on span "Properties" at bounding box center [80, 232] width 64 height 20
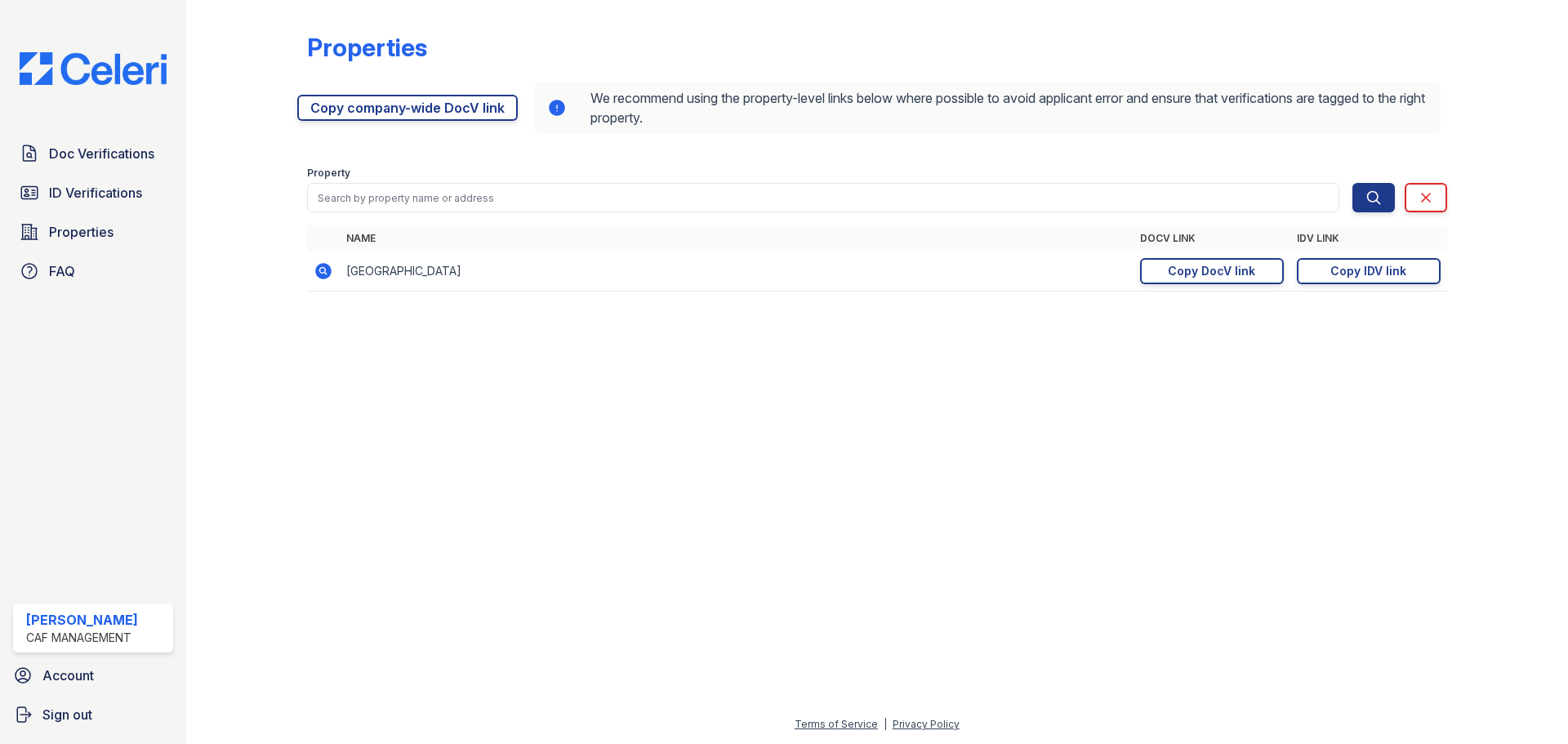
click at [326, 271] on icon at bounding box center [323, 271] width 16 height 16
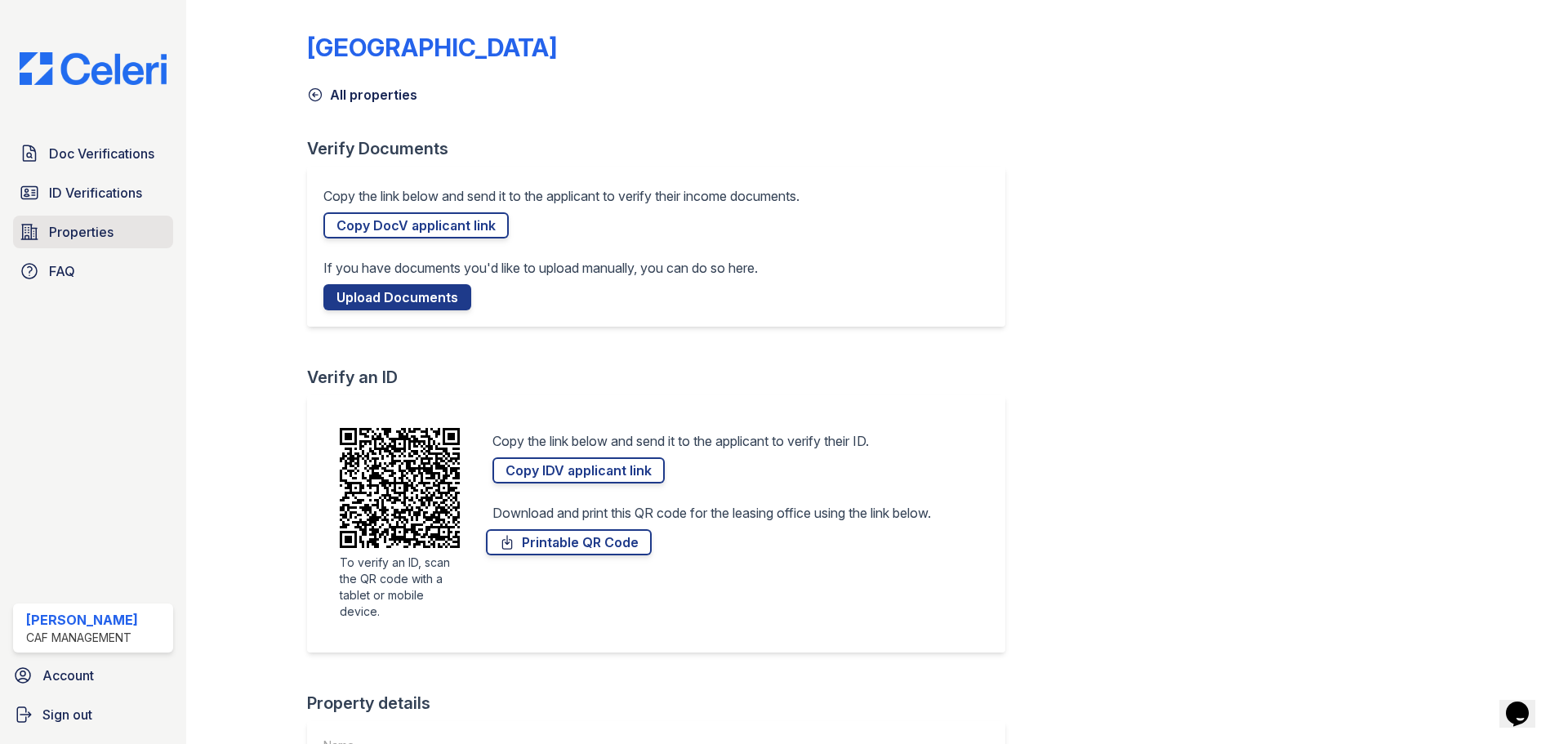
click at [75, 241] on span "Properties" at bounding box center [80, 232] width 64 height 20
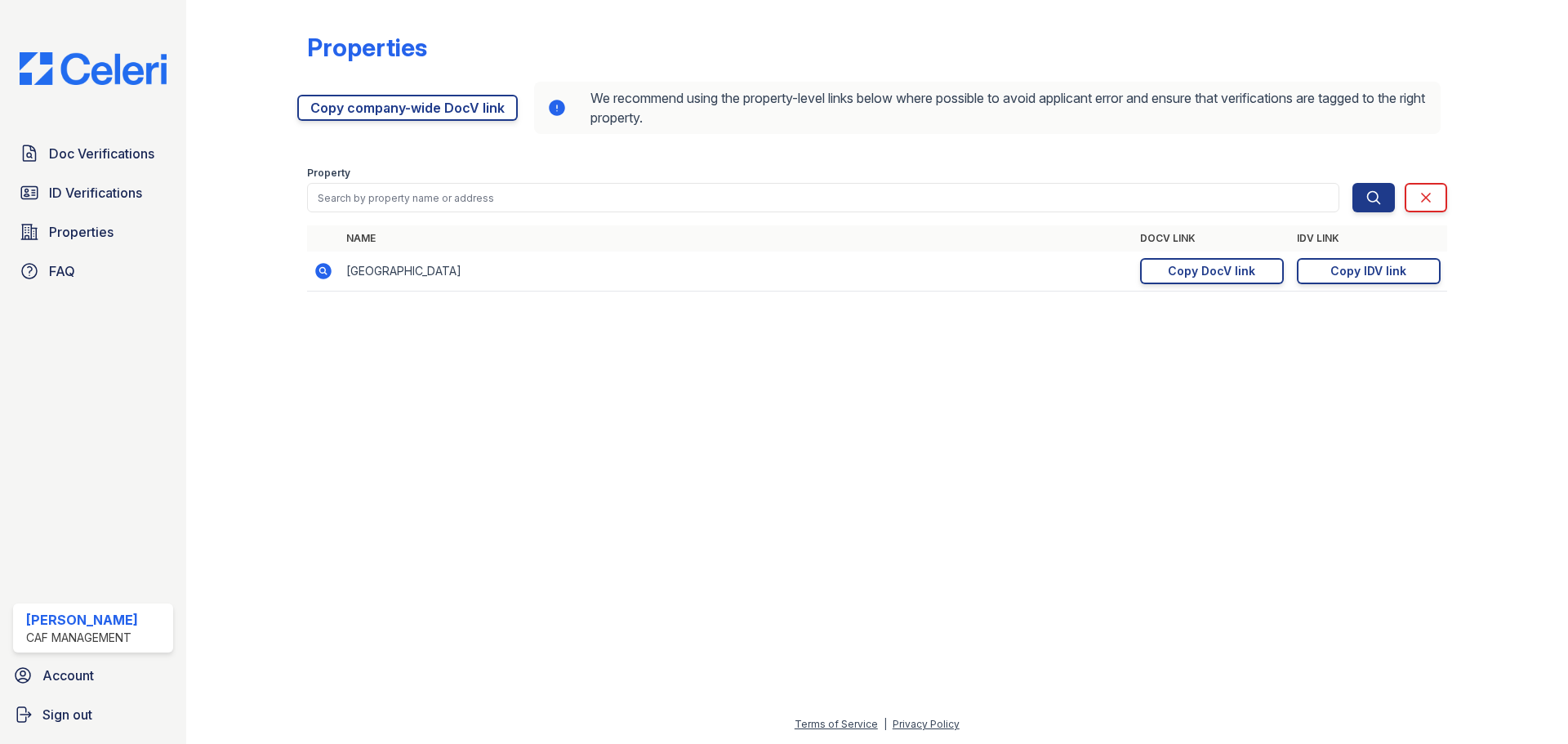
click at [444, 276] on td "[GEOGRAPHIC_DATA]" at bounding box center [736, 271] width 793 height 40
click at [394, 271] on td "[GEOGRAPHIC_DATA]" at bounding box center [736, 271] width 793 height 40
click at [321, 271] on icon at bounding box center [322, 270] width 4 height 4
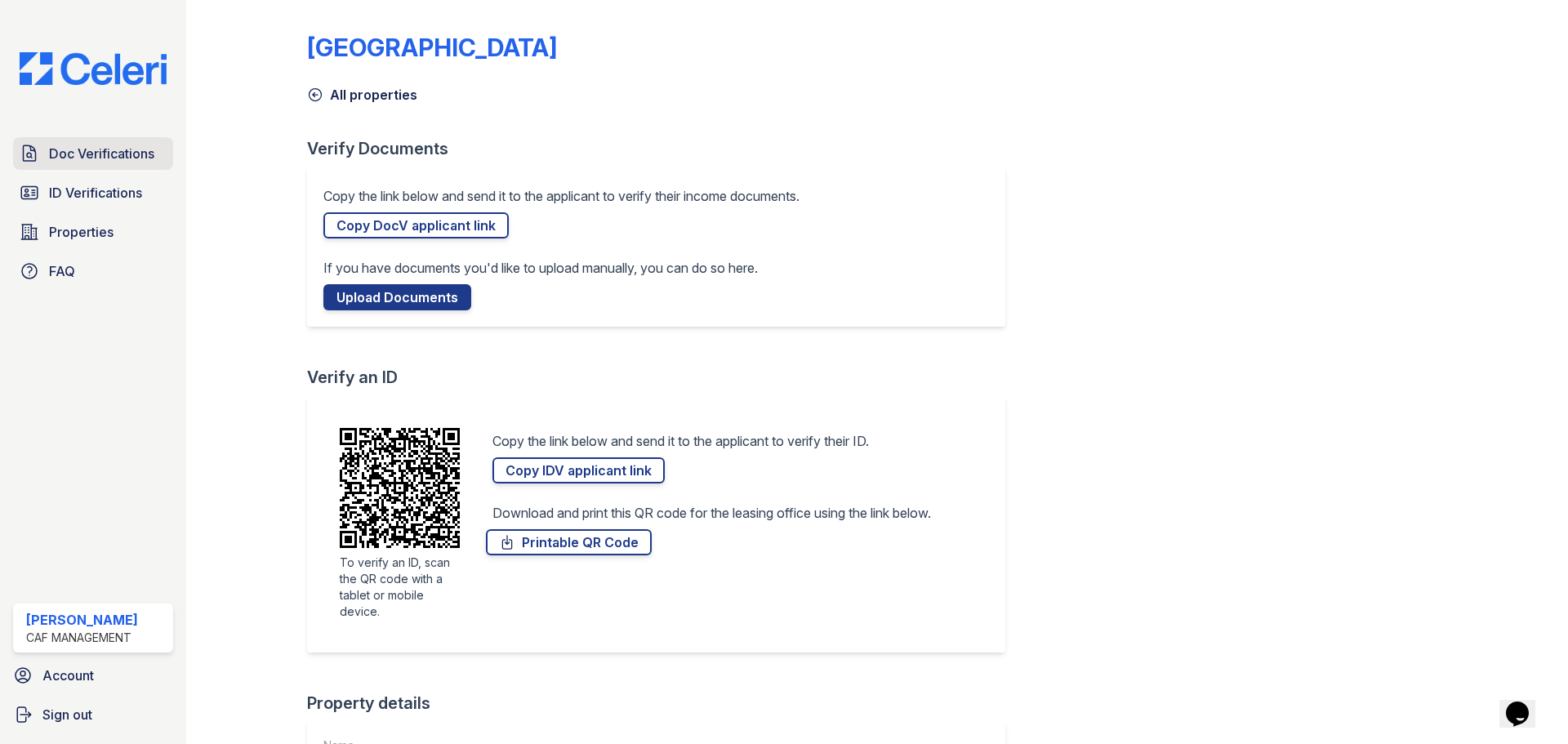
click at [101, 152] on span "Doc Verifications" at bounding box center [101, 153] width 105 height 20
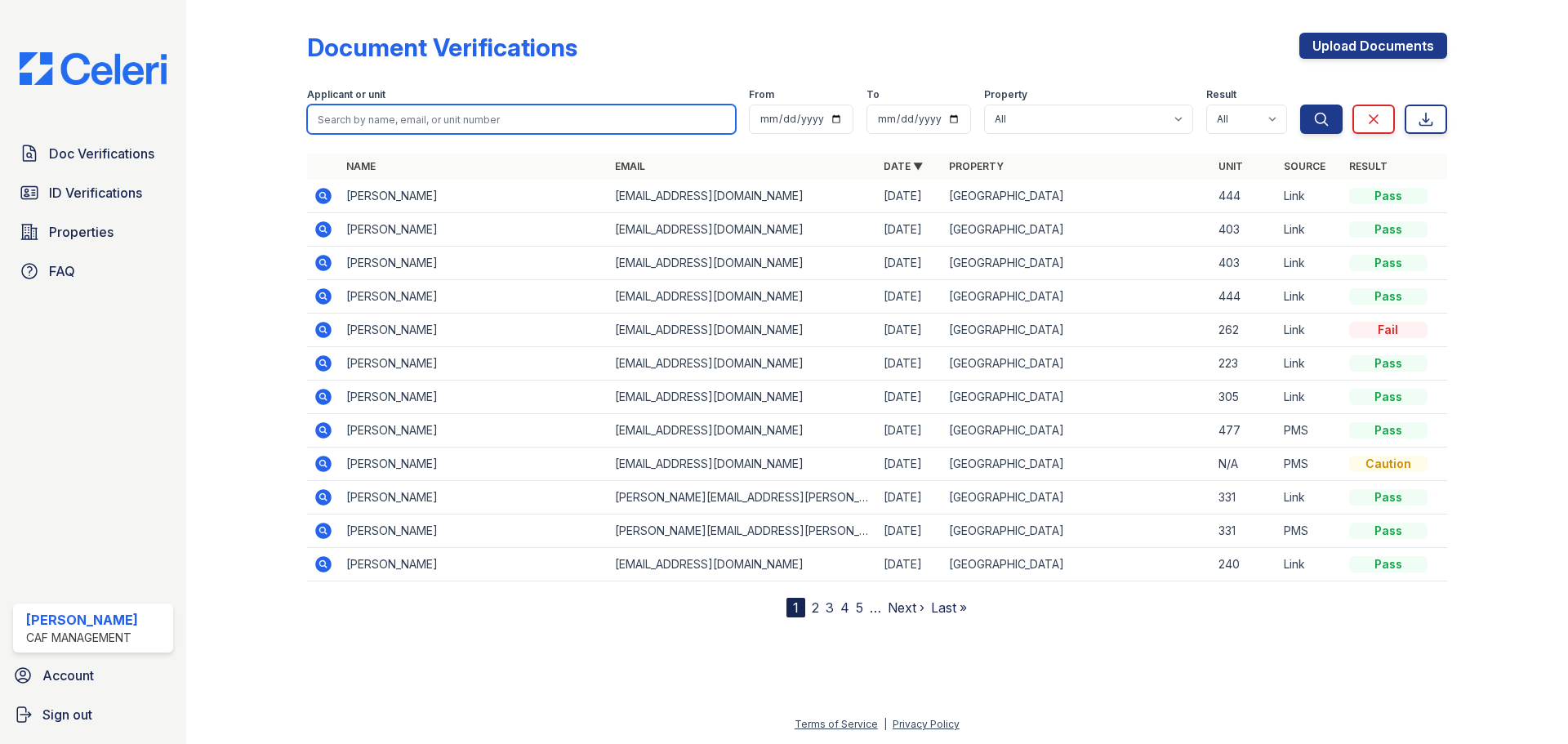
click at [425, 123] on input "search" at bounding box center [521, 119] width 428 height 29
type input "colon"
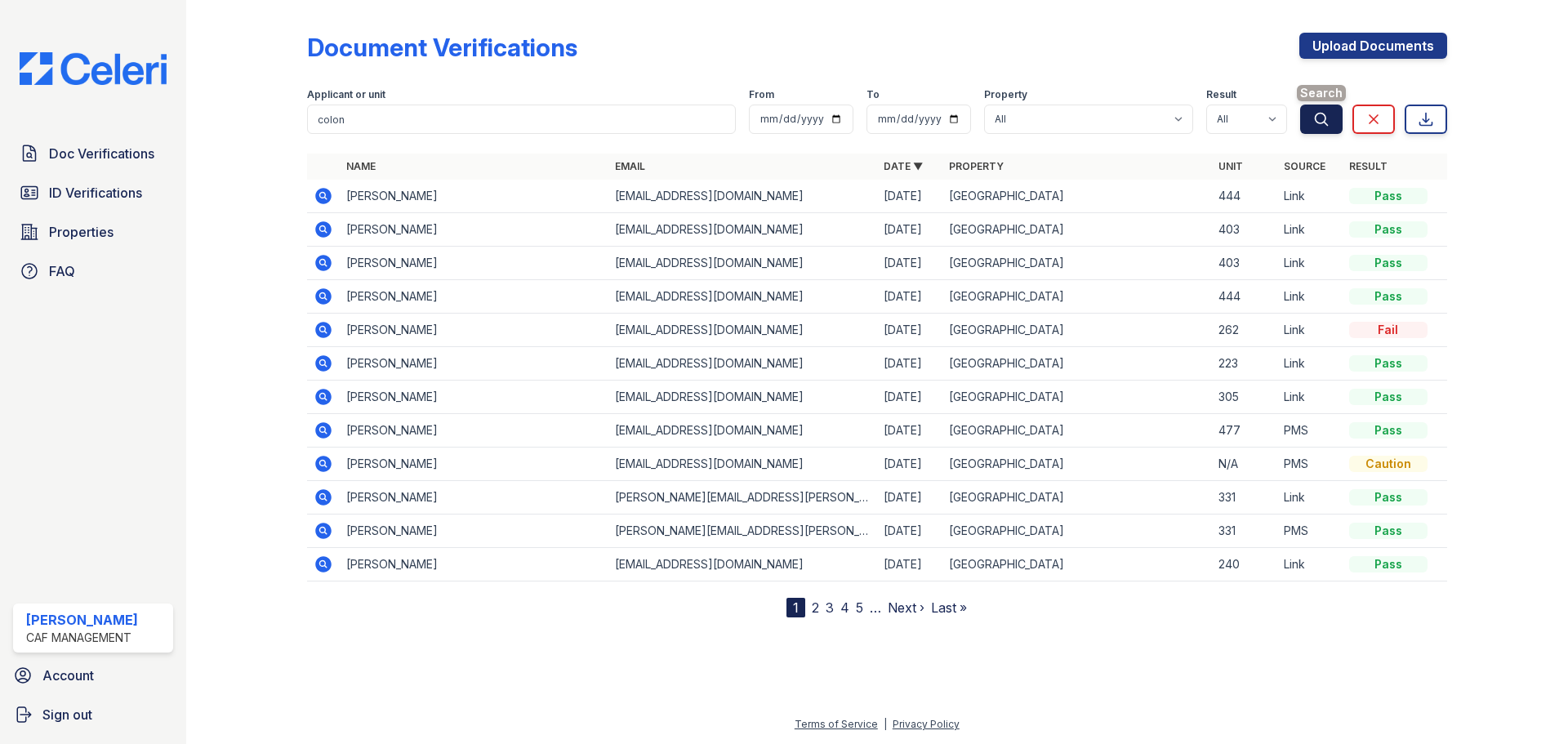
click at [1319, 118] on icon "submit" at bounding box center [1321, 119] width 16 height 16
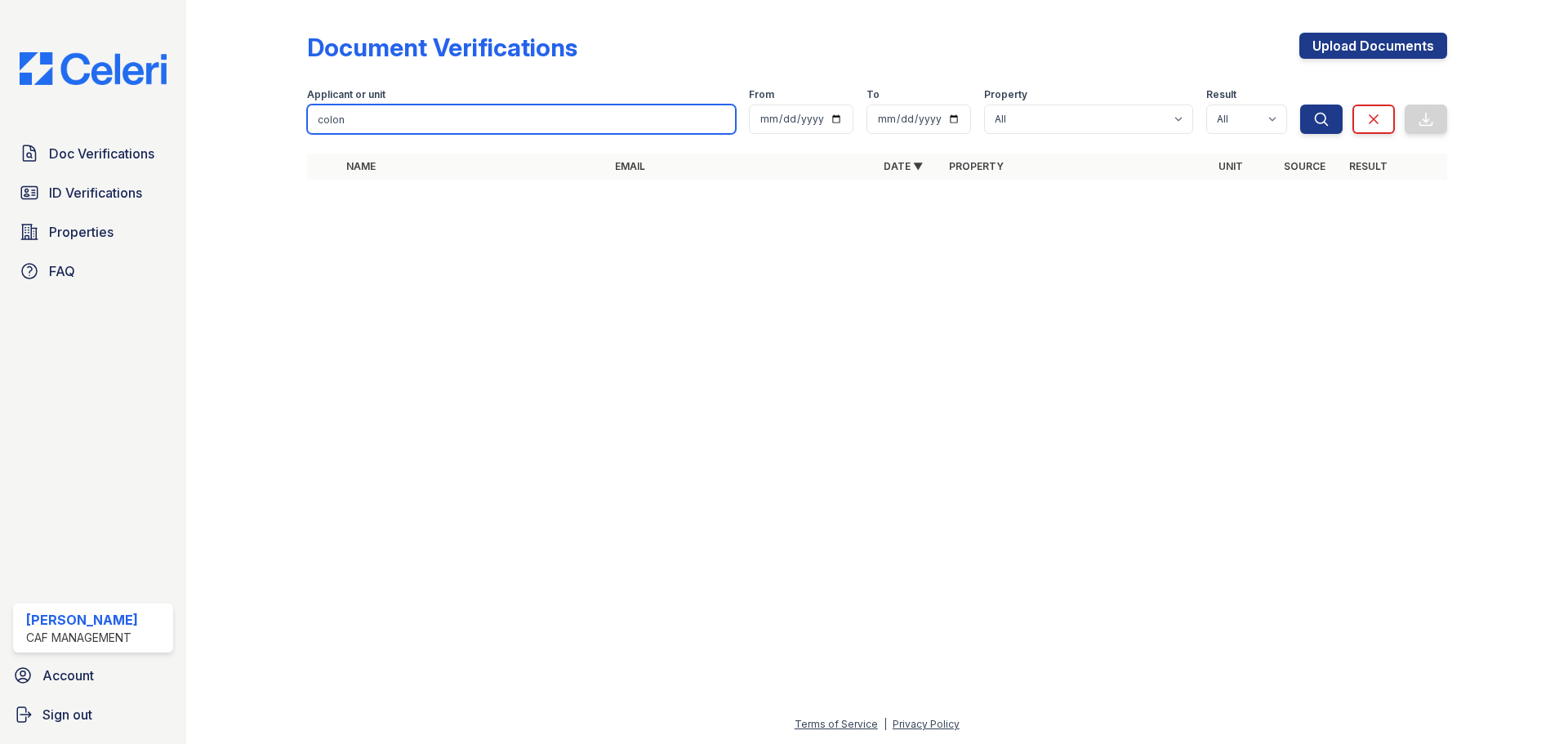
click at [539, 127] on input "colon" at bounding box center [521, 119] width 428 height 29
click at [376, 122] on input "co" at bounding box center [521, 119] width 428 height 29
type input "c"
paste input "COLON REYES, ELIAN"
type input "COLON REYES, ELIAN"
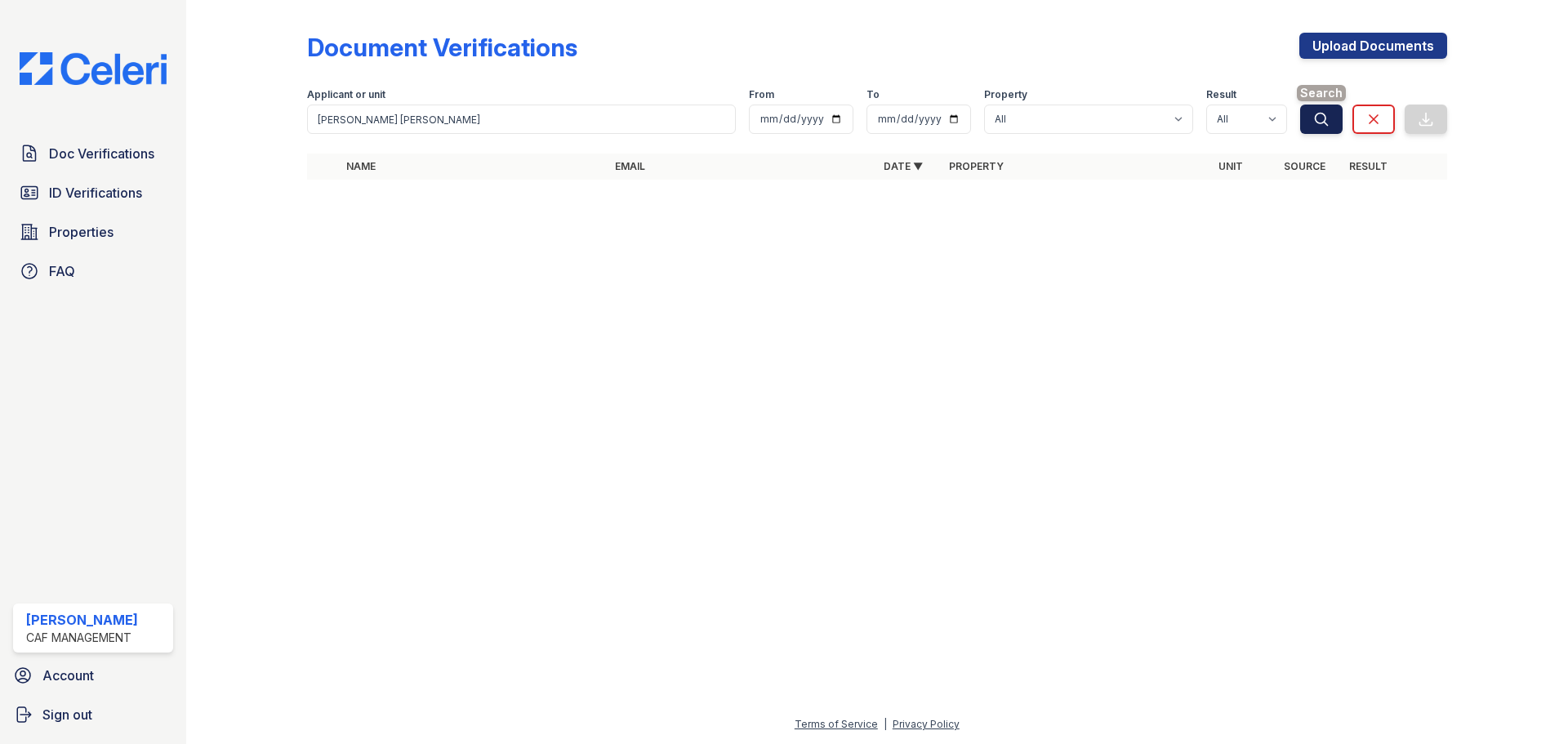
click at [1325, 127] on icon "submit" at bounding box center [1321, 119] width 16 height 16
click at [898, 294] on div at bounding box center [876, 469] width 1329 height 493
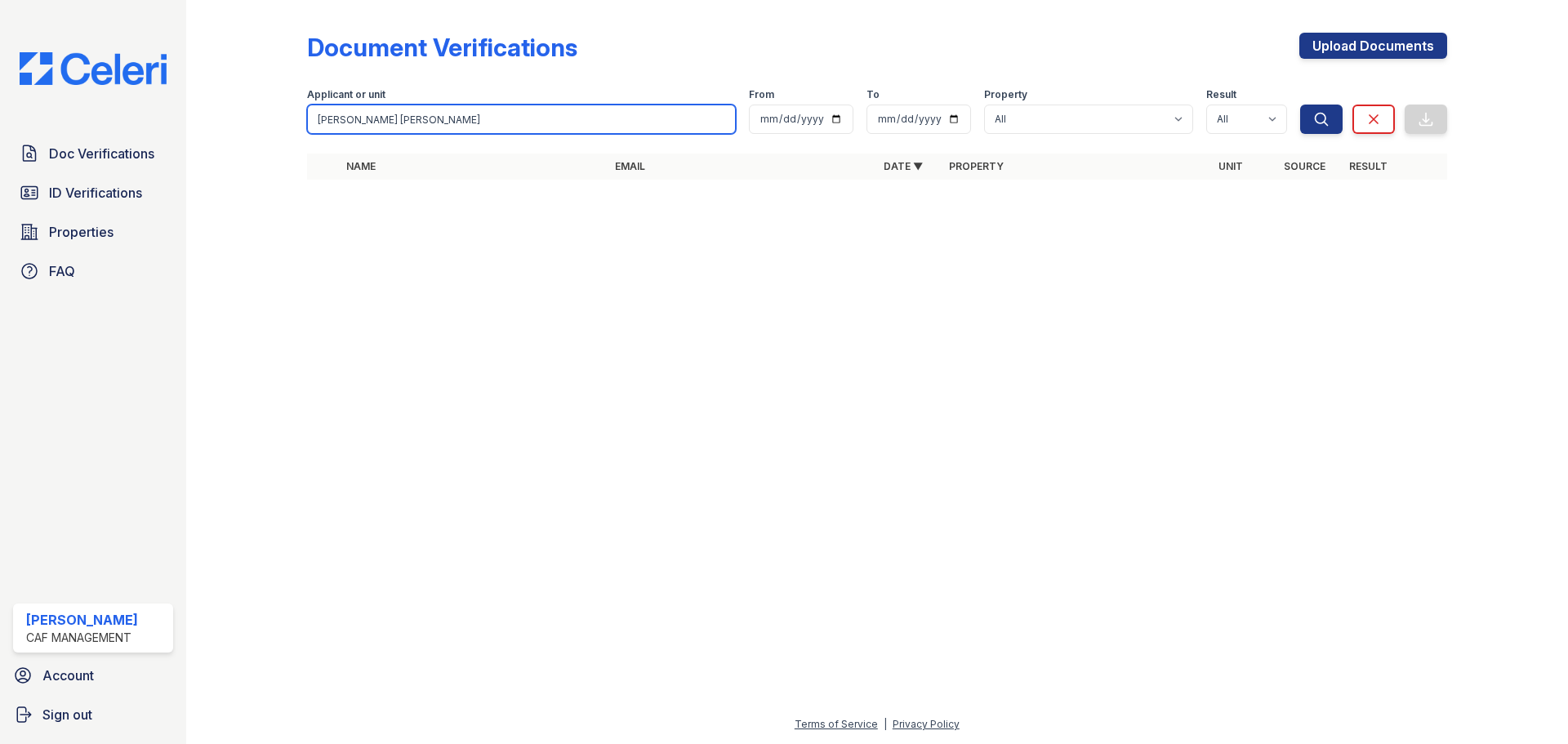
drag, startPoint x: 466, startPoint y: 131, endPoint x: 220, endPoint y: 142, distance: 246.2
click at [231, 146] on div "Document Verifications Upload Documents Filter Applicant or unit COLON REYES, E…" at bounding box center [876, 111] width 1329 height 222
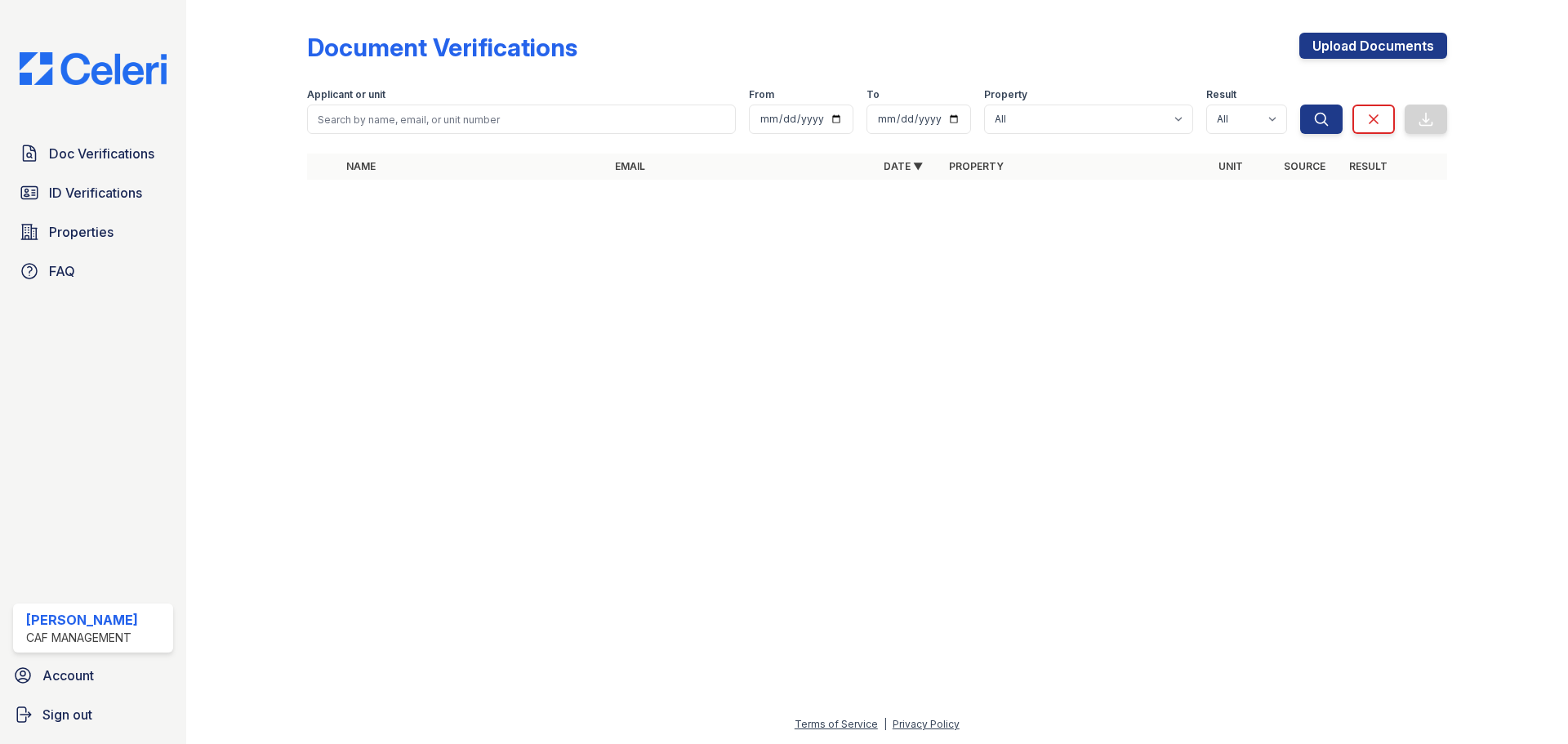
drag, startPoint x: 1222, startPoint y: 351, endPoint x: 1063, endPoint y: 56, distance: 335.1
click at [1183, 281] on div at bounding box center [876, 469] width 1329 height 493
click at [397, 121] on input "search" at bounding box center [521, 119] width 428 height 29
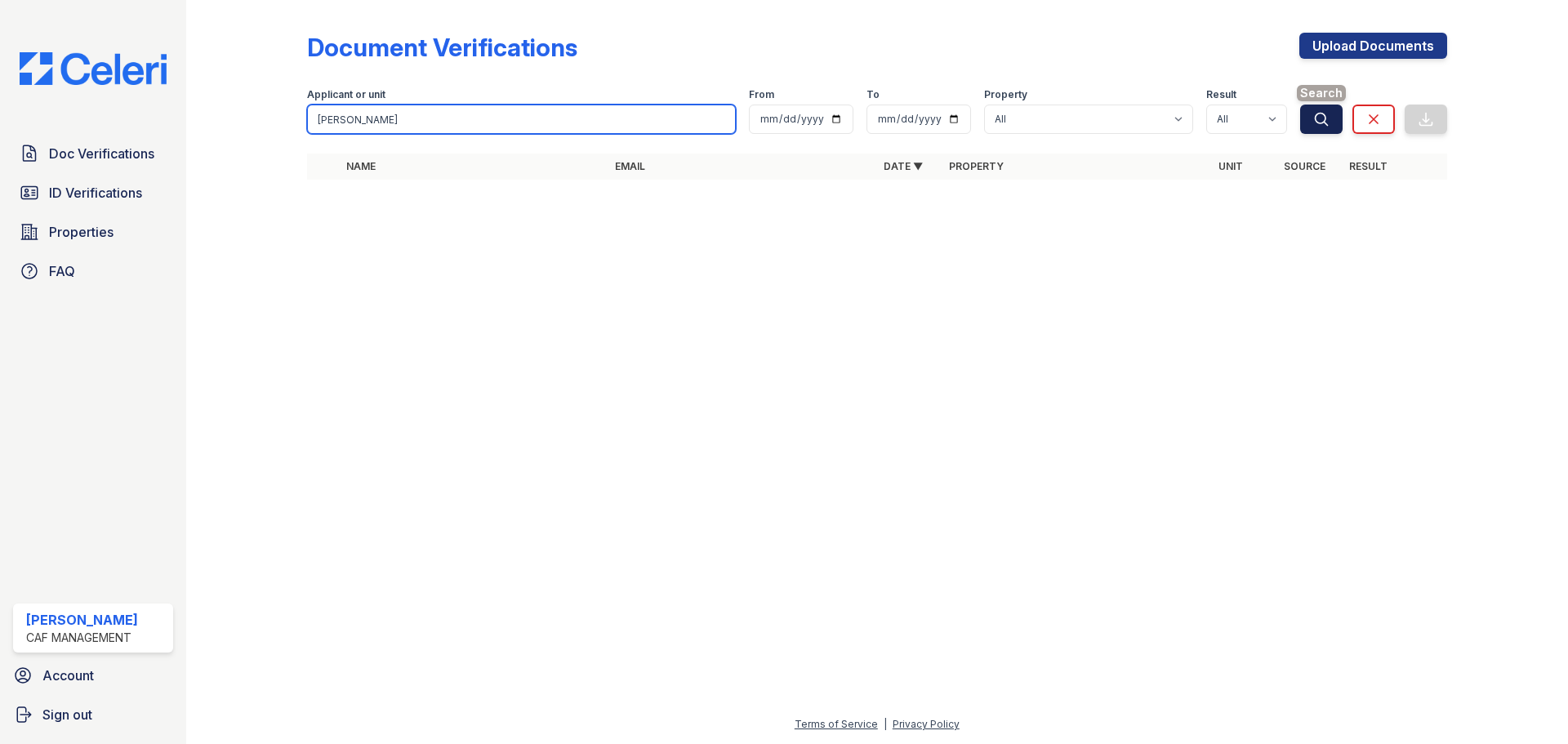
type input "Maldonado"
click at [1309, 119] on button "Search" at bounding box center [1321, 119] width 42 height 29
click at [1320, 119] on icon "submit" at bounding box center [1321, 119] width 16 height 16
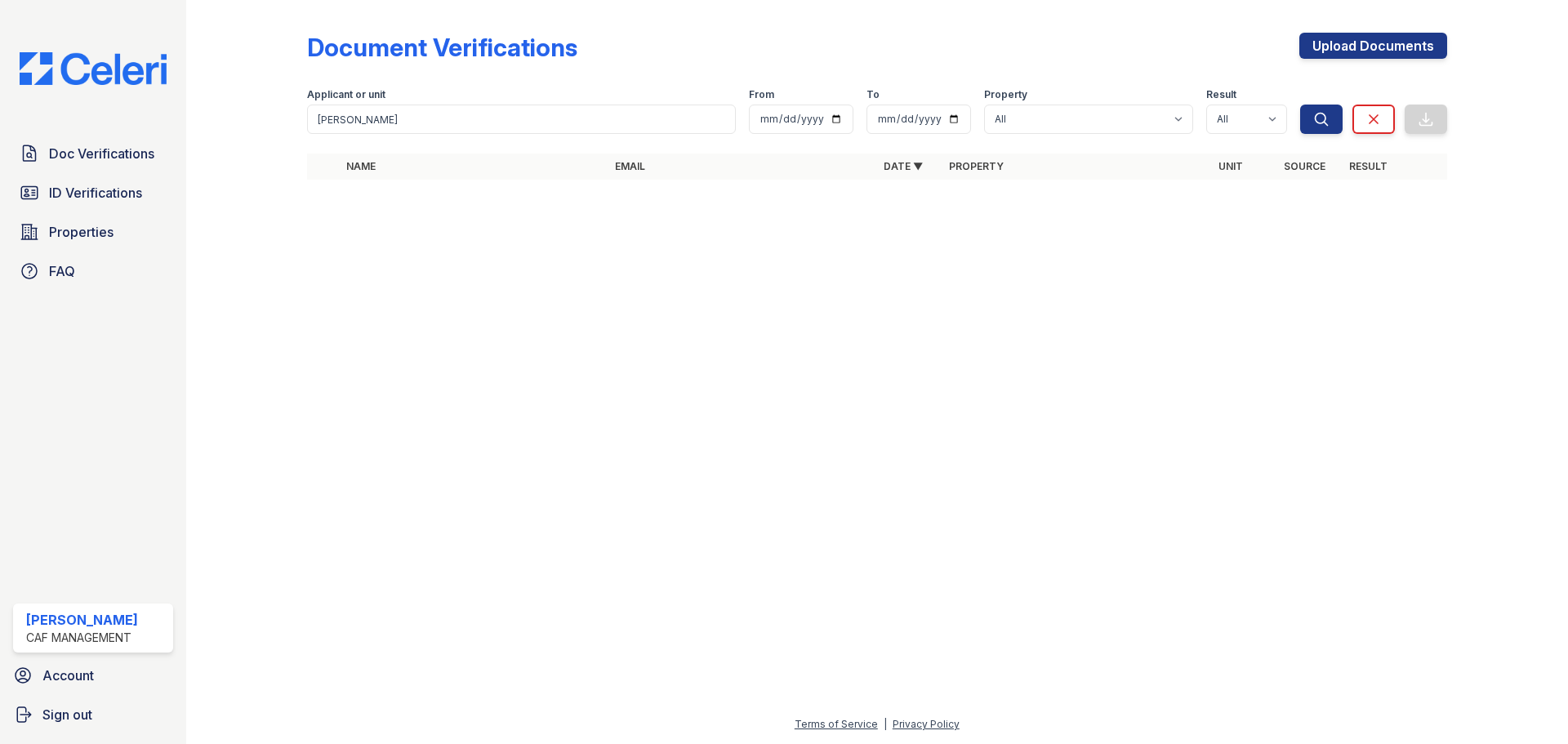
click at [1320, 119] on icon "submit" at bounding box center [1321, 119] width 16 height 16
click at [415, 113] on input "Maldonado" at bounding box center [521, 119] width 428 height 29
type input "Maldonado"
click at [1323, 120] on icon "submit" at bounding box center [1321, 119] width 12 height 12
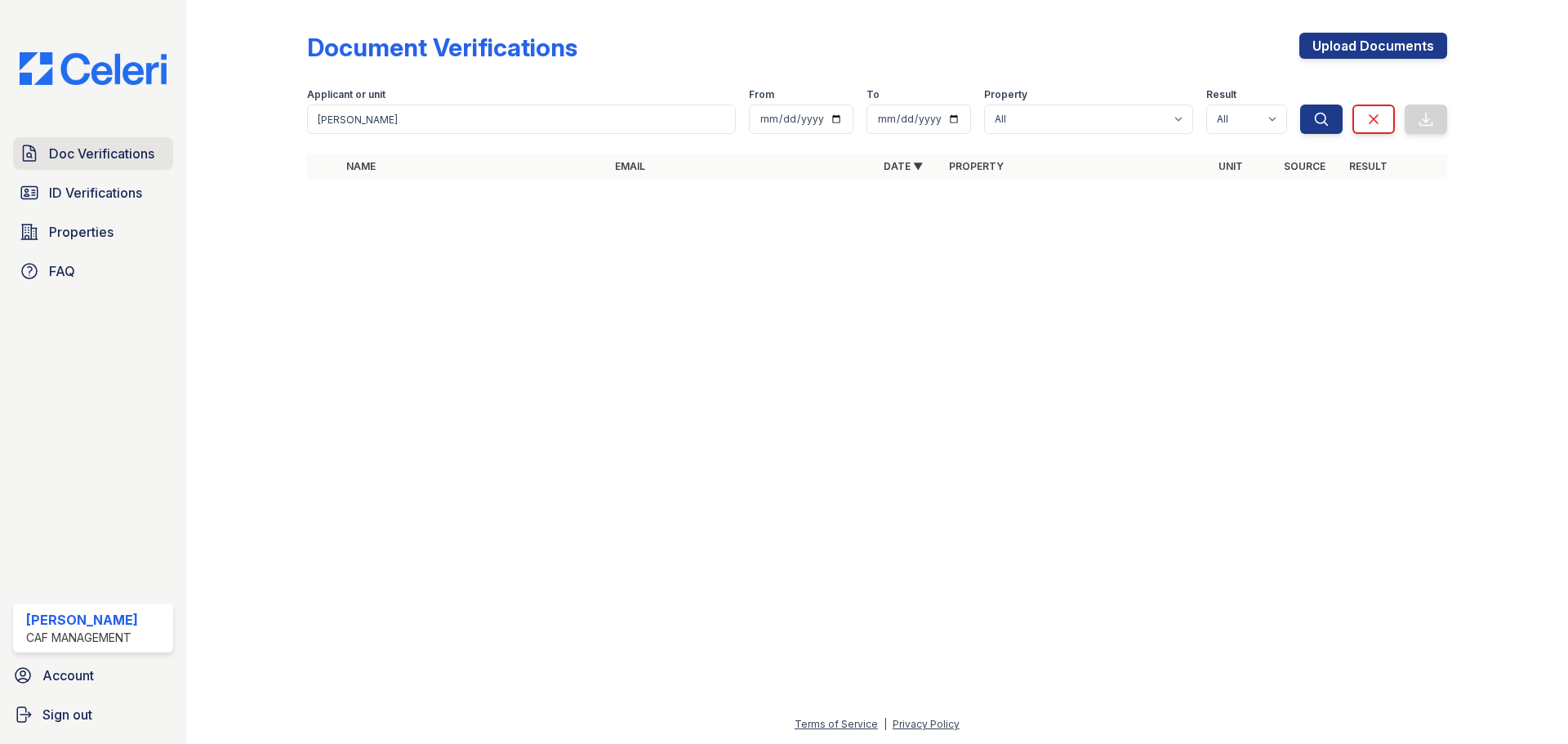
click at [91, 159] on span "Doc Verifications" at bounding box center [101, 153] width 105 height 20
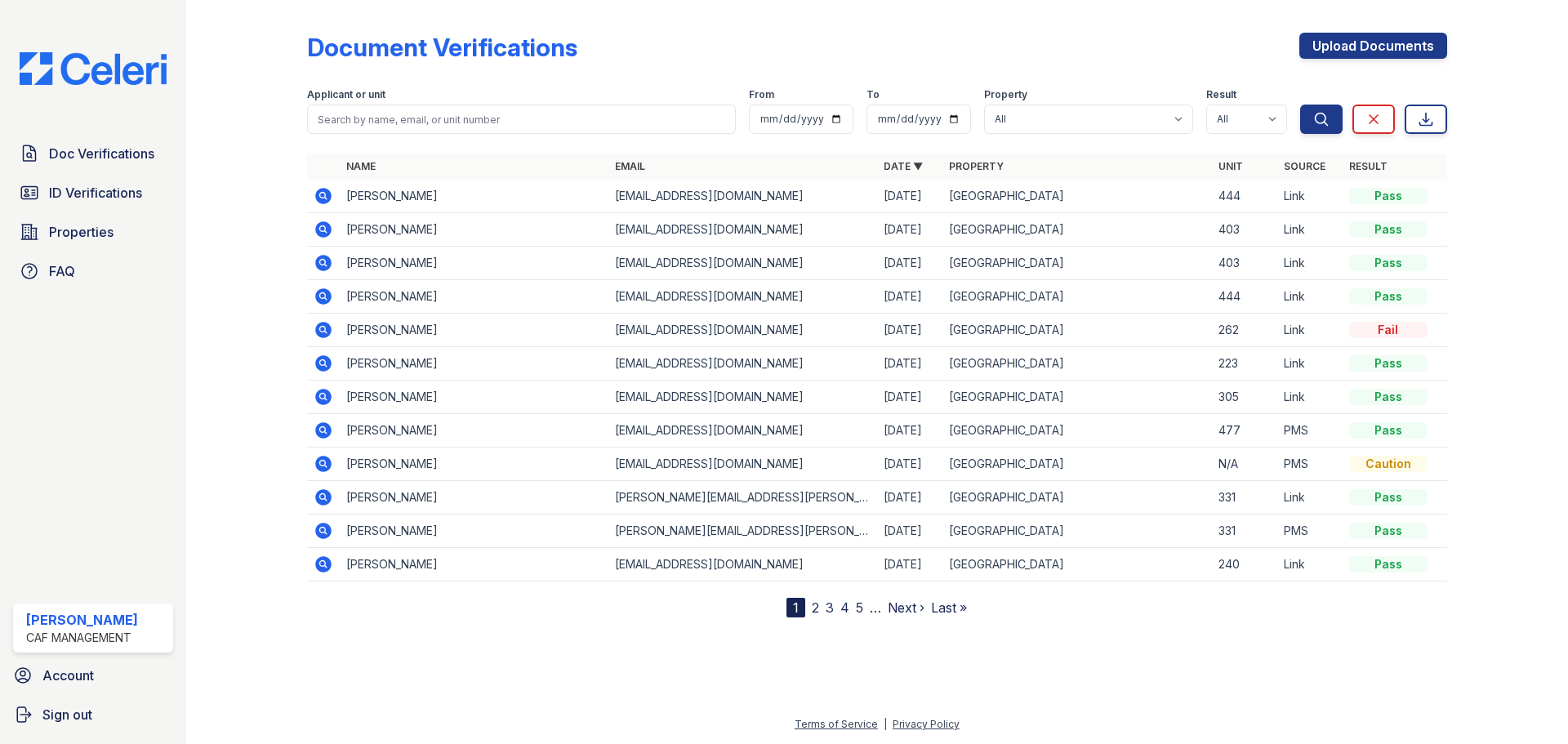
click at [100, 212] on div "Doc Verifications ID Verifications Properties FAQ" at bounding box center [92, 212] width 173 height 150
click at [107, 193] on span "ID Verifications" at bounding box center [95, 192] width 93 height 20
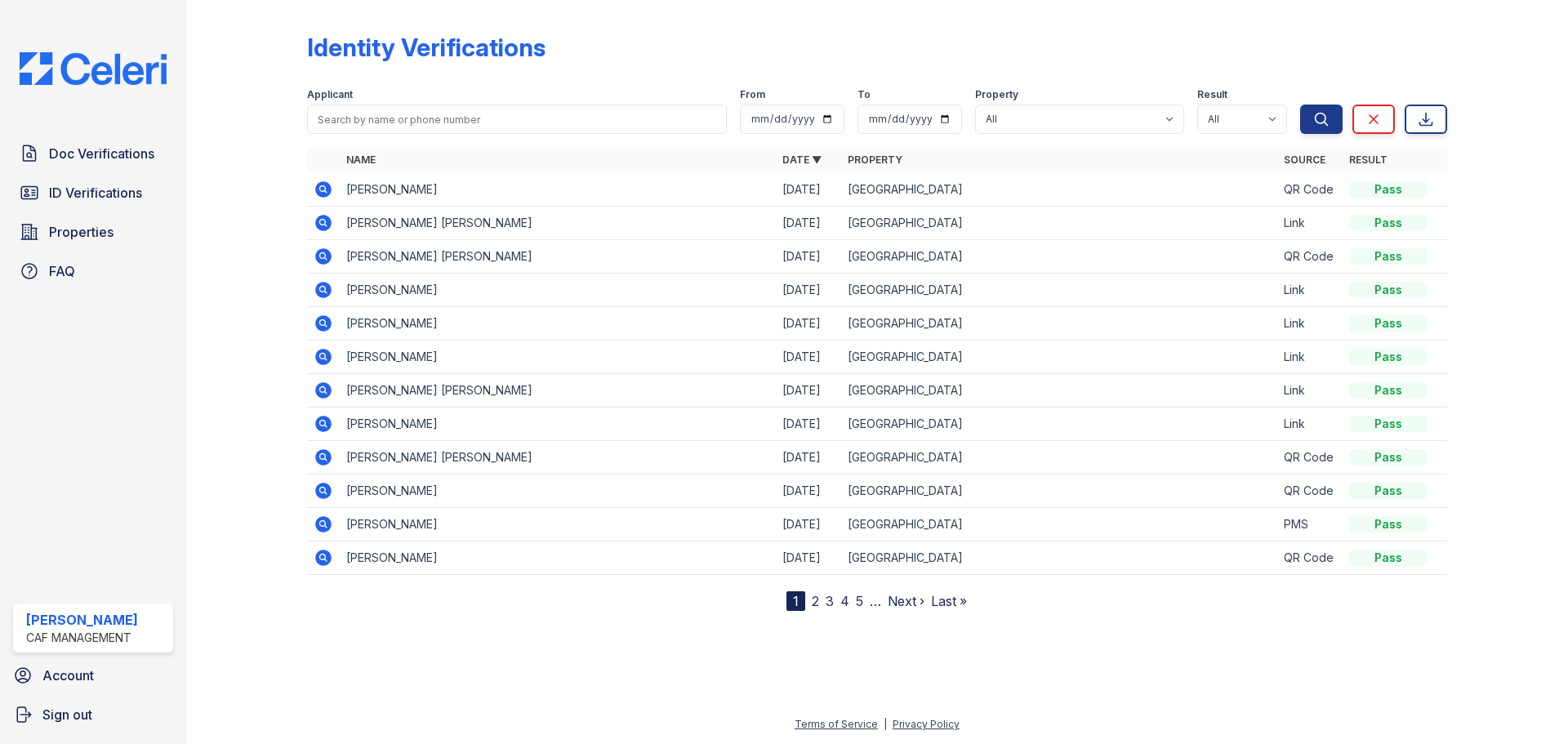
click at [107, 193] on span "ID Verifications" at bounding box center [95, 192] width 93 height 20
click at [322, 188] on icon at bounding box center [322, 188] width 4 height 4
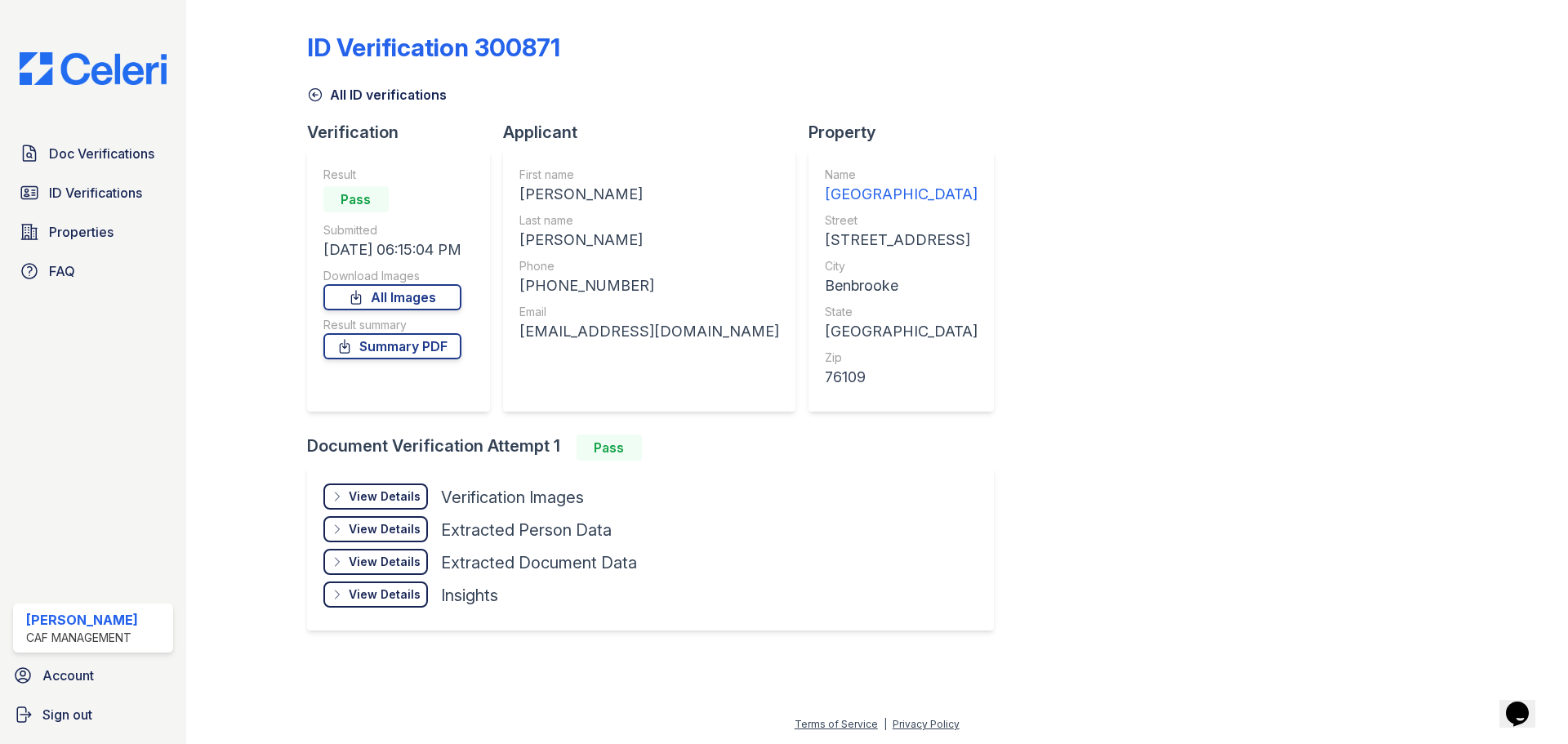
drag, startPoint x: 525, startPoint y: 189, endPoint x: 693, endPoint y: 187, distance: 168.0
click at [693, 187] on div "[PERSON_NAME]" at bounding box center [649, 194] width 259 height 22
copy div "[PERSON_NAME]"
drag, startPoint x: 699, startPoint y: 271, endPoint x: 555, endPoint y: 216, distance: 154.1
click at [689, 260] on div "Phone" at bounding box center [649, 265] width 259 height 16
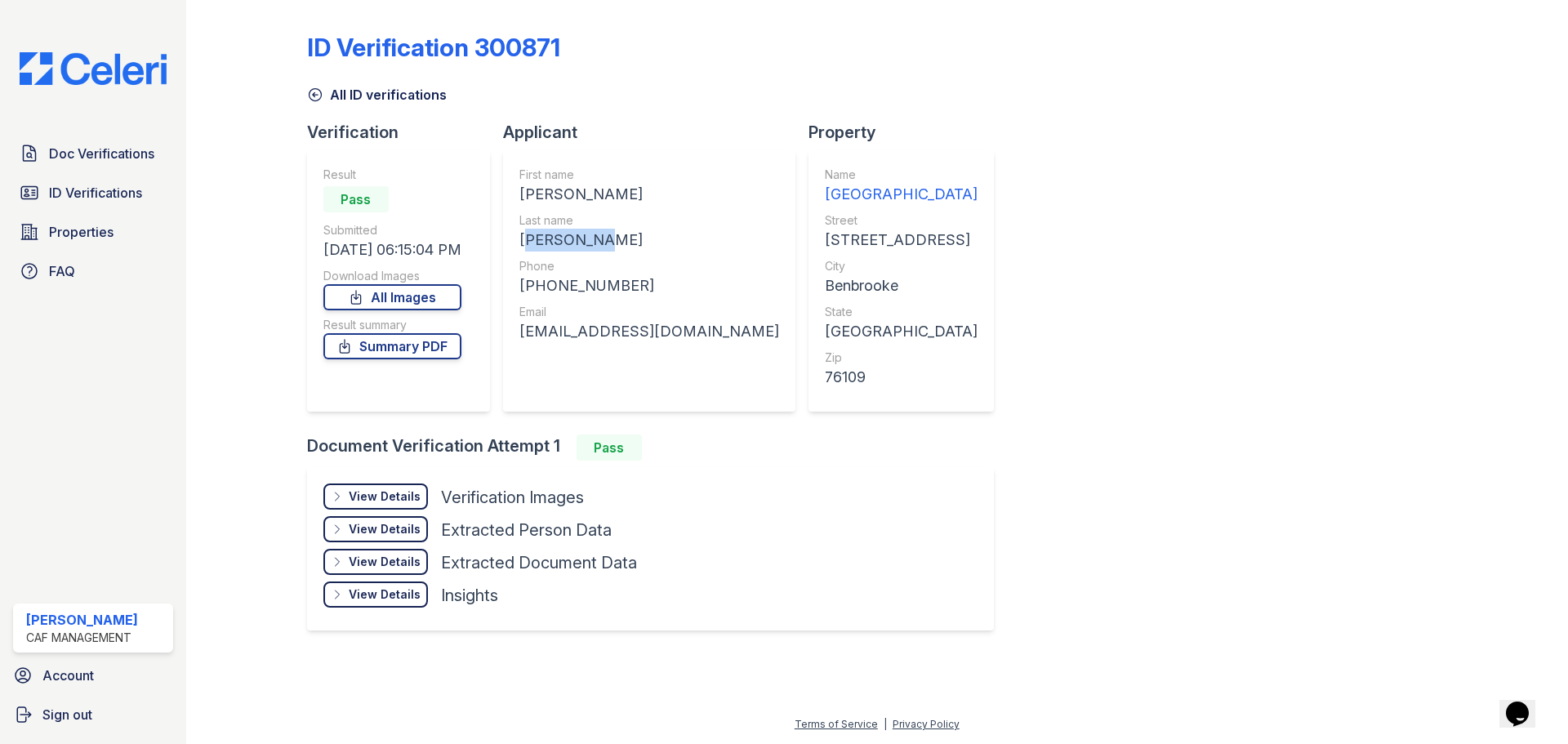
drag, startPoint x: 523, startPoint y: 235, endPoint x: 613, endPoint y: 237, distance: 90.0
click at [613, 237] on div "[PERSON_NAME]" at bounding box center [649, 240] width 259 height 22
copy div "[PERSON_NAME]"
drag, startPoint x: 535, startPoint y: 282, endPoint x: 614, endPoint y: 286, distance: 79.1
click at [633, 292] on div "[PHONE_NUMBER]" at bounding box center [649, 286] width 259 height 22
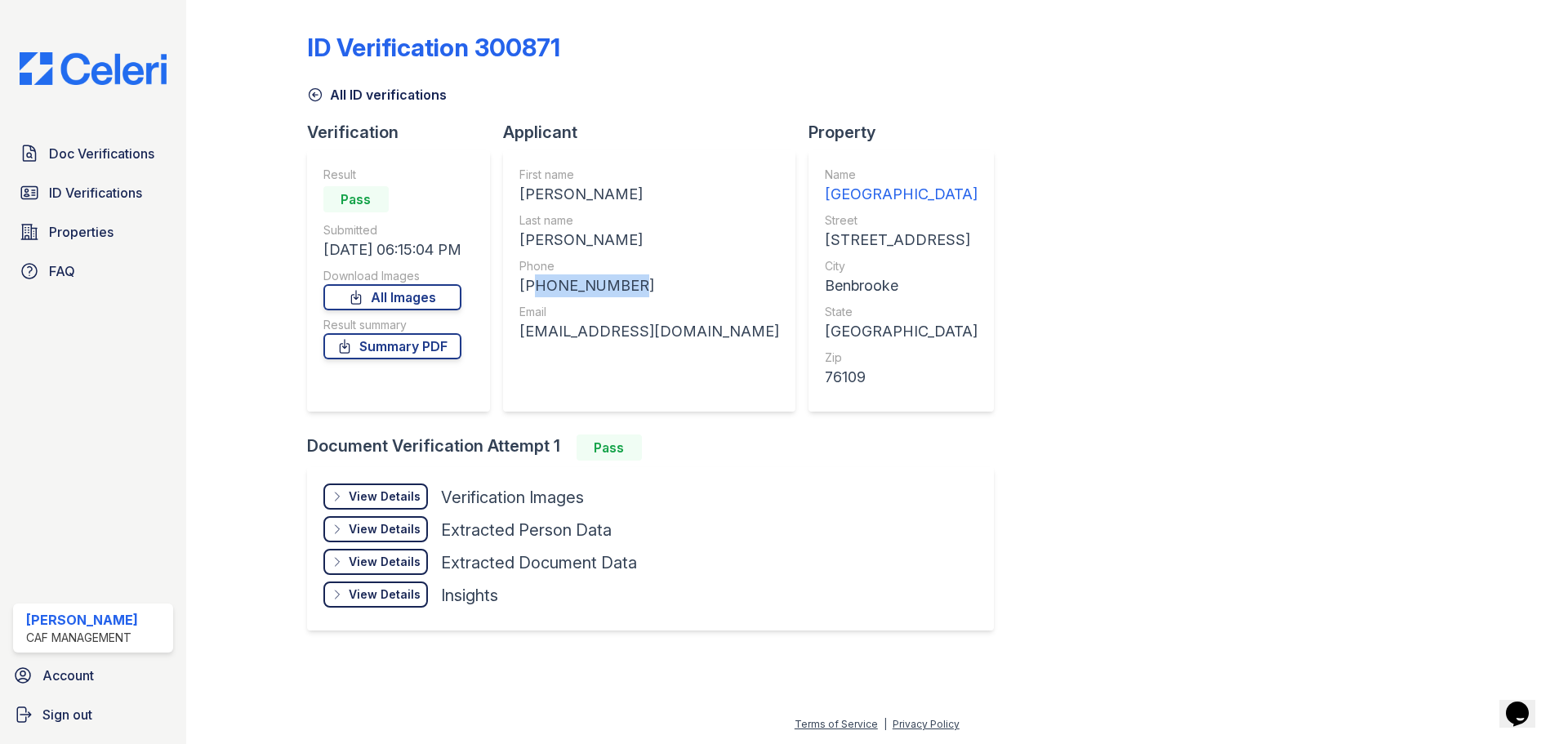
copy div "18175690169"
drag, startPoint x: 520, startPoint y: 330, endPoint x: 710, endPoint y: 341, distance: 190.3
click at [710, 341] on div "First name [PERSON_NAME] Last name [PERSON_NAME] Phone [PHONE_NUMBER] Email [EM…" at bounding box center [649, 281] width 292 height 261
copy div "[EMAIL_ADDRESS][DOMAIN_NAME]"
